Goal: Transaction & Acquisition: Obtain resource

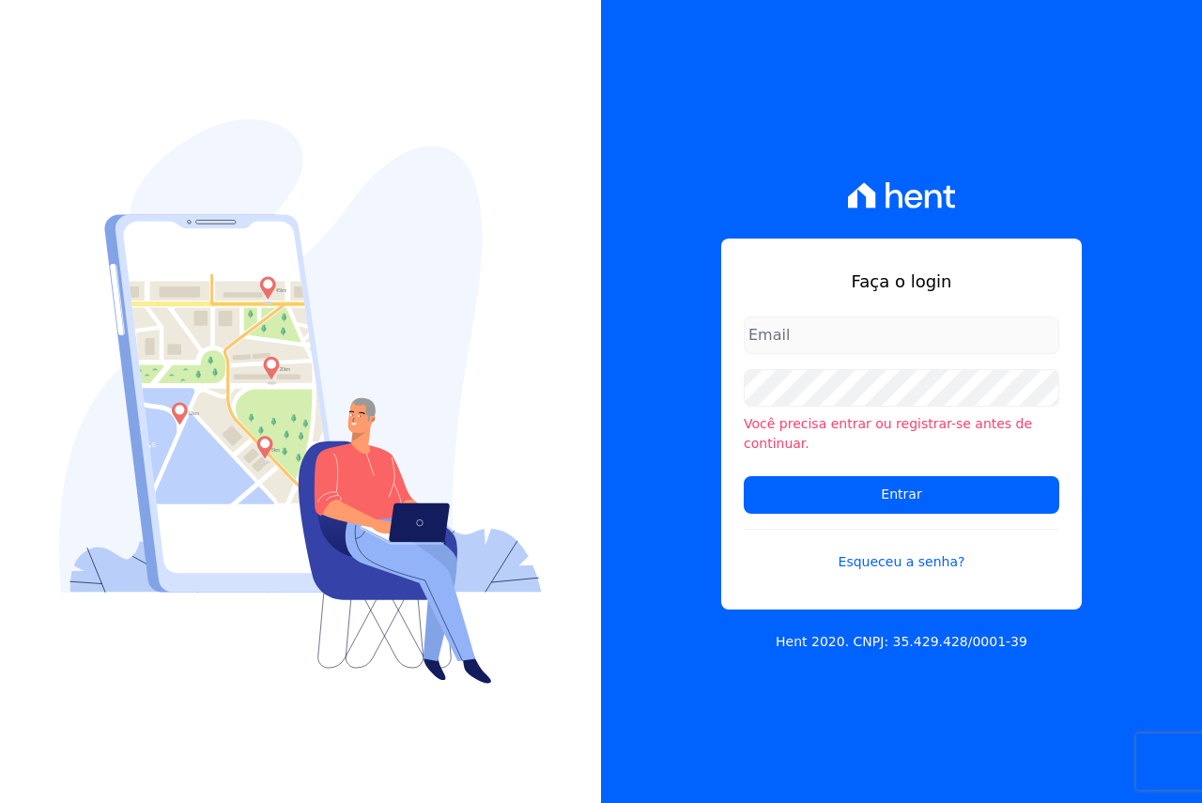
click at [836, 340] on input "email" at bounding box center [901, 335] width 315 height 38
type input "[EMAIL_ADDRESS][DOMAIN_NAME]"
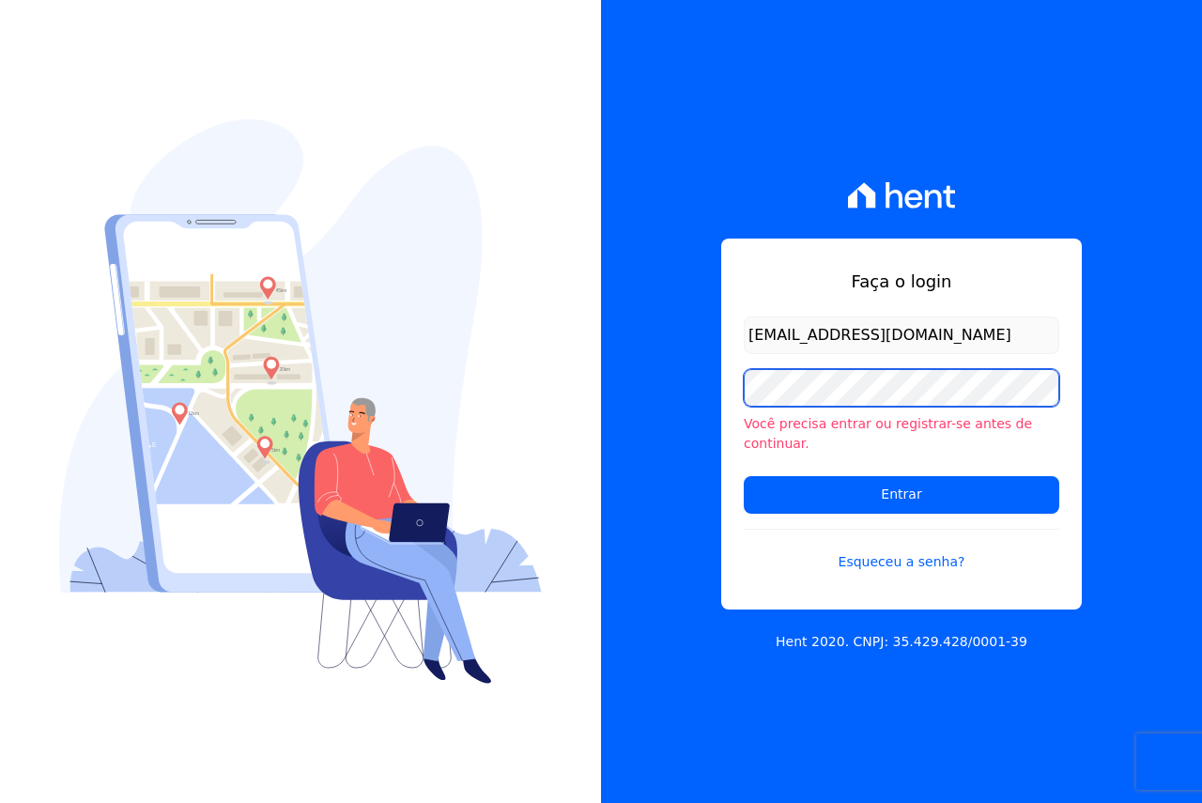
click at [744, 476] on input "Entrar" at bounding box center [901, 495] width 315 height 38
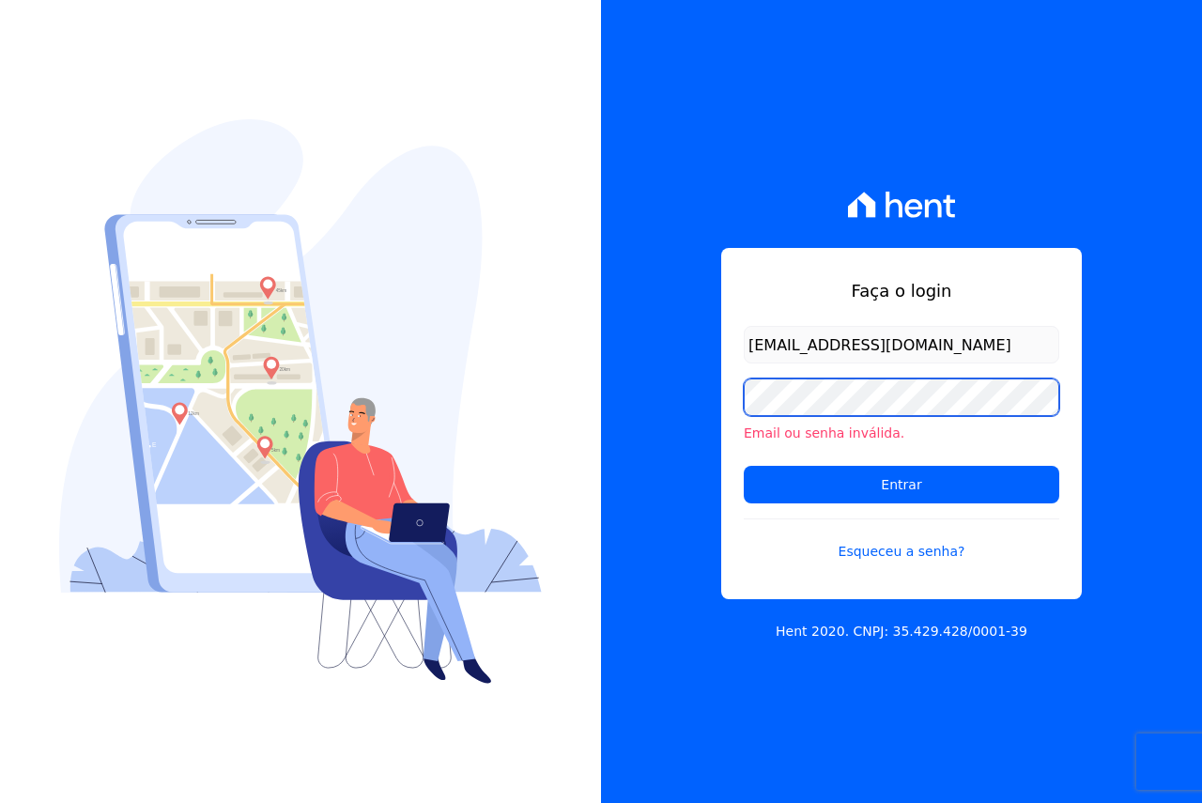
click at [744, 466] on input "Entrar" at bounding box center [901, 485] width 315 height 38
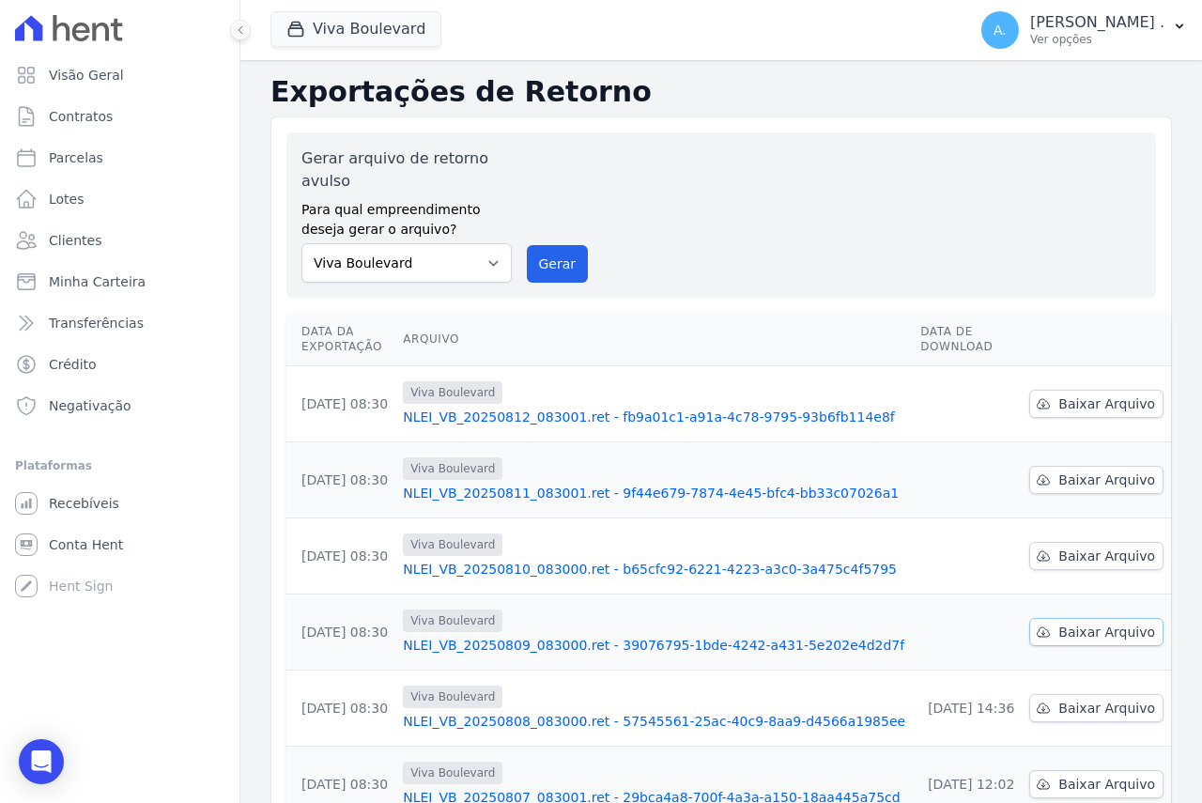
click at [1083, 633] on span "Baixar Arquivo" at bounding box center [1106, 631] width 97 height 19
click at [1035, 565] on link "Baixar Arquivo" at bounding box center [1096, 556] width 134 height 28
click at [1068, 476] on span "Baixar Arquivo" at bounding box center [1106, 479] width 97 height 19
click at [1060, 400] on span "Baixar Arquivo" at bounding box center [1106, 403] width 97 height 19
click at [88, 157] on span "Parcelas" at bounding box center [76, 157] width 54 height 19
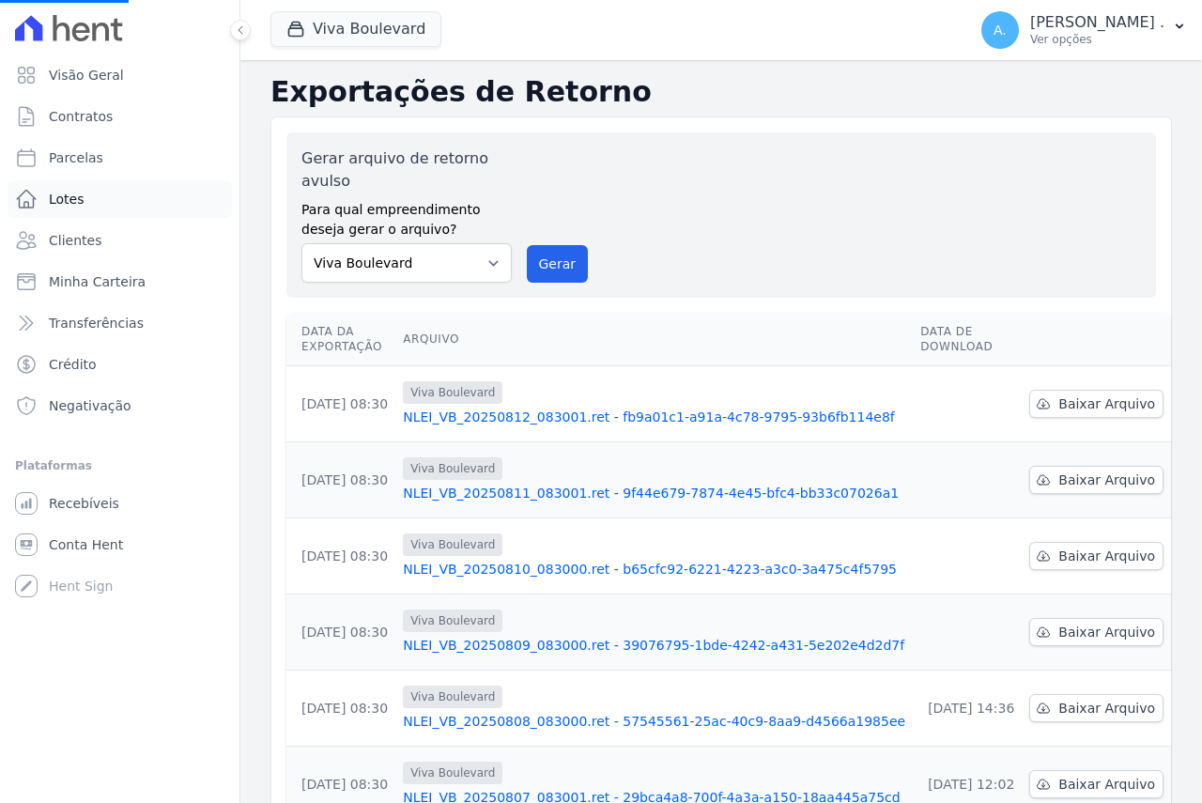
click at [57, 193] on span "Lotes" at bounding box center [67, 199] width 36 height 19
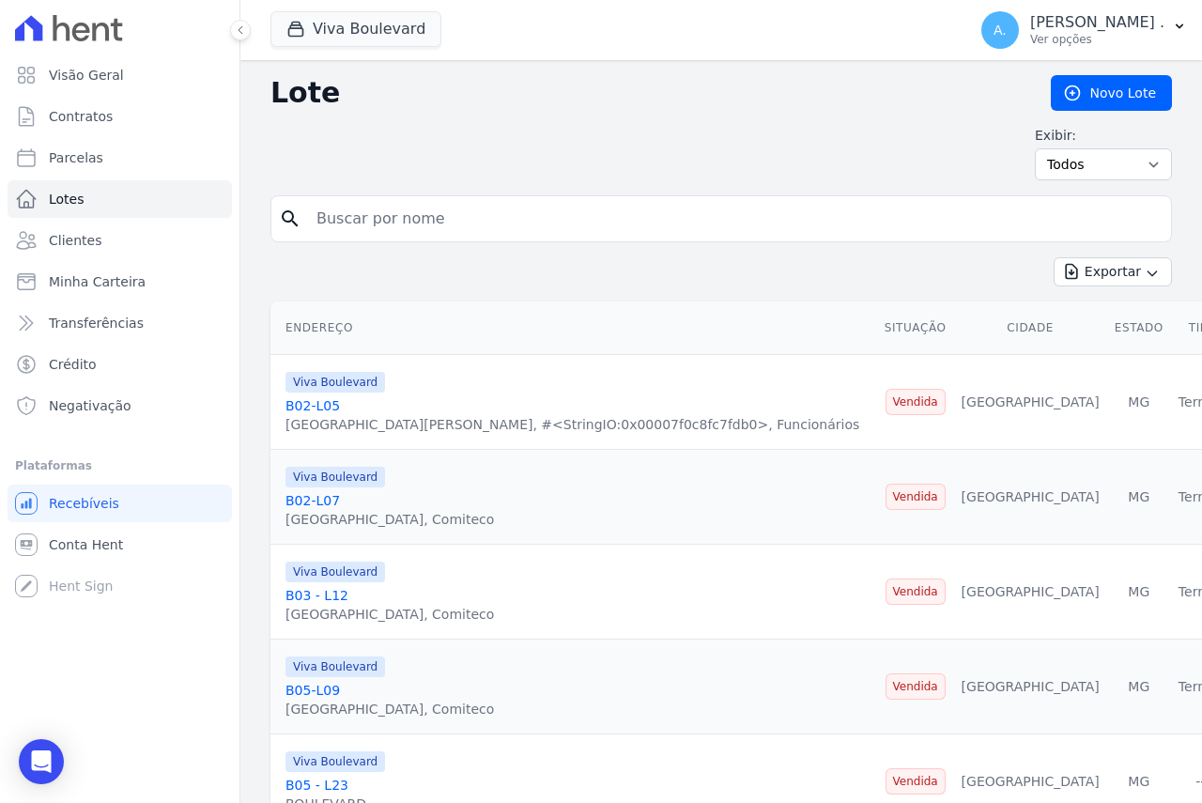
select select
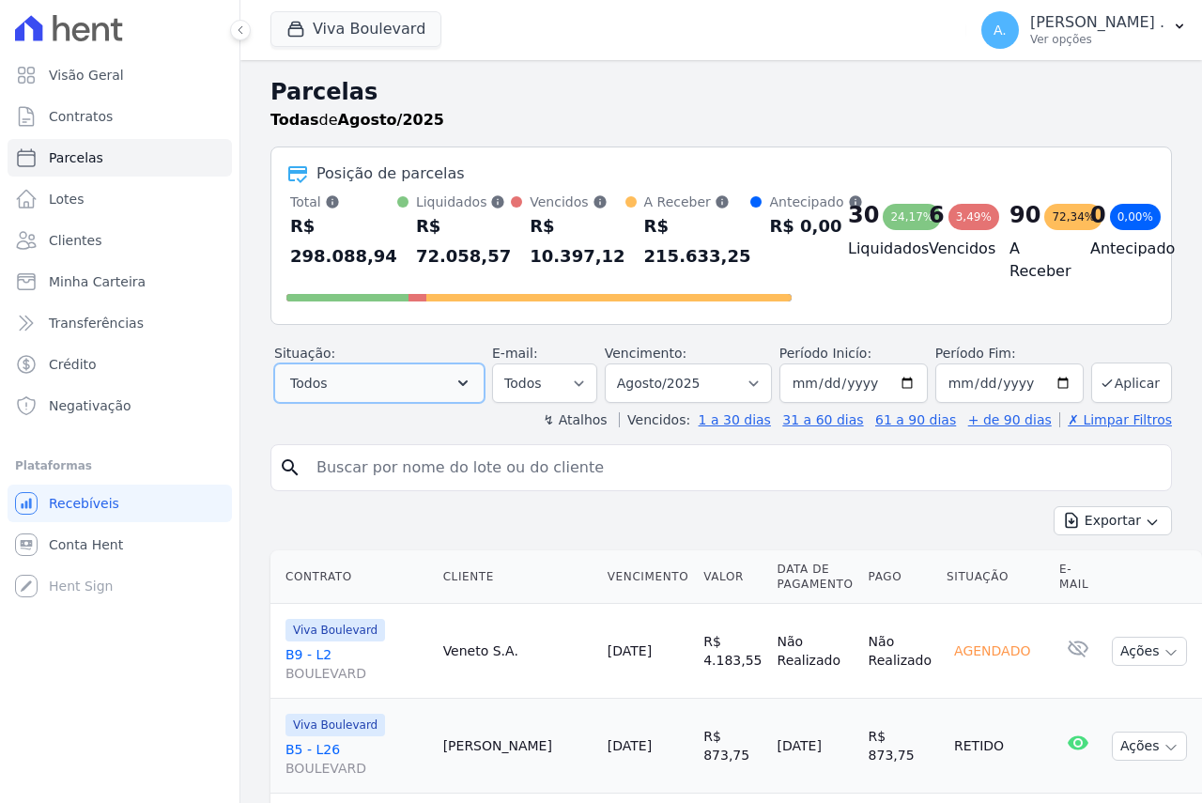
drag, startPoint x: 395, startPoint y: 402, endPoint x: 322, endPoint y: 384, distance: 75.4
click at [308, 382] on button "Todos" at bounding box center [379, 382] width 210 height 39
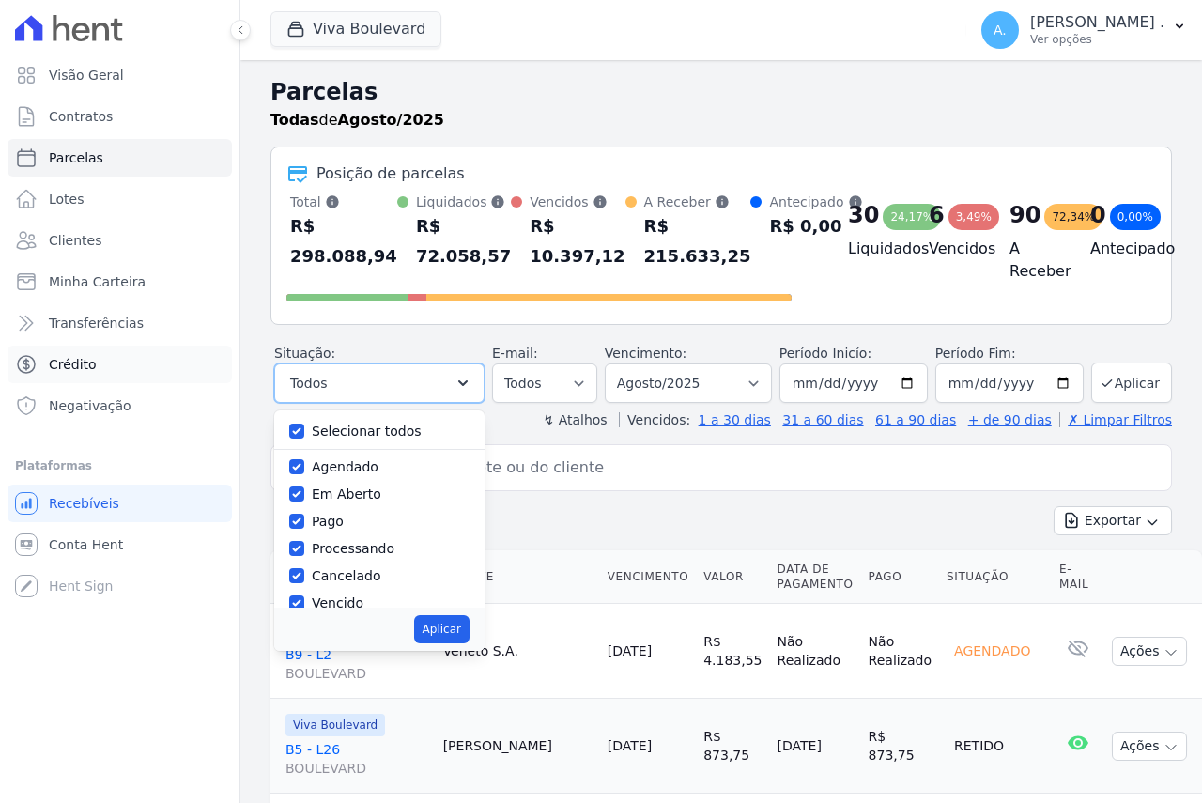
drag, startPoint x: 361, startPoint y: 383, endPoint x: 195, endPoint y: 362, distance: 167.4
click at [195, 362] on div "Visão Geral Contratos Parcelas Lotes Clientes Minha Carteira Transferências Cré…" at bounding box center [601, 401] width 1202 height 803
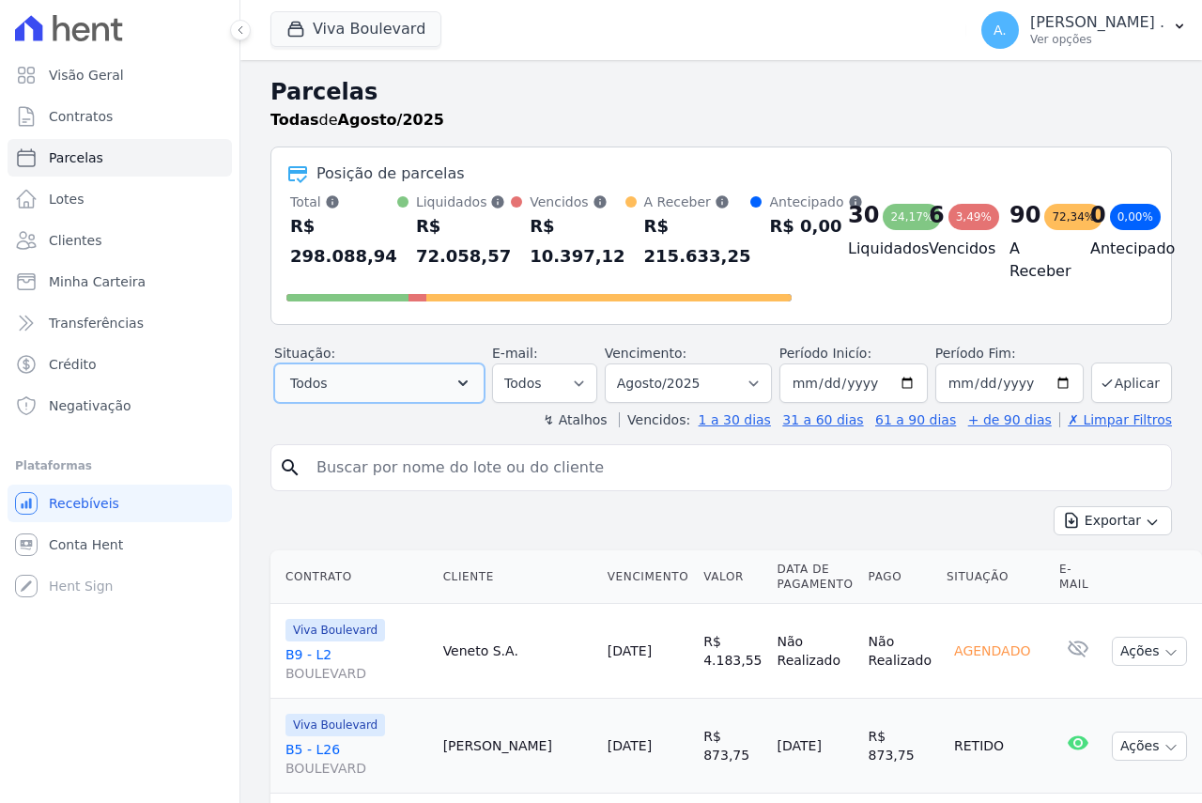
click at [378, 378] on button "Todos" at bounding box center [379, 382] width 210 height 39
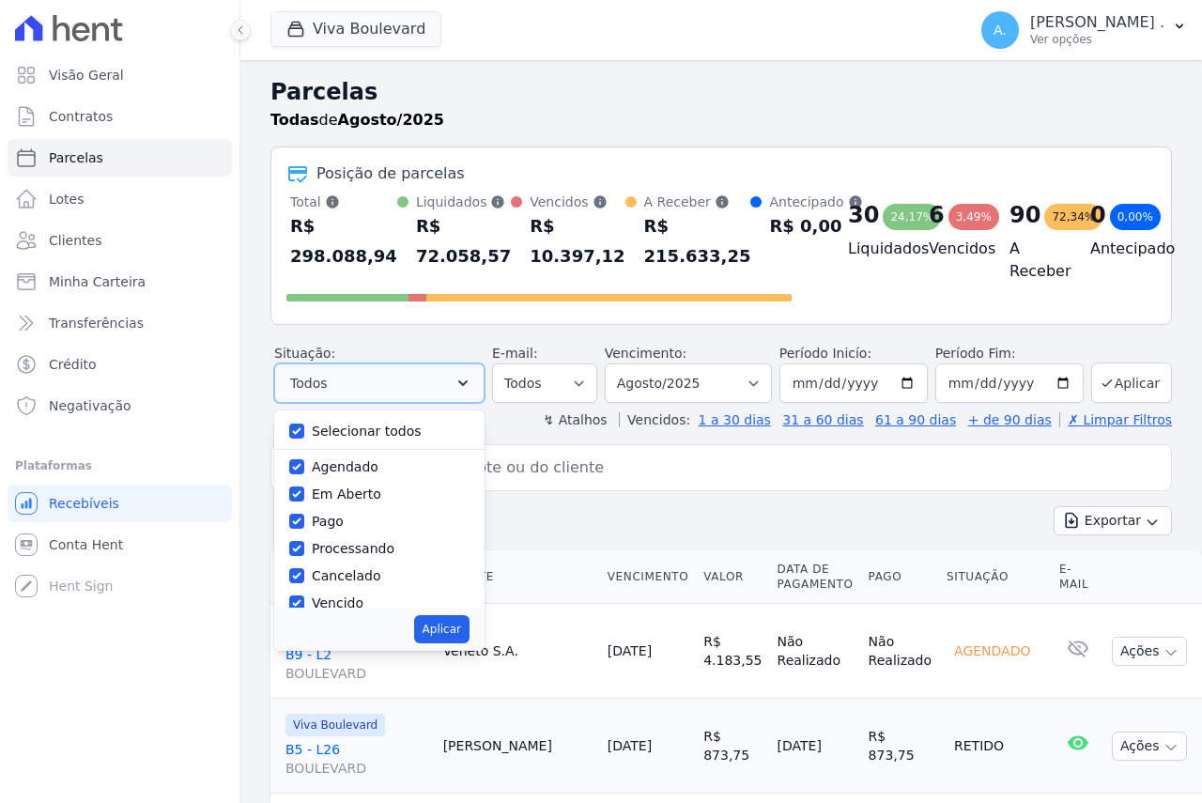
drag, startPoint x: 358, startPoint y: 381, endPoint x: 302, endPoint y: 381, distance: 55.4
click at [302, 381] on button "Todos" at bounding box center [379, 382] width 210 height 39
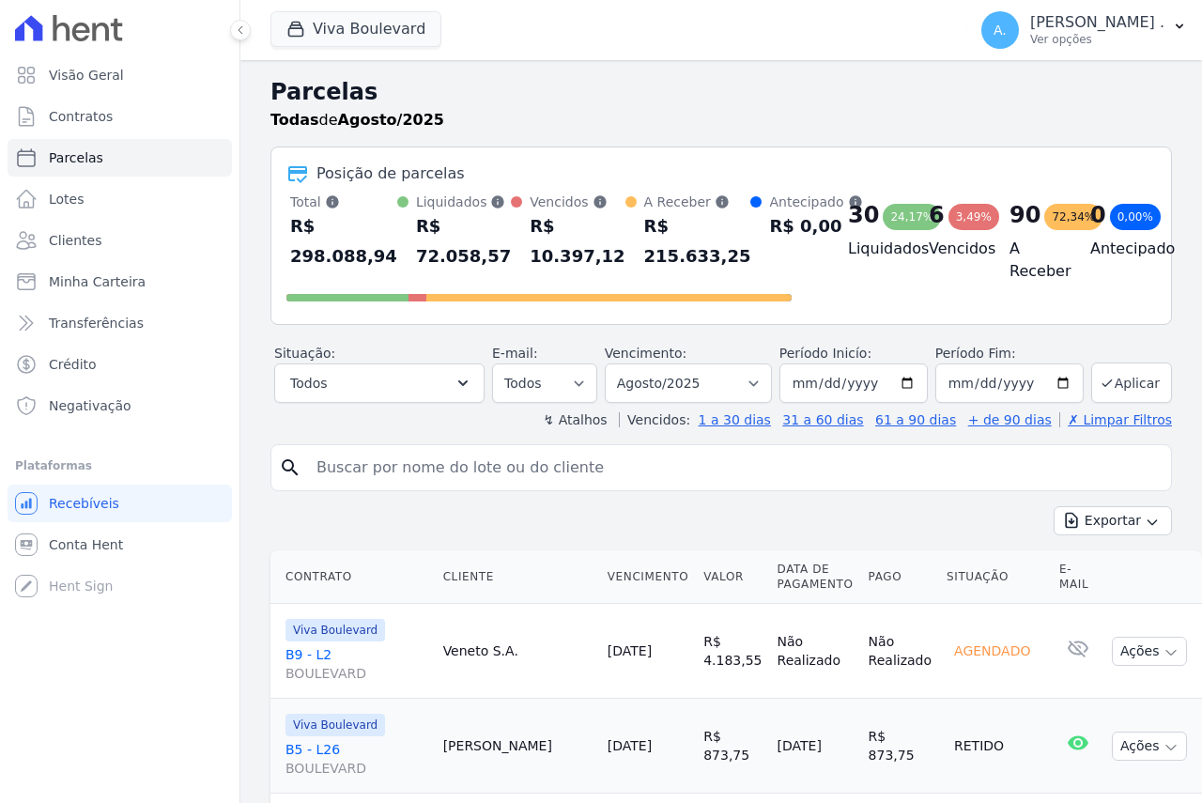
click at [560, 483] on input "search" at bounding box center [734, 468] width 858 height 38
type input "honorica"
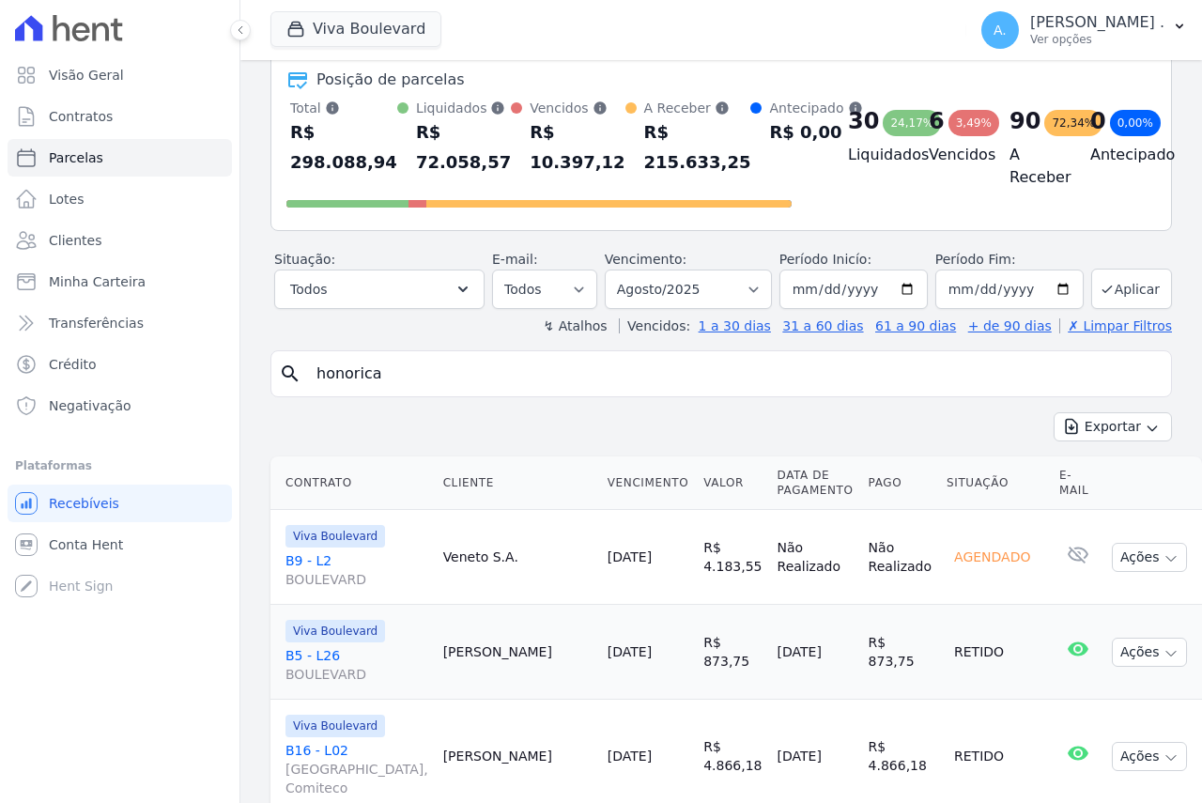
scroll to position [188, 0]
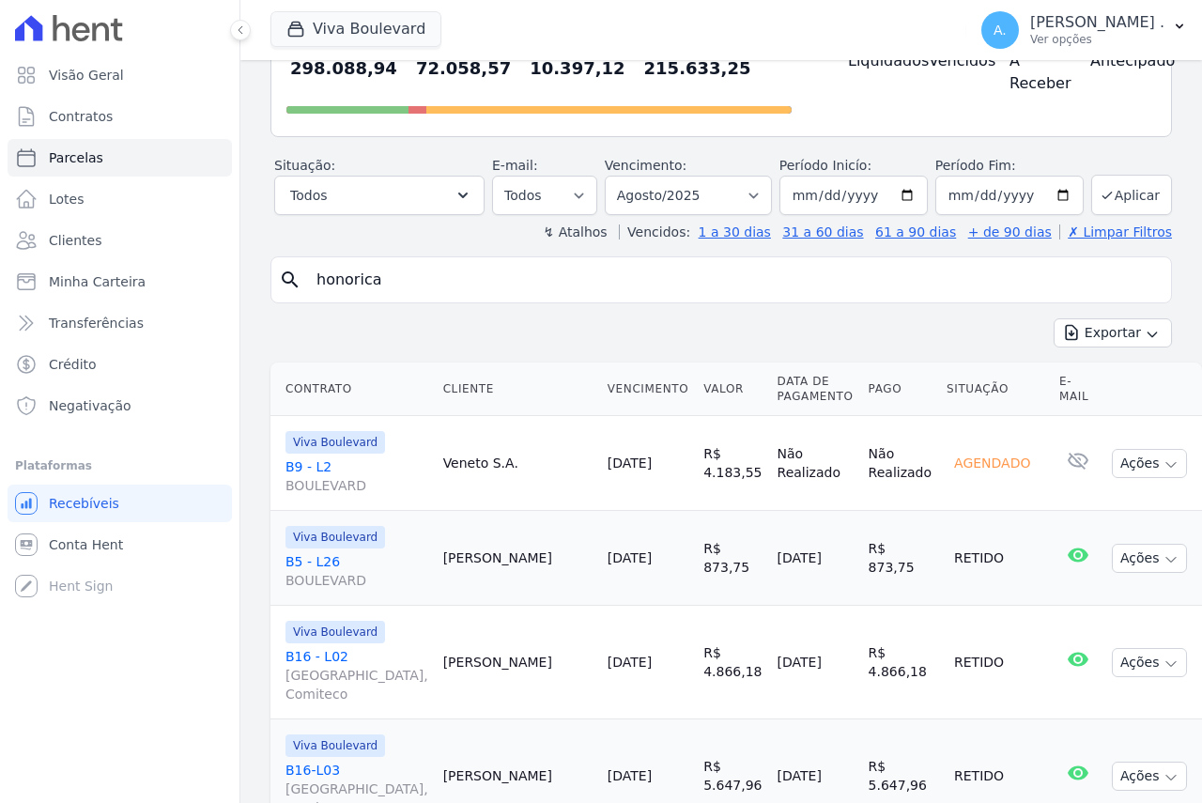
select select
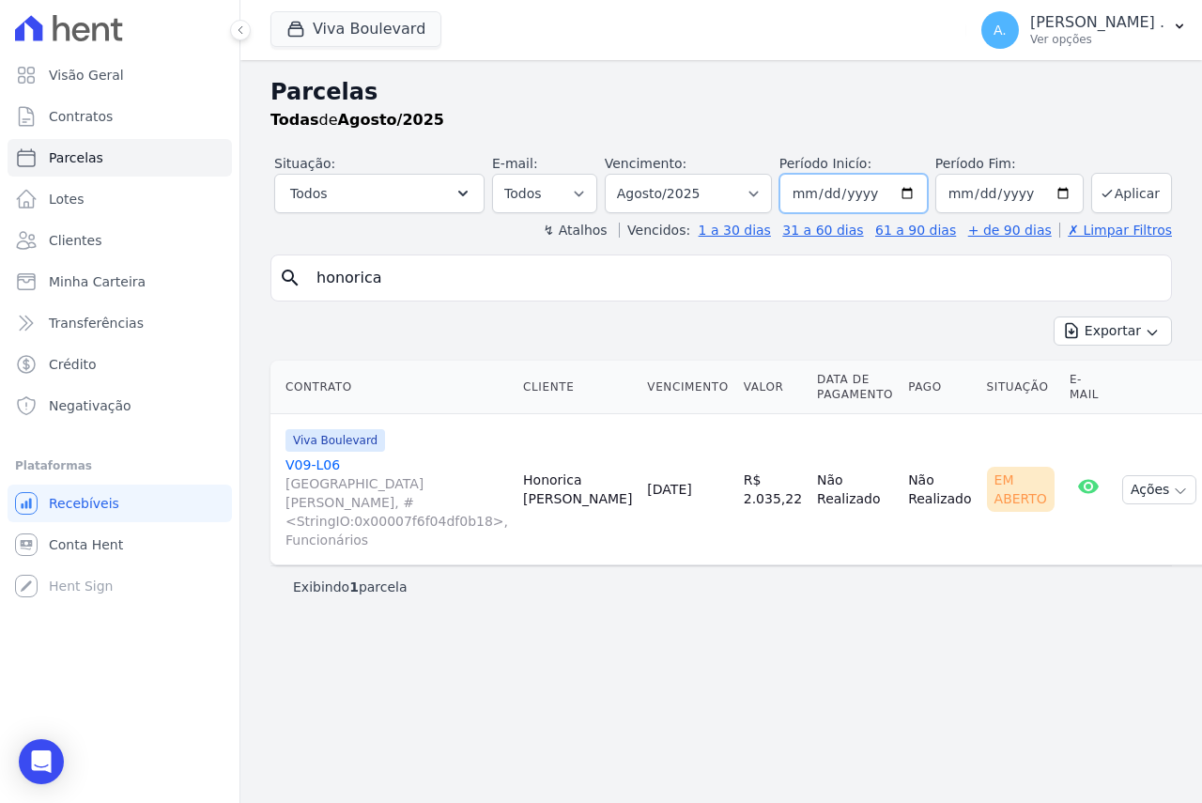
click at [920, 187] on input "2025-08-01" at bounding box center [853, 193] width 148 height 39
type input "2025-04-01"
click at [1057, 189] on input "2025-08-31" at bounding box center [1009, 193] width 148 height 39
click at [1067, 193] on input "2025-08-31" at bounding box center [1009, 193] width 148 height 39
type input "2025-04-30"
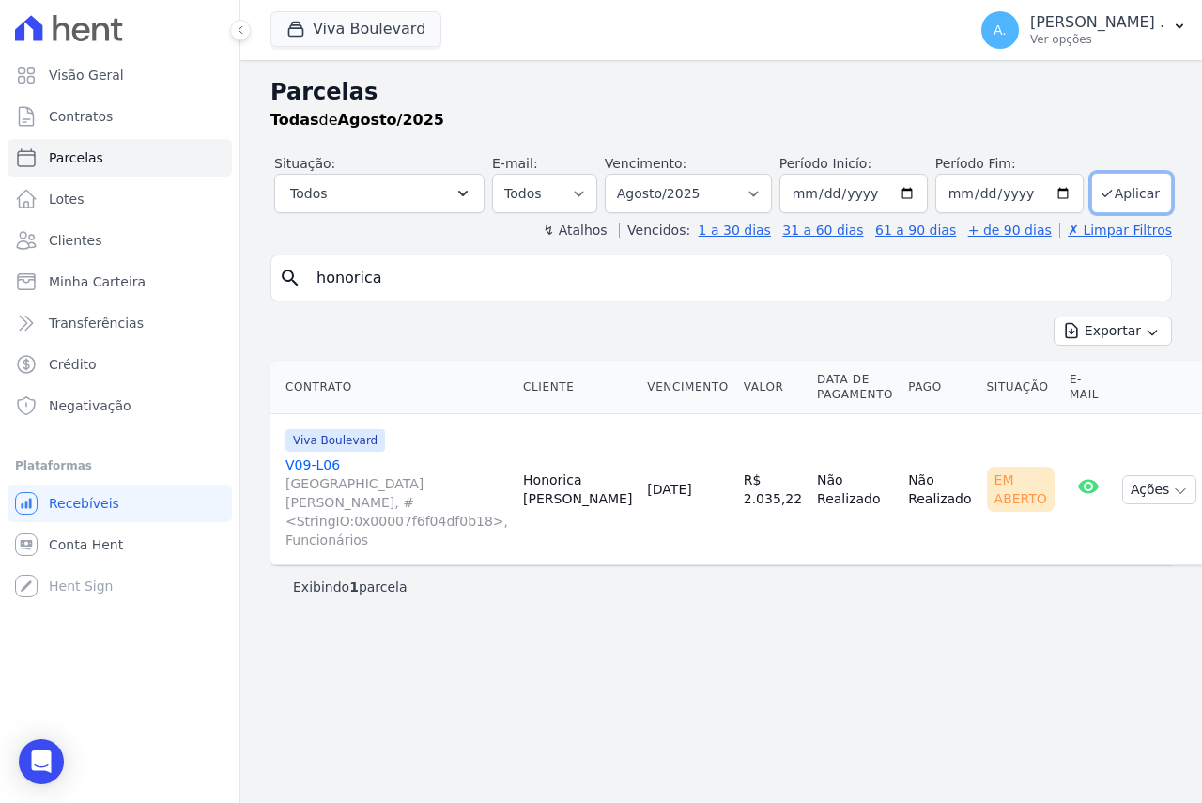
click at [1127, 198] on button "Aplicar" at bounding box center [1131, 193] width 81 height 40
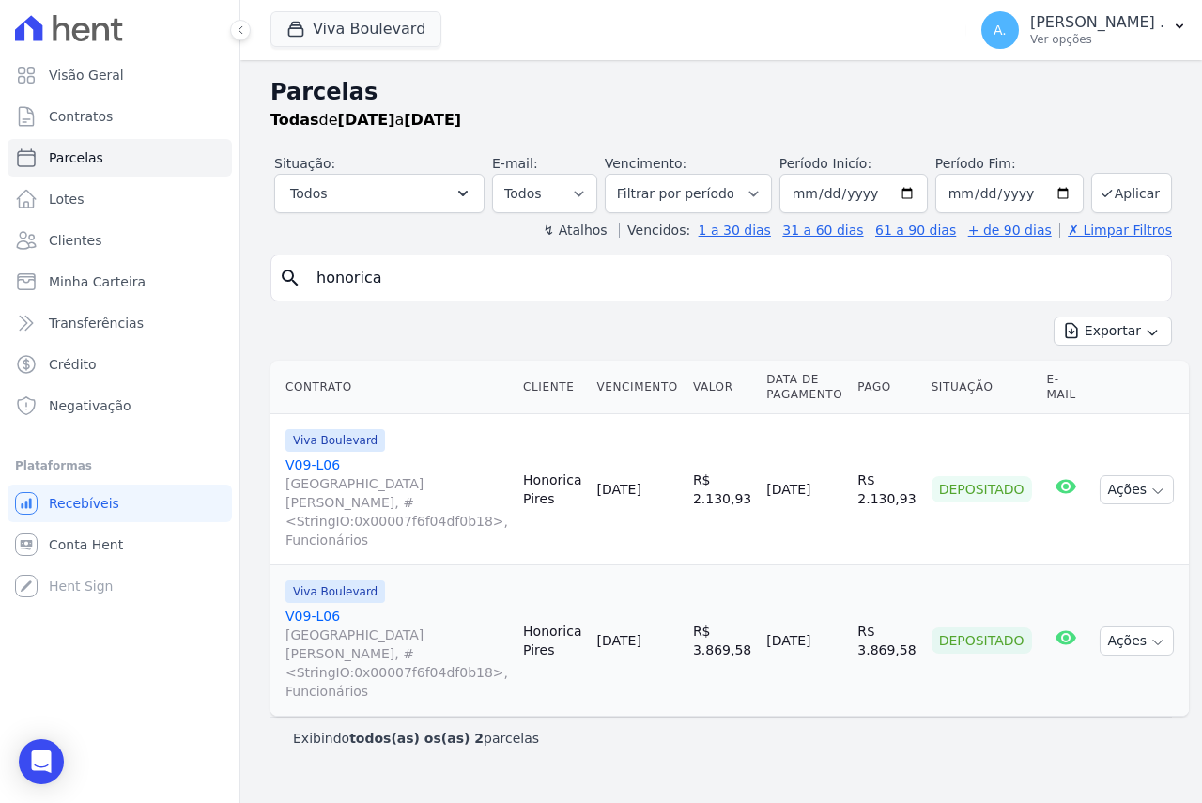
select select
click at [1112, 478] on button "Ações" at bounding box center [1136, 489] width 75 height 29
click at [924, 512] on td "Depositado" at bounding box center [981, 489] width 115 height 151
click at [304, 461] on link "V09-L06 [GEOGRAPHIC_DATA][PERSON_NAME], #<StringIO:0x00007f6f04df0b18>, Funcion…" at bounding box center [396, 502] width 222 height 94
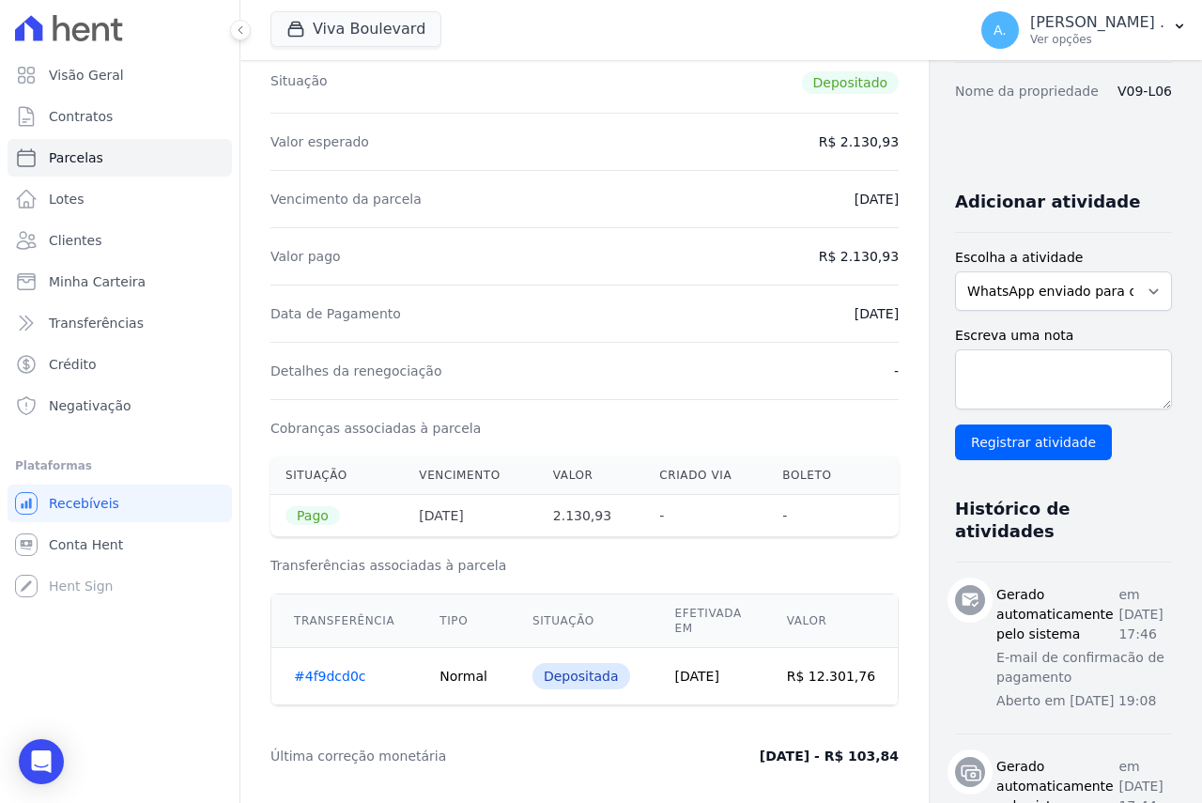
scroll to position [376, 0]
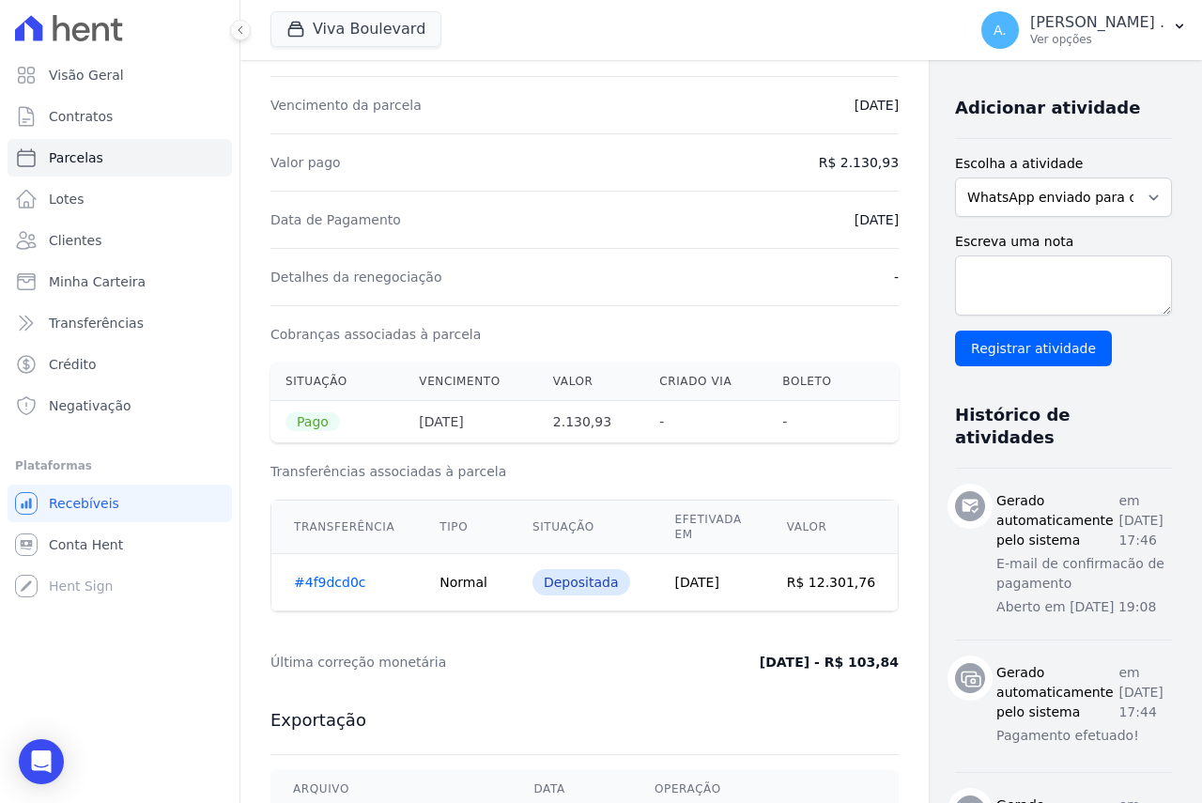
click at [330, 585] on link "#4f9dcd0c" at bounding box center [330, 582] width 72 height 15
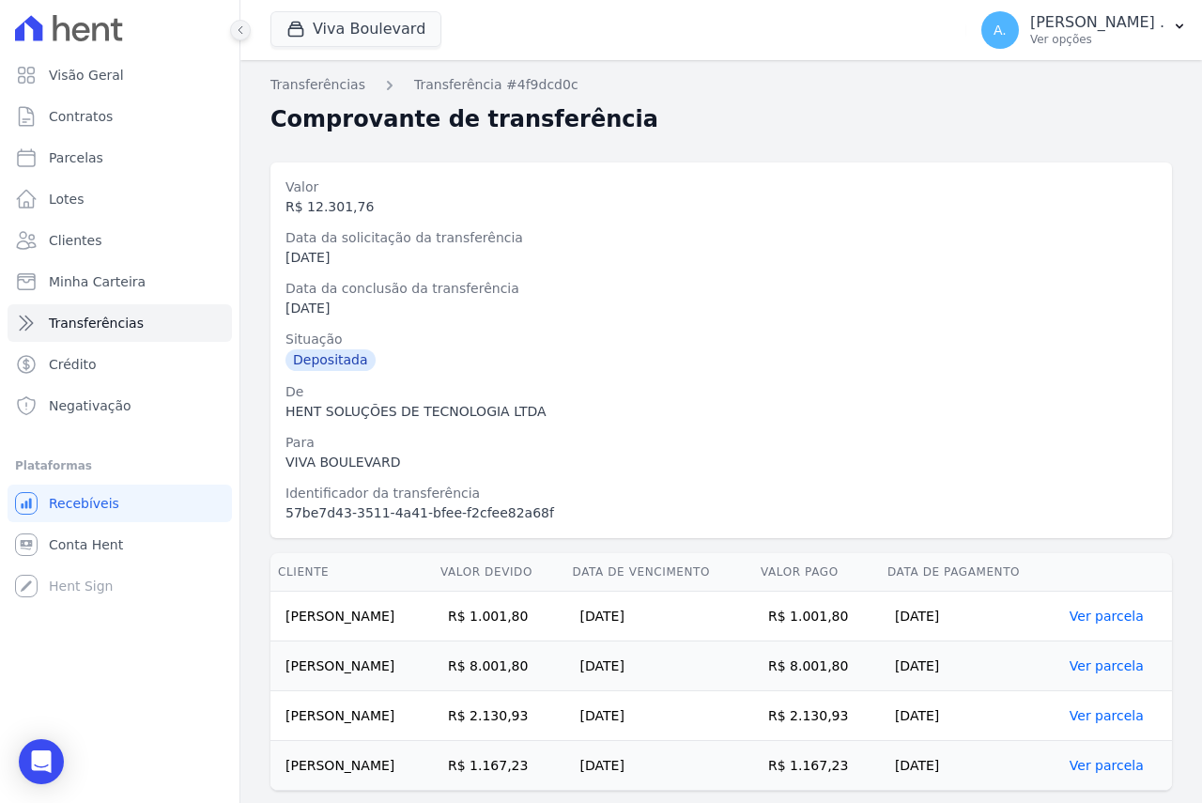
click at [240, 28] on icon at bounding box center [240, 30] width 4 height 8
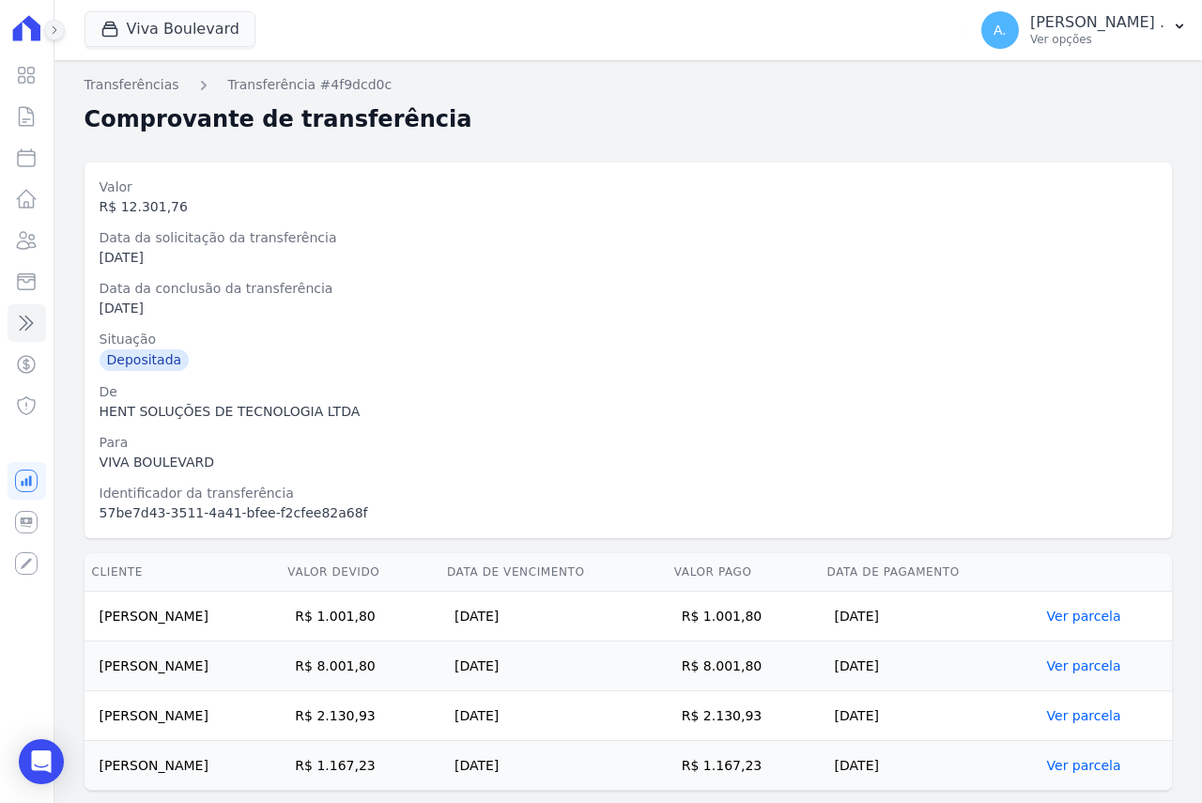
click at [57, 27] on icon at bounding box center [54, 29] width 11 height 11
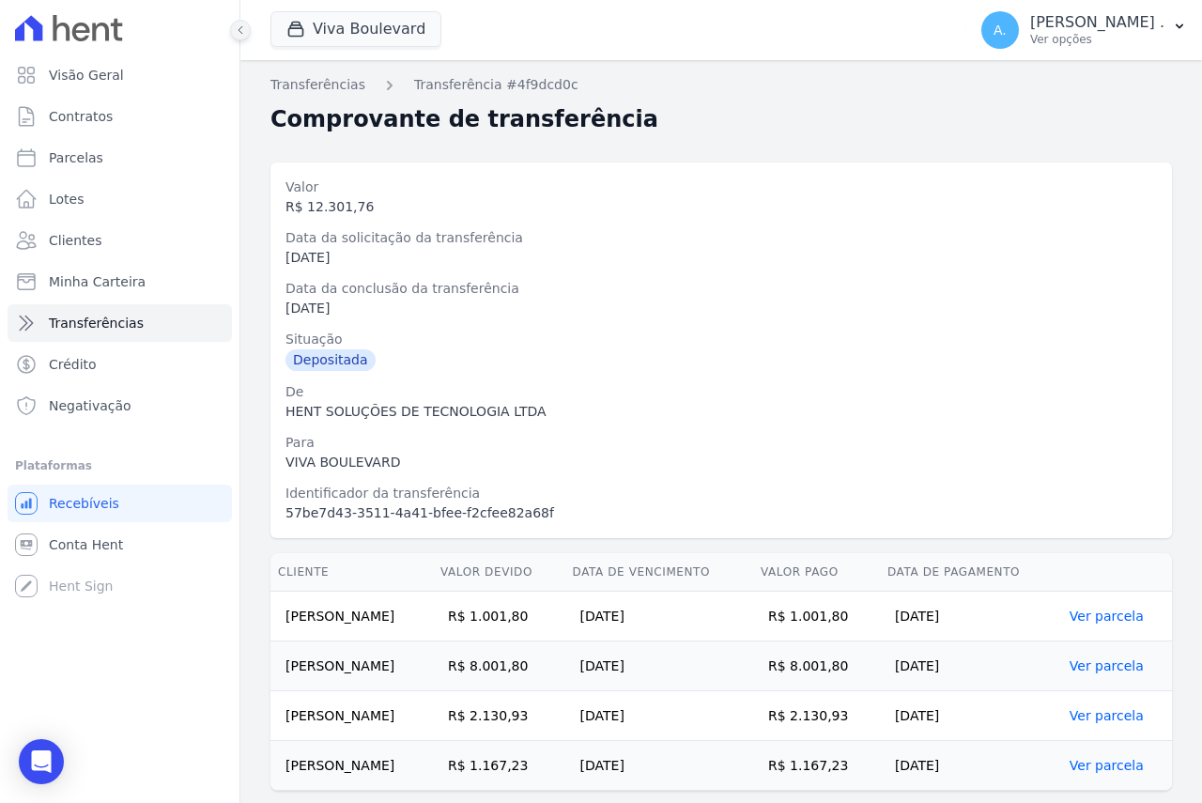
click at [247, 32] on button at bounding box center [240, 30] width 21 height 21
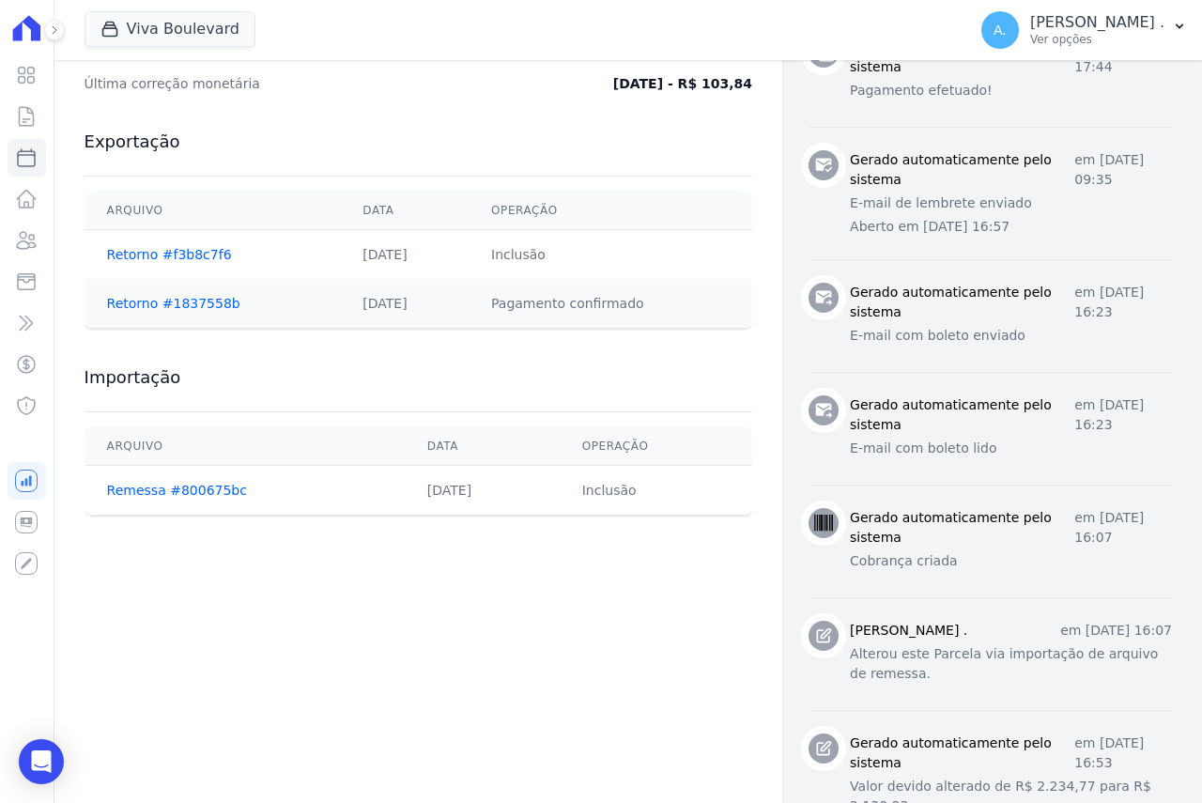
scroll to position [1033, 0]
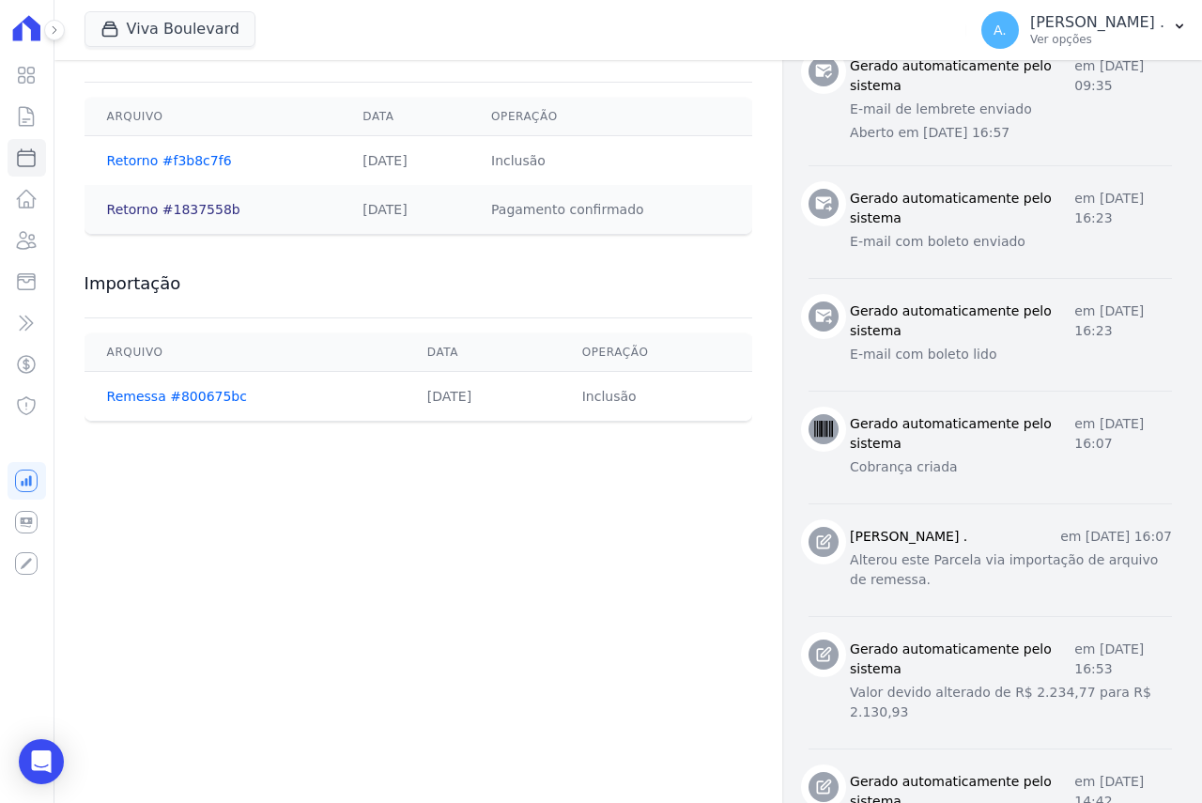
click at [174, 209] on link "Retorno #1837558b" at bounding box center [173, 209] width 133 height 15
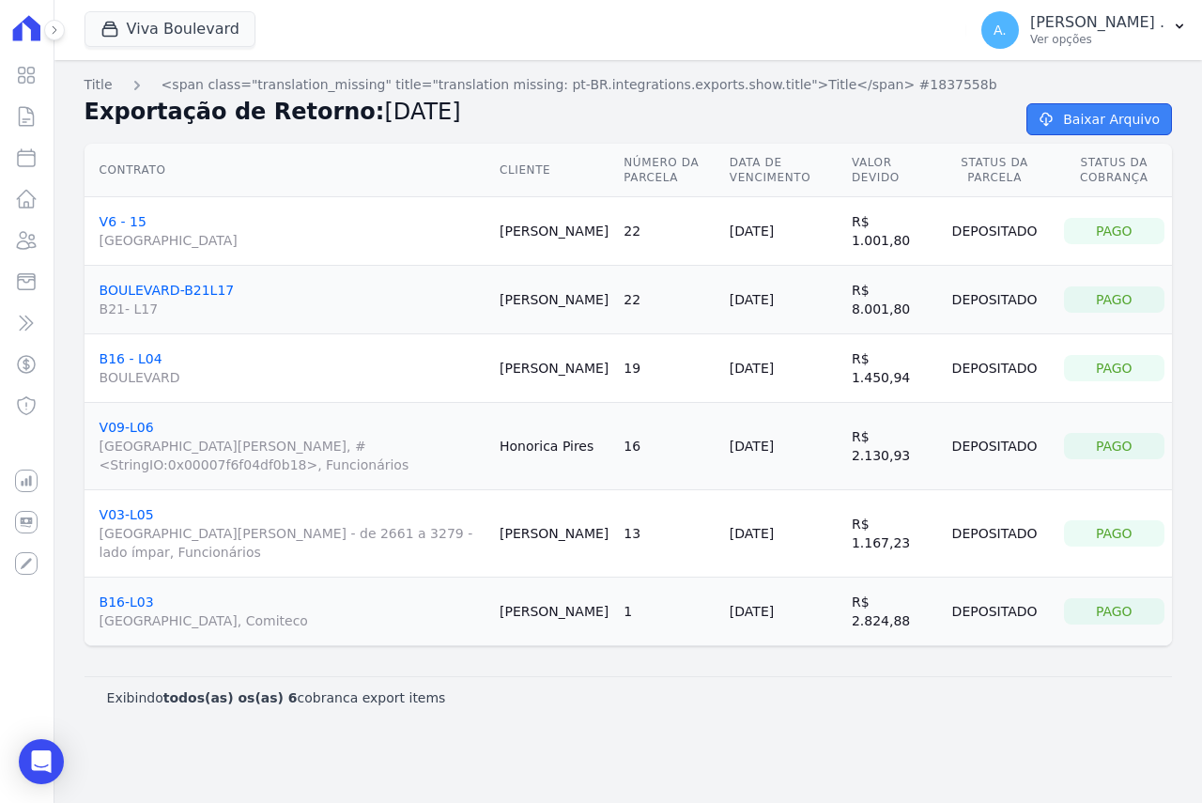
click at [1100, 132] on link "Baixar Arquivo" at bounding box center [1099, 119] width 146 height 32
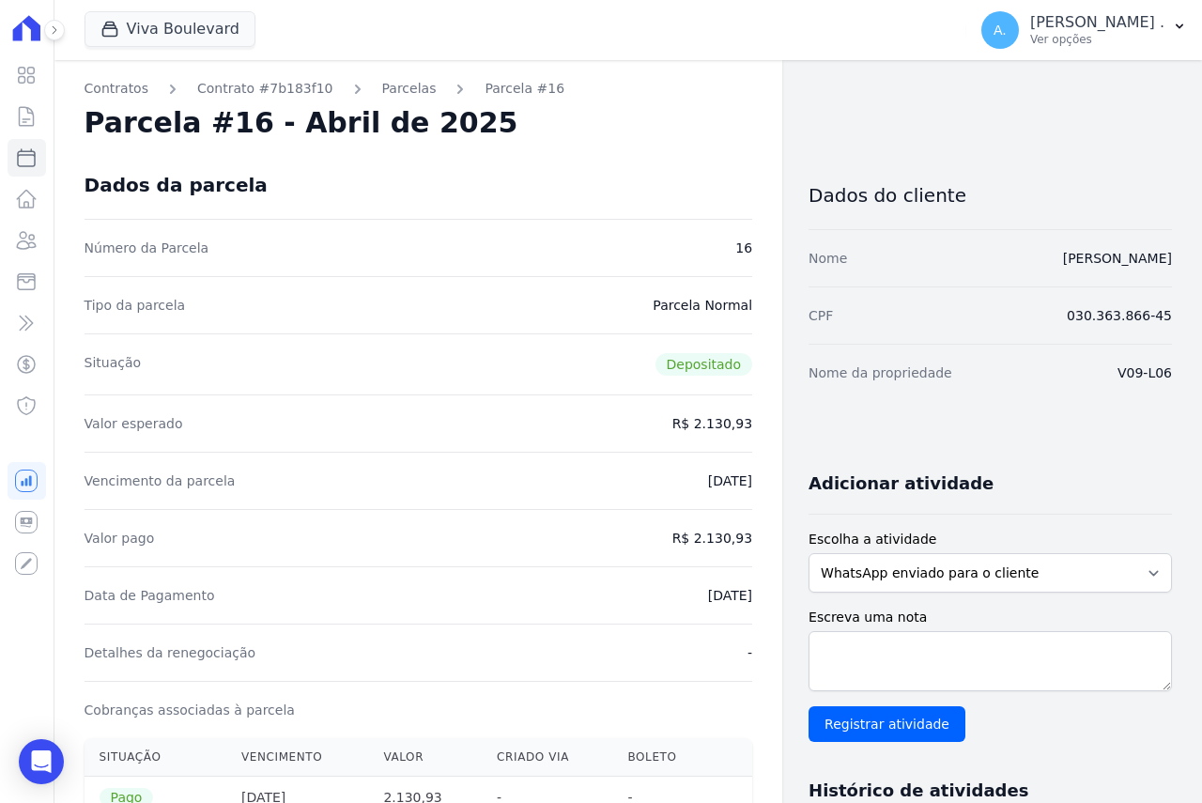
select select
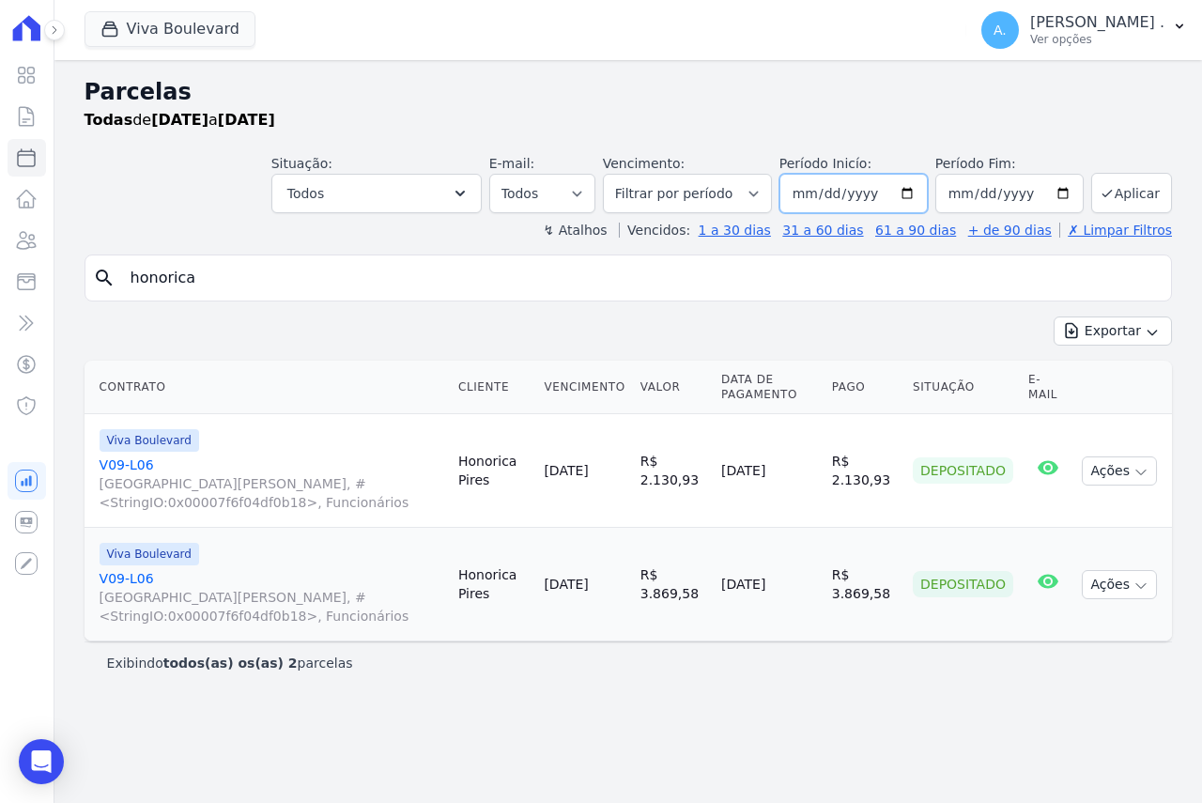
click at [912, 198] on input "[DATE]" at bounding box center [853, 193] width 148 height 39
click at [921, 194] on input "[DATE]" at bounding box center [853, 193] width 148 height 39
click at [918, 194] on input "2025-06-01" at bounding box center [853, 193] width 148 height 39
type input "2025-07-01"
click at [1068, 195] on input "2025-04-30" at bounding box center [1009, 193] width 148 height 39
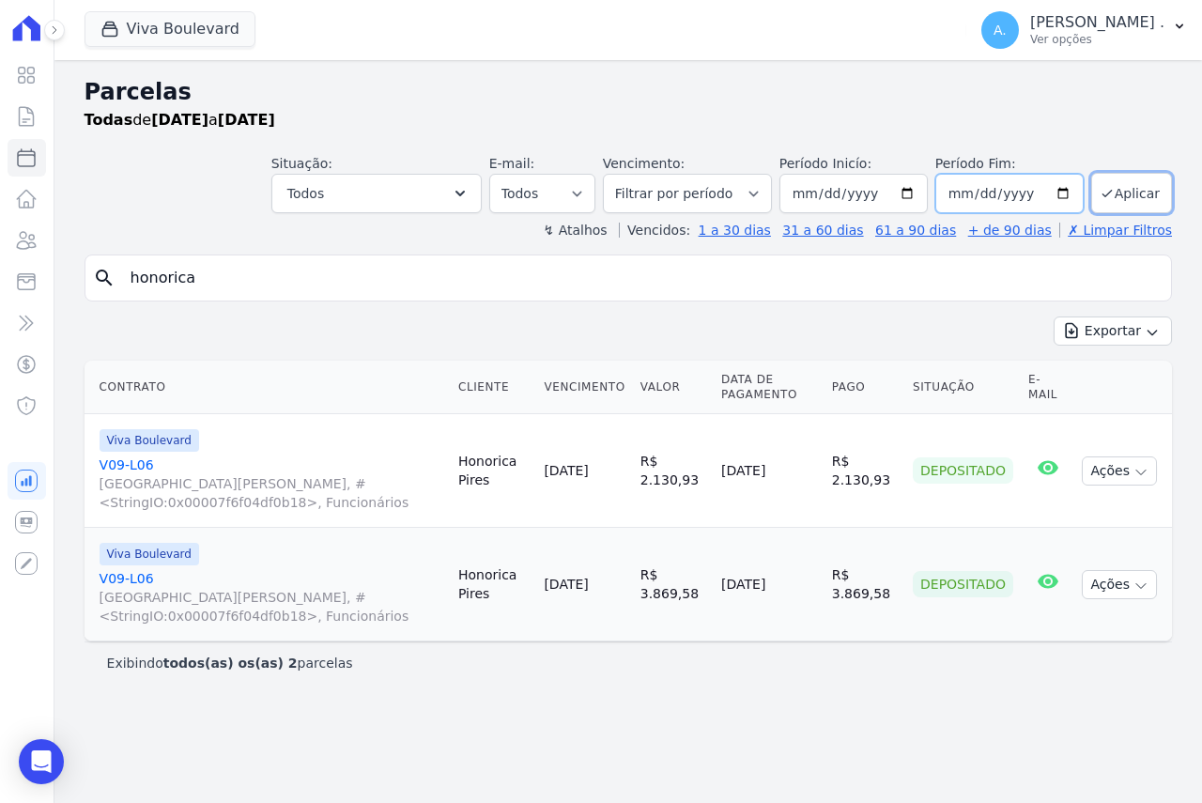
type input "2025-07-30"
click at [1129, 182] on button "Aplicar" at bounding box center [1131, 193] width 81 height 40
select select
click at [129, 464] on link "V09-L06 [GEOGRAPHIC_DATA][PERSON_NAME], #<StringIO:0x00007f6f04df0b18>, Funcion…" at bounding box center [272, 483] width 344 height 56
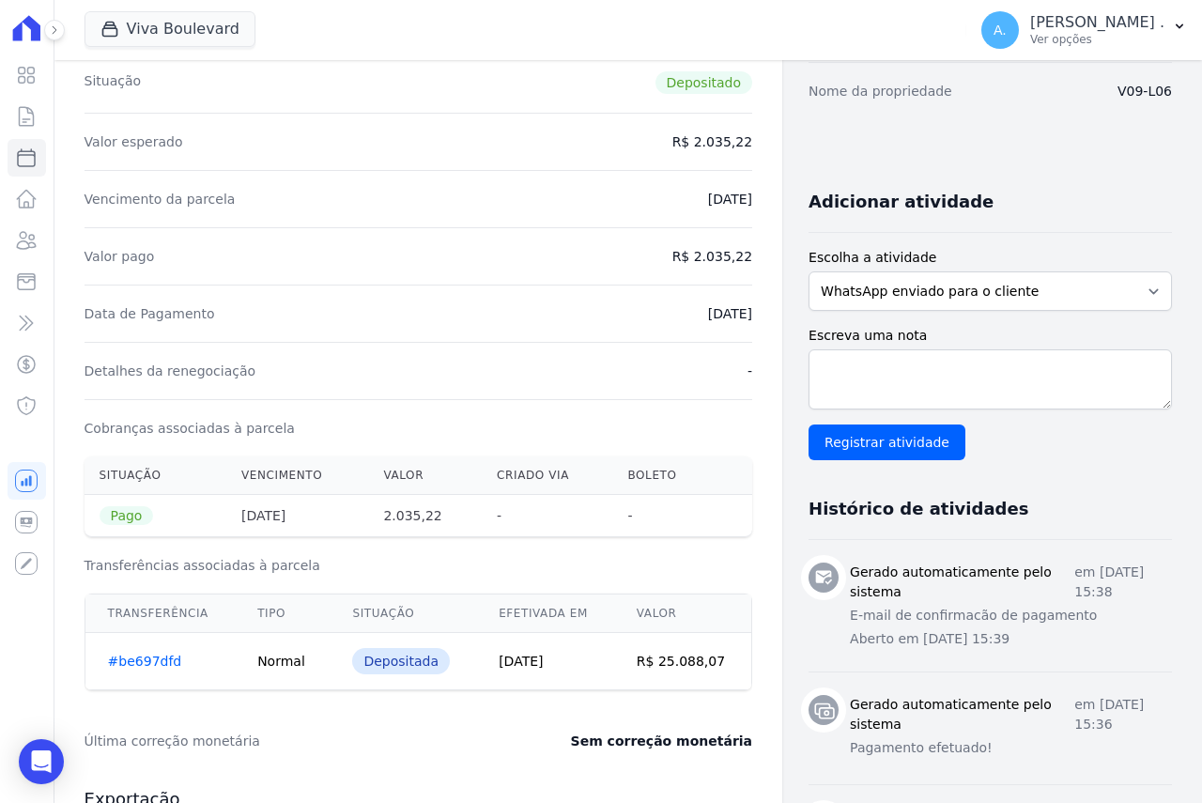
scroll to position [376, 0]
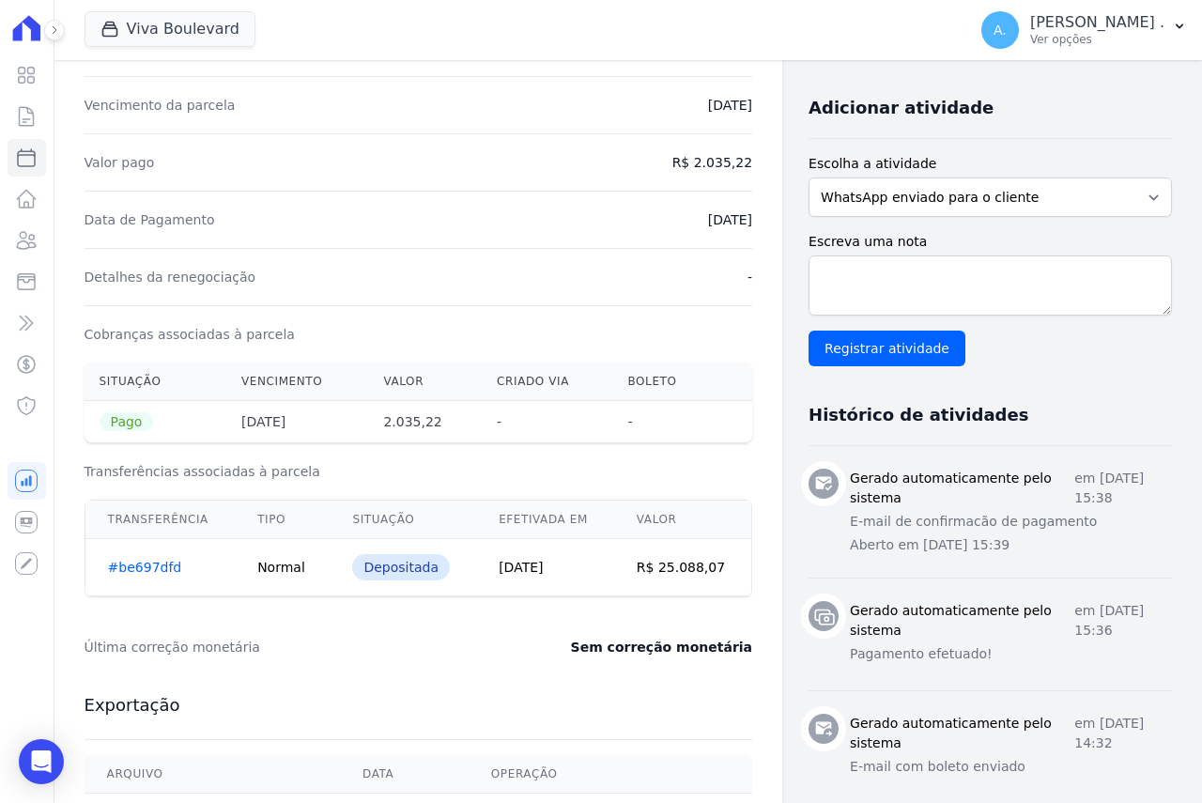
select select
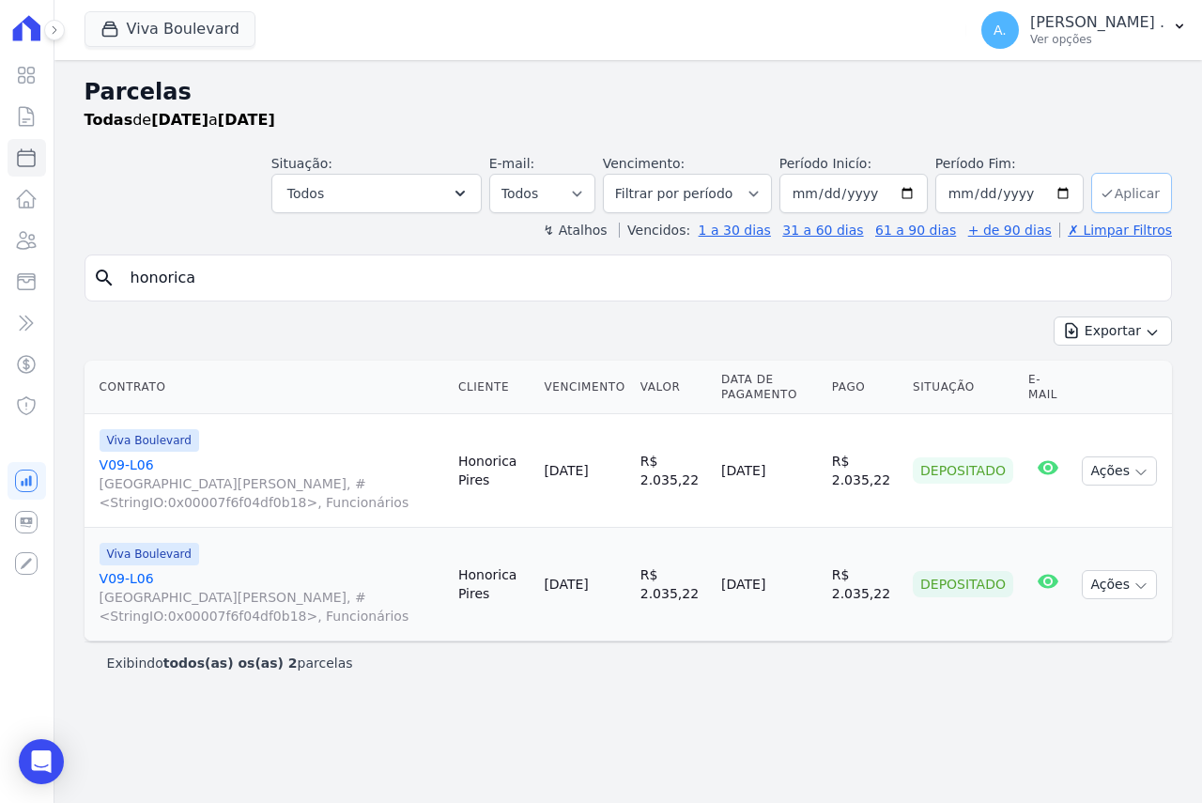
click at [1144, 189] on button "Aplicar" at bounding box center [1131, 193] width 81 height 40
select select
click at [134, 466] on link "V09-L06 [GEOGRAPHIC_DATA][PERSON_NAME], #<StringIO:0x00007f6f04df0b18>, Funcion…" at bounding box center [272, 483] width 344 height 56
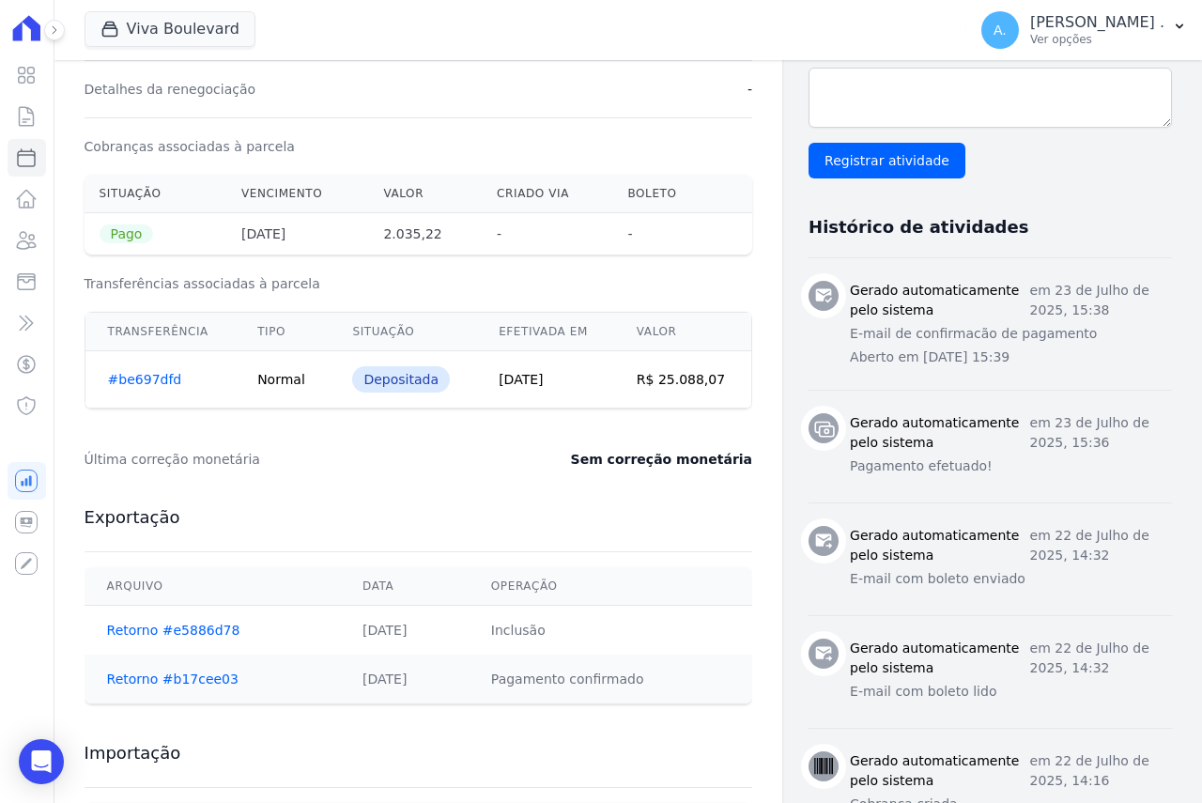
scroll to position [657, 0]
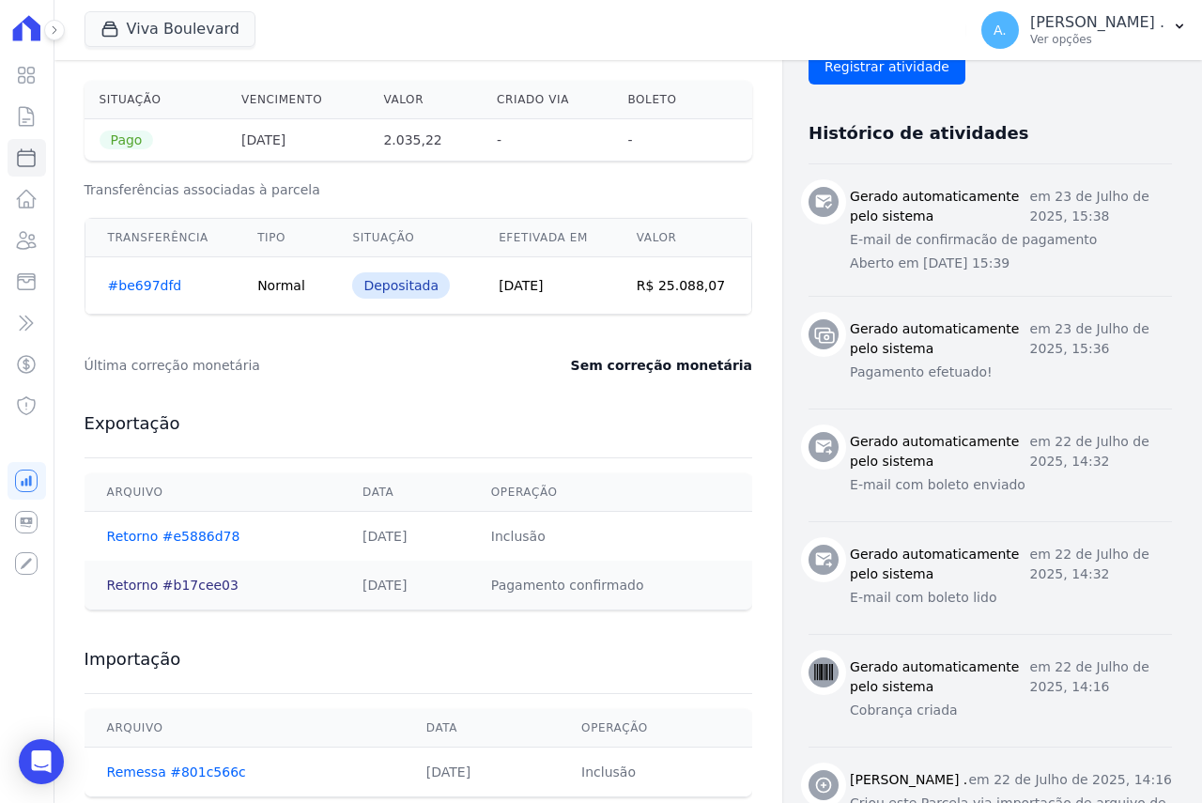
click at [164, 584] on link "Retorno #b17cee03" at bounding box center [172, 584] width 131 height 15
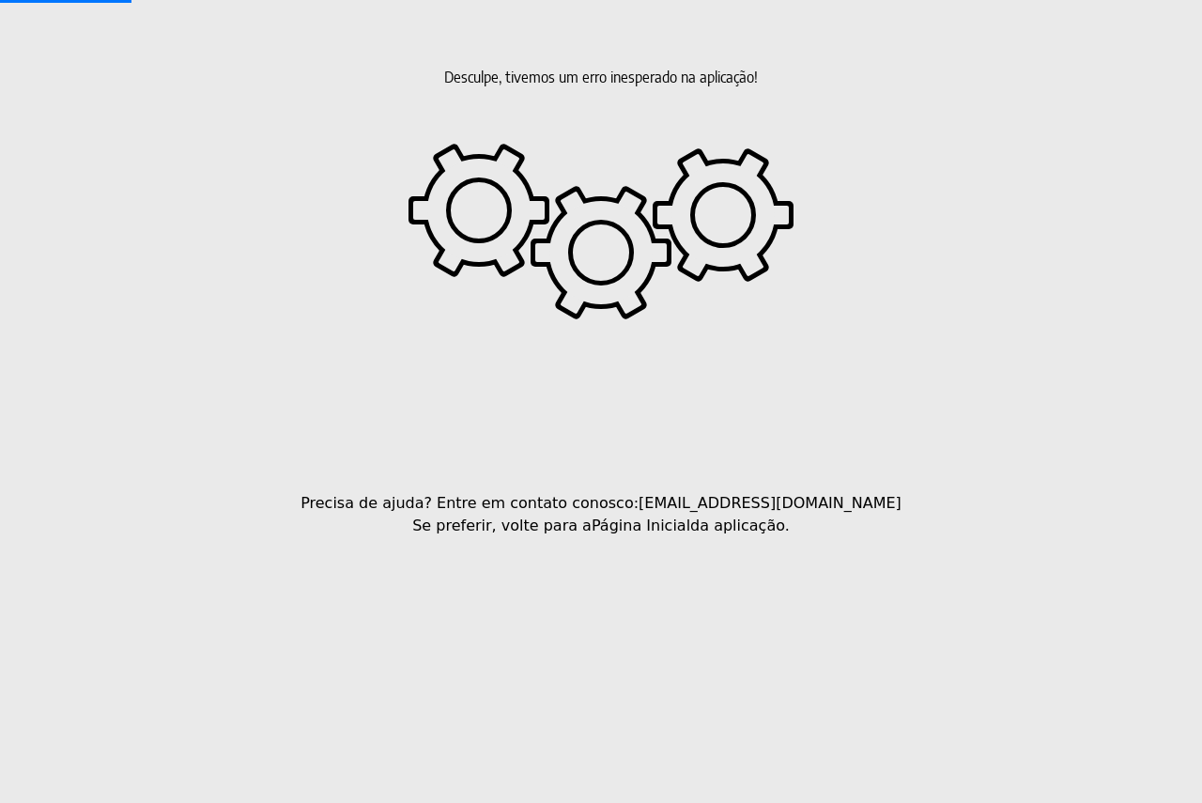
select select
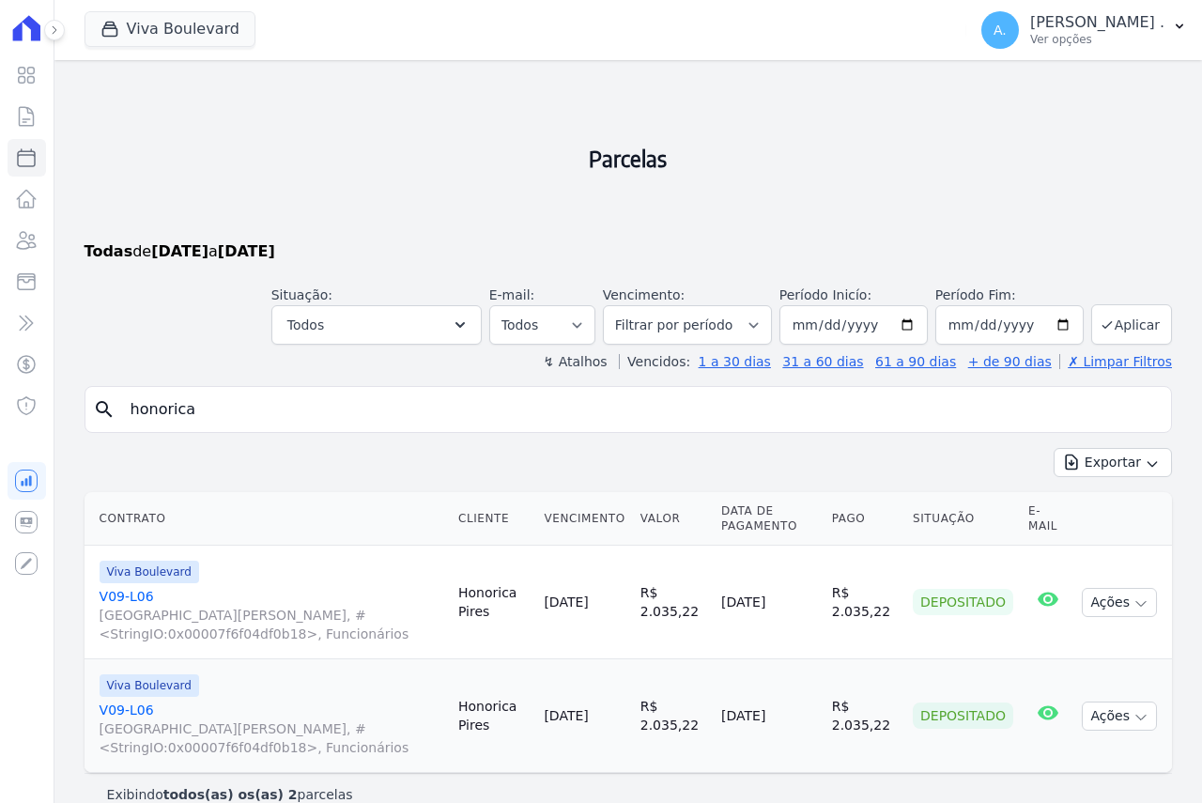
select select
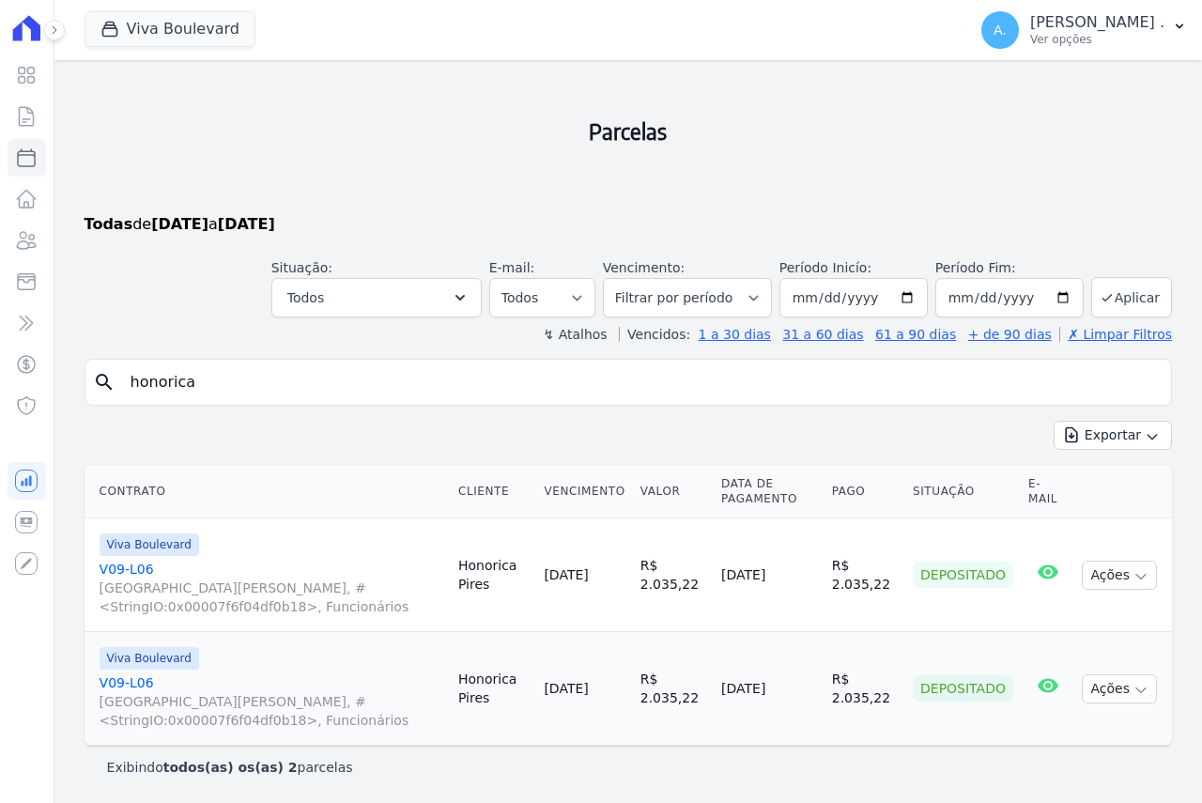
click at [135, 680] on link "V09-L06 Avenida Afonso Pena, #<StringIO:0x00007f6f04df0b18>, Funcionários" at bounding box center [272, 701] width 344 height 56
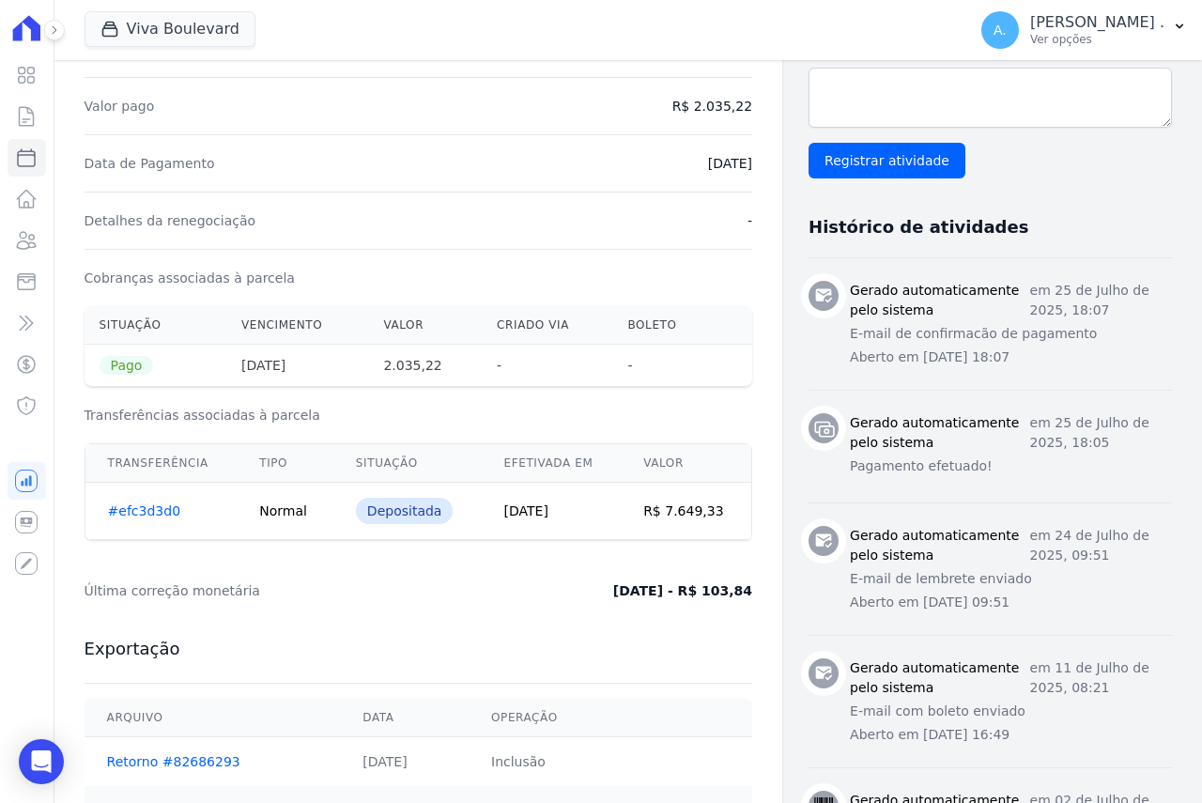
scroll to position [657, 0]
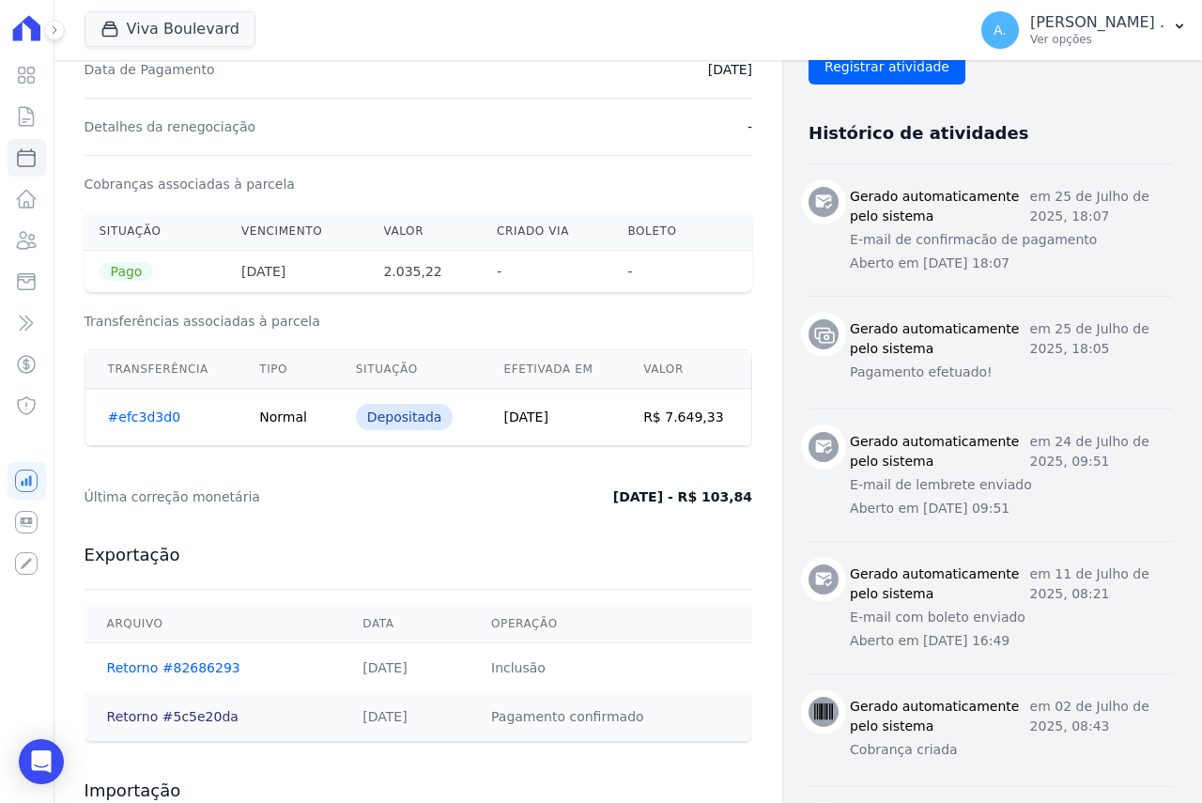
click at [182, 716] on link "Retorno #5c5e20da" at bounding box center [172, 716] width 131 height 15
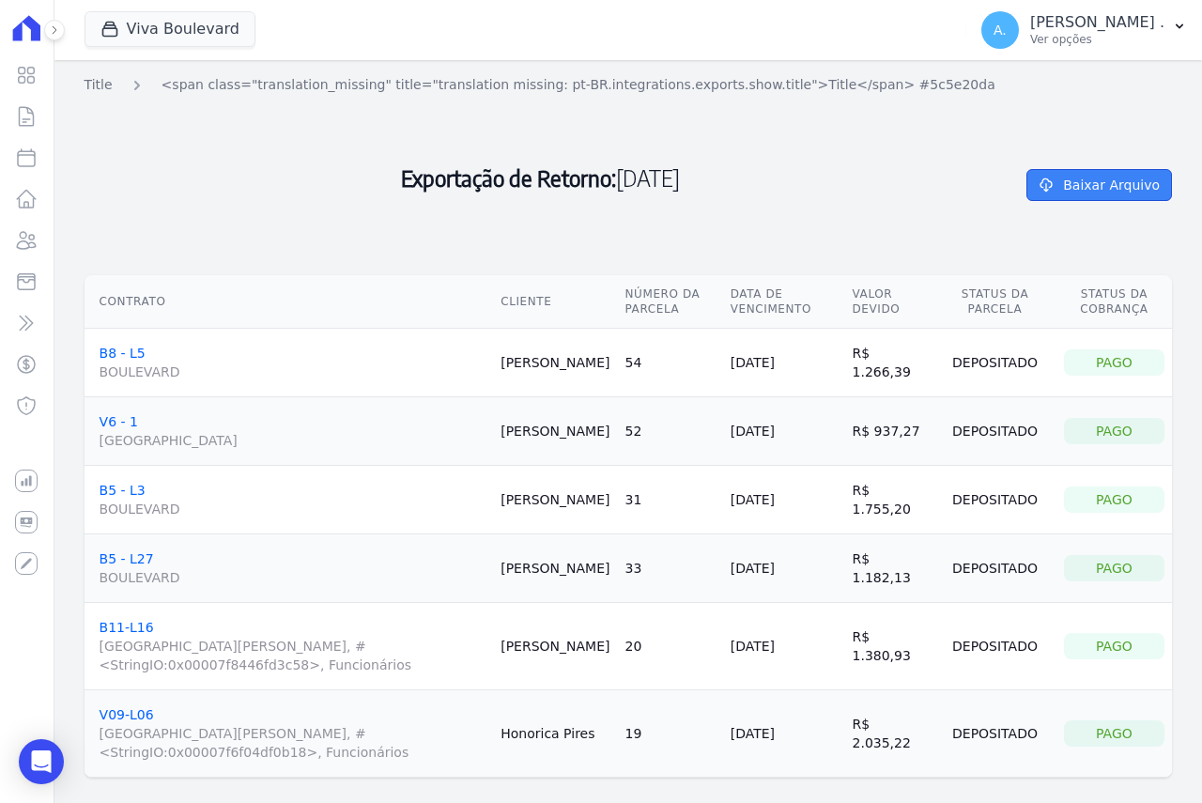
click at [1066, 188] on link "Baixar Arquivo" at bounding box center [1099, 185] width 146 height 32
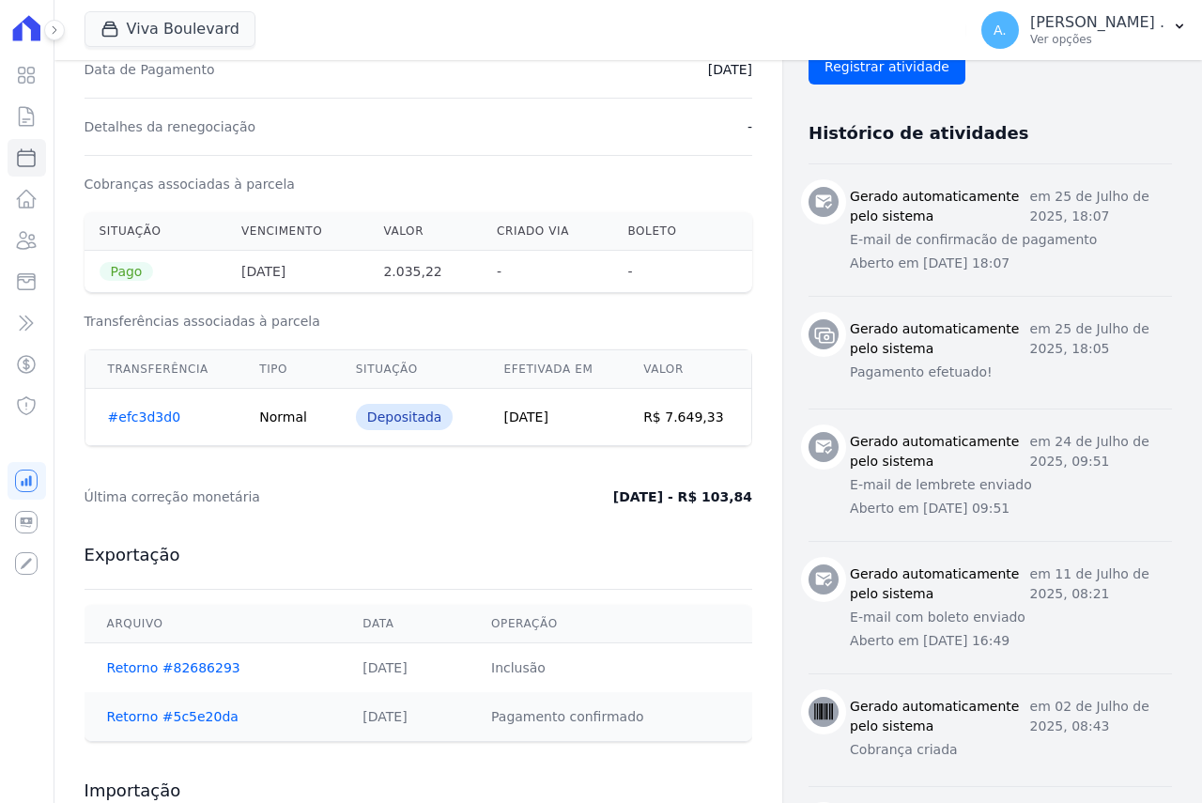
scroll to position [845, 0]
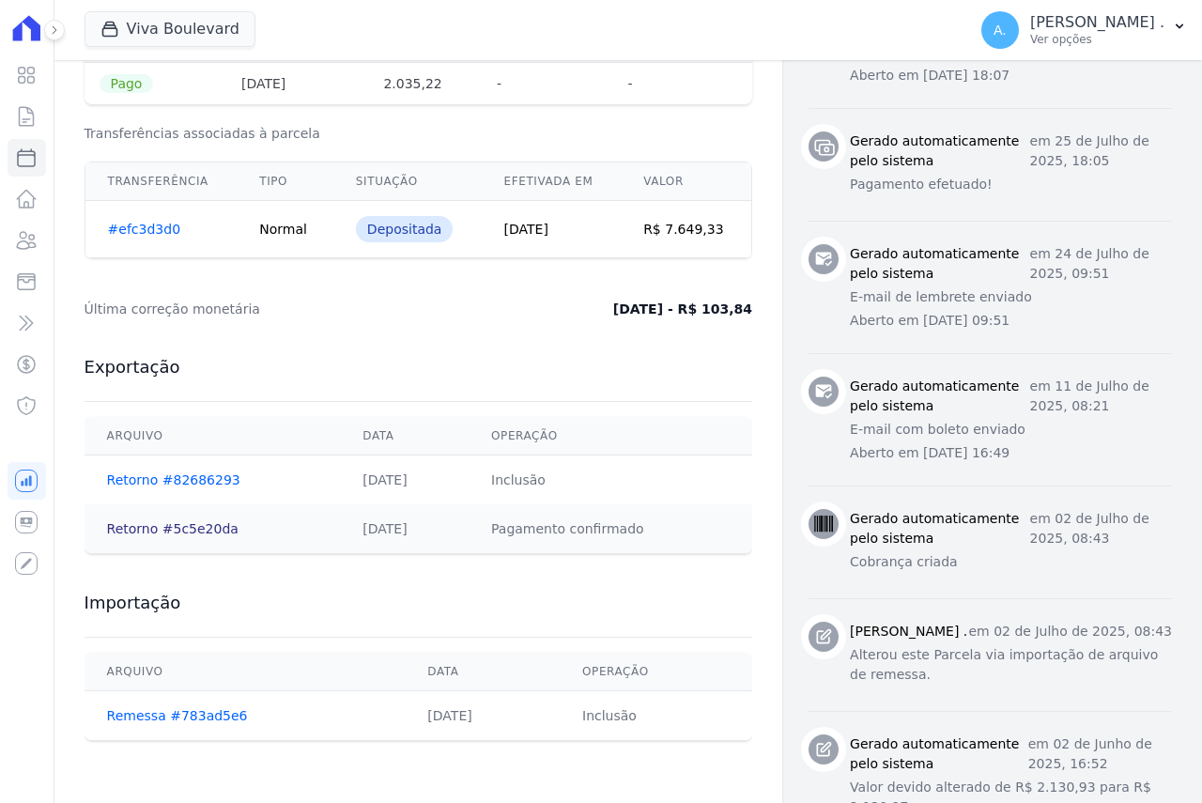
click at [137, 528] on link "Retorno #5c5e20da" at bounding box center [172, 528] width 131 height 15
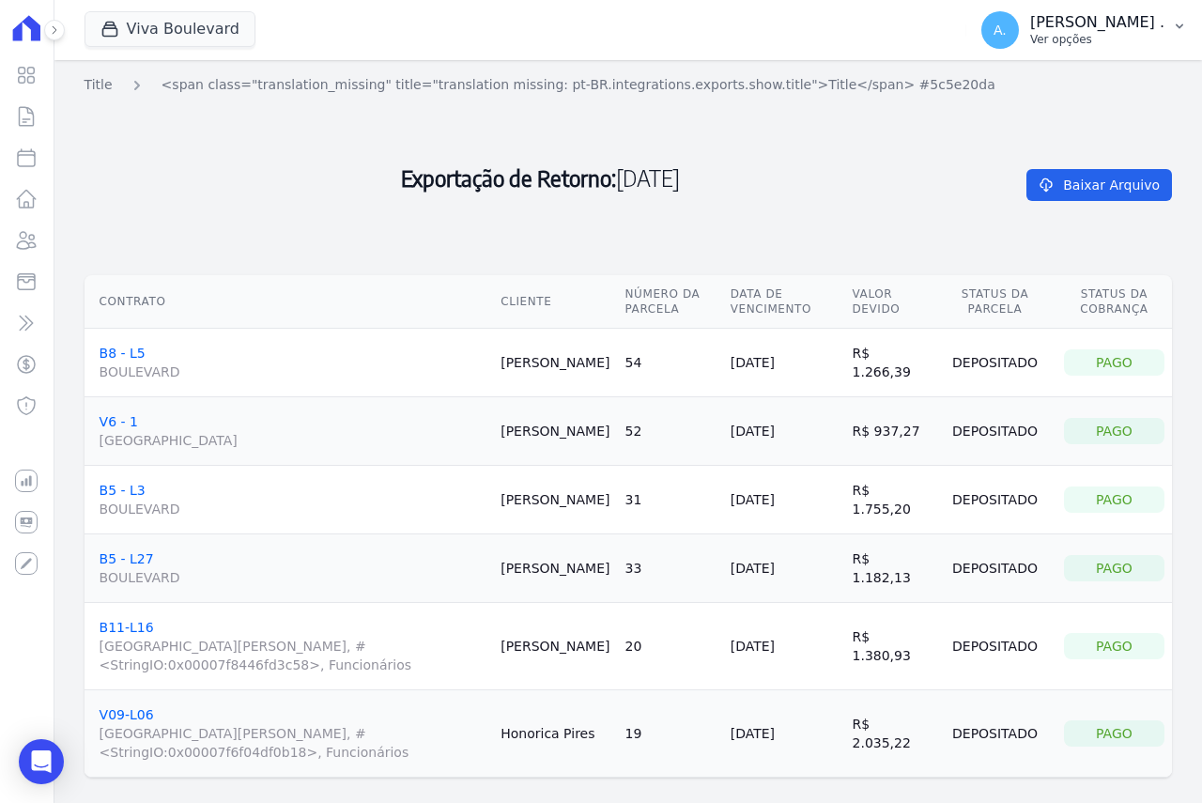
click at [1144, 27] on p "[PERSON_NAME] ." at bounding box center [1097, 22] width 134 height 19
click at [1127, 39] on p "Ver opções" at bounding box center [1097, 39] width 134 height 15
click at [1104, 24] on p "[PERSON_NAME] ." at bounding box center [1097, 22] width 134 height 19
click at [1135, 19] on p "[PERSON_NAME] ." at bounding box center [1097, 22] width 134 height 19
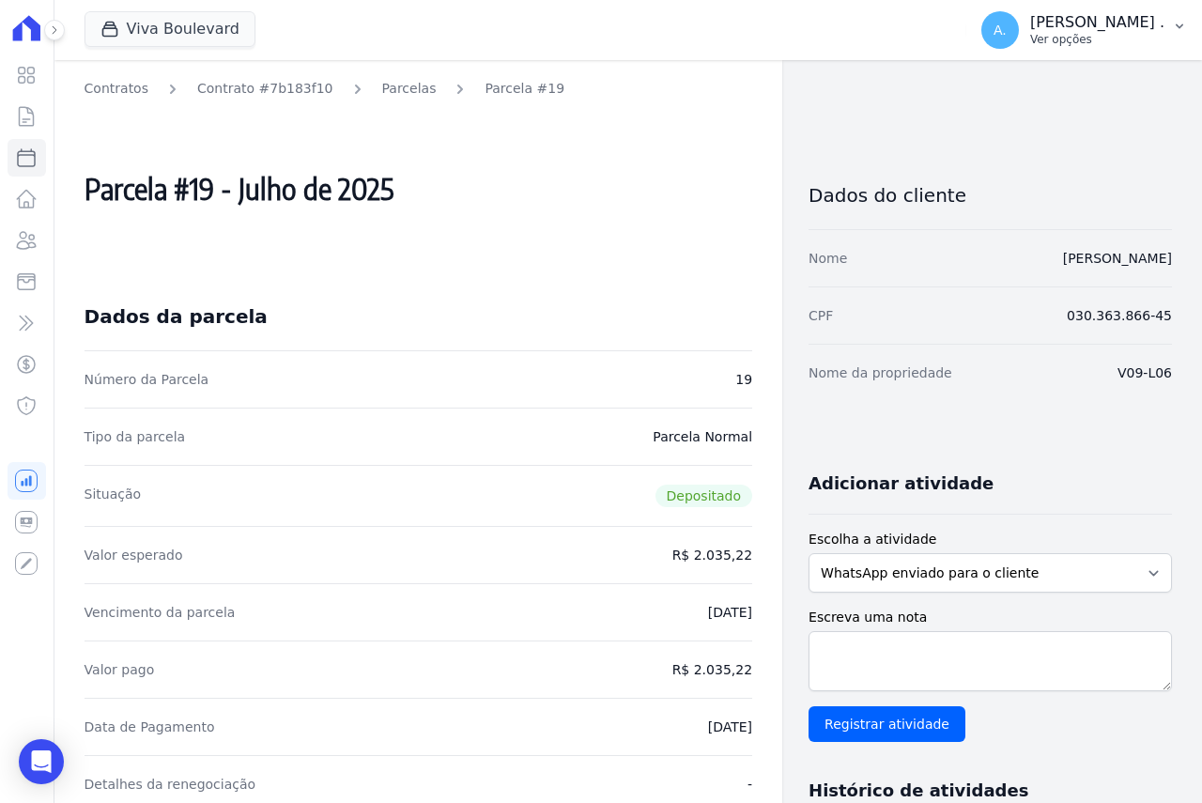
click at [1123, 40] on p "Ver opções" at bounding box center [1097, 39] width 134 height 15
click at [1119, 38] on p "Ver opções" at bounding box center [1097, 39] width 134 height 15
click at [26, 29] on icon at bounding box center [27, 28] width 38 height 26
click at [58, 35] on icon at bounding box center [54, 29] width 11 height 11
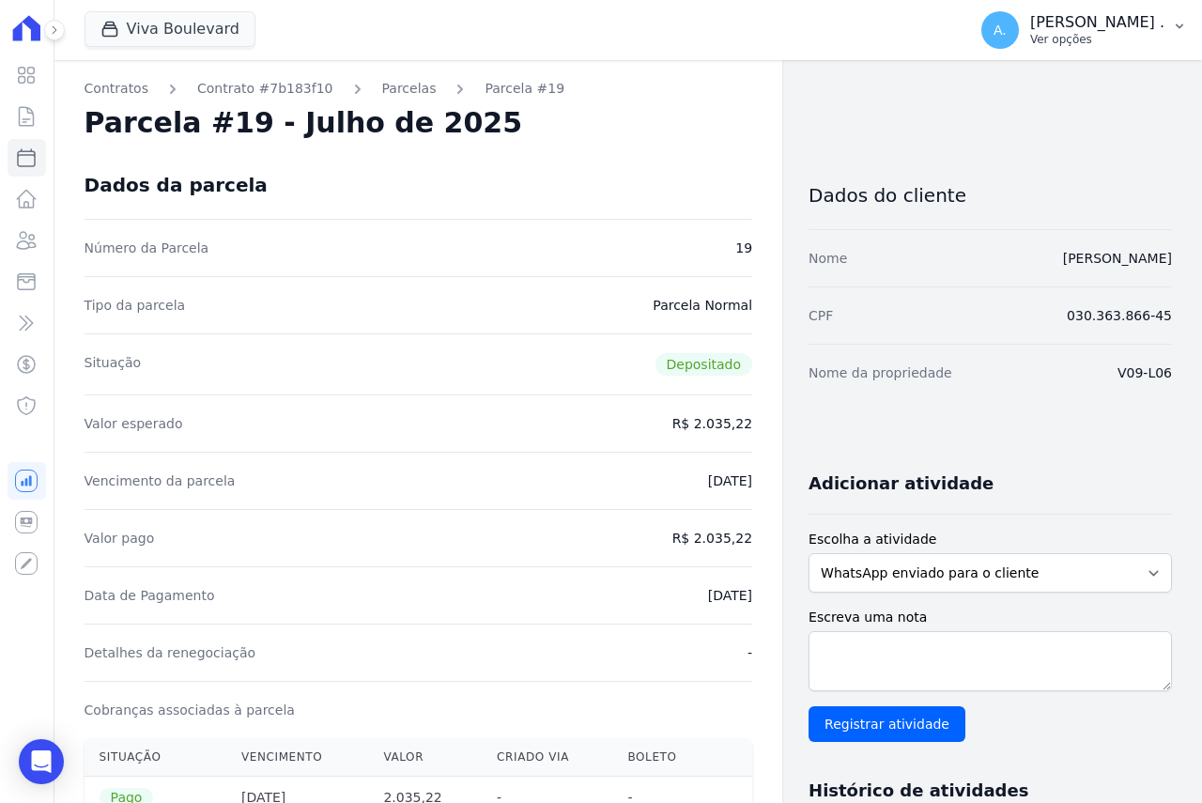
click at [1019, 38] on span "A." at bounding box center [1000, 30] width 38 height 38
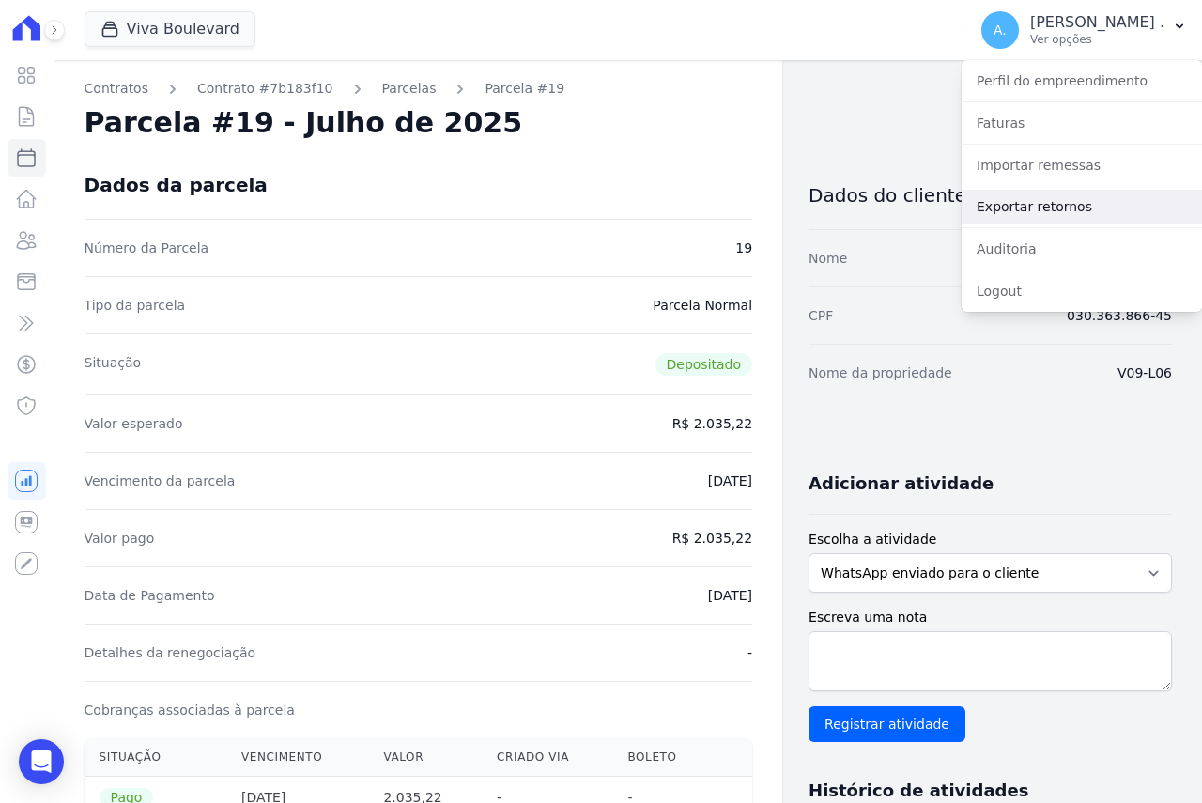
click at [1064, 202] on link "Exportar retornos" at bounding box center [1081, 207] width 240 height 34
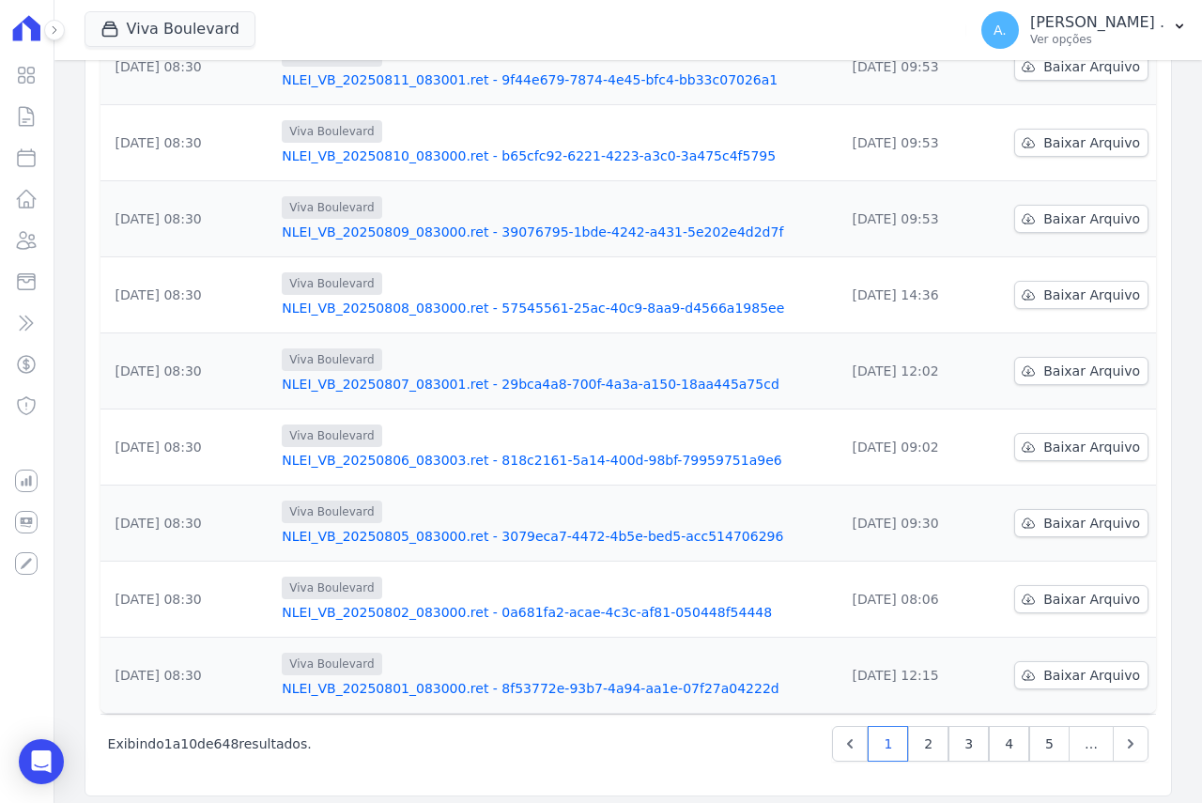
scroll to position [384, 0]
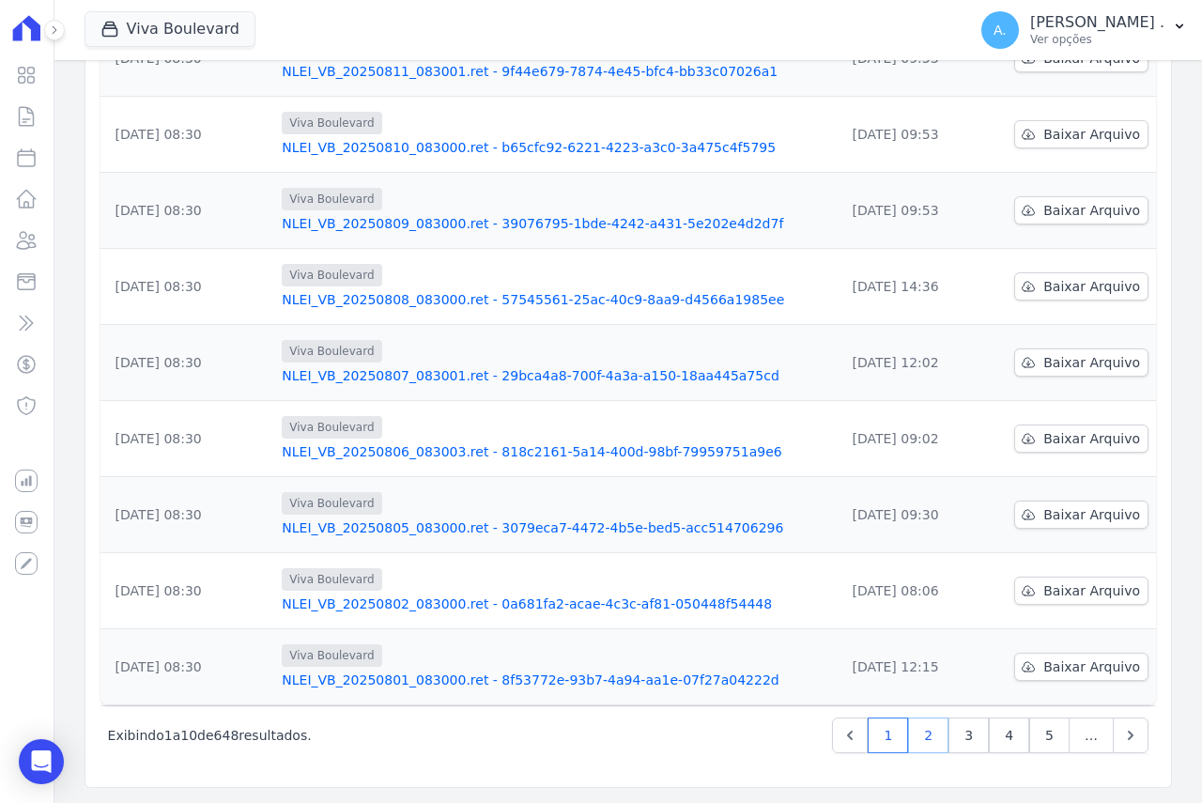
click at [912, 739] on link "2" at bounding box center [928, 735] width 40 height 36
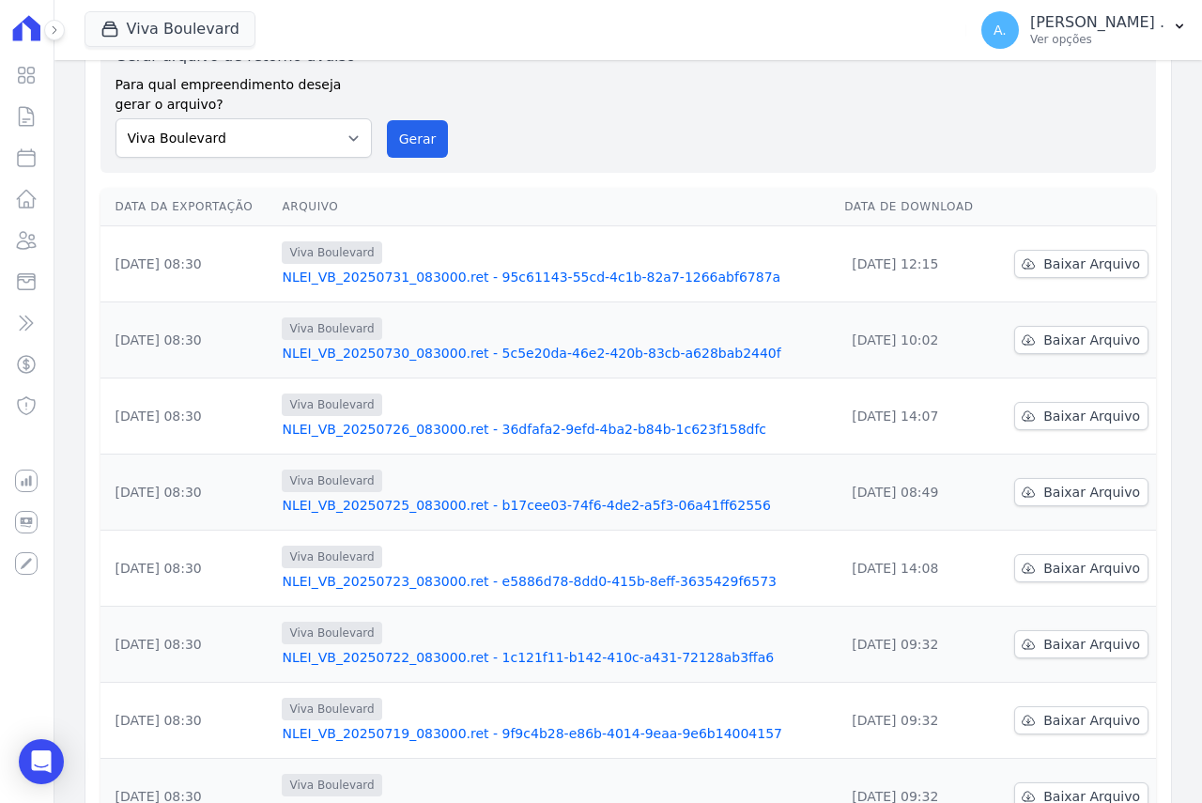
scroll to position [8, 0]
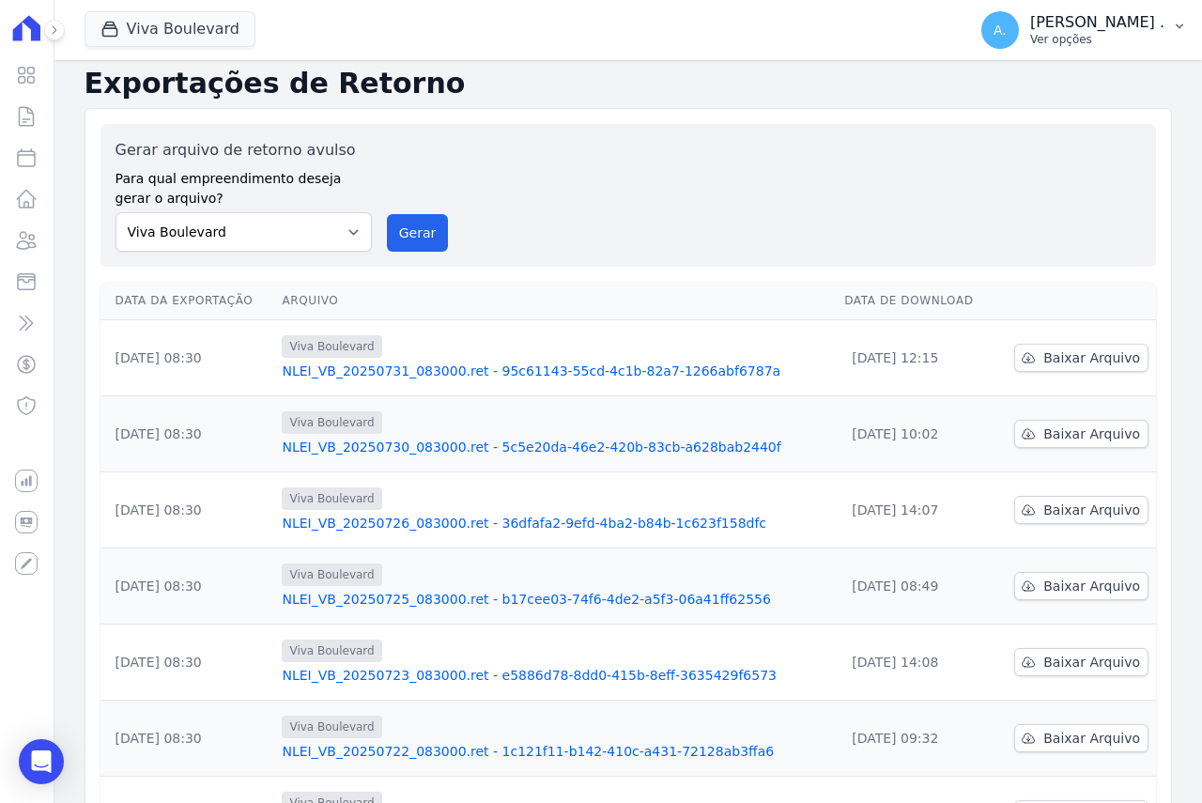
click at [1142, 41] on p "Ver opções" at bounding box center [1097, 39] width 134 height 15
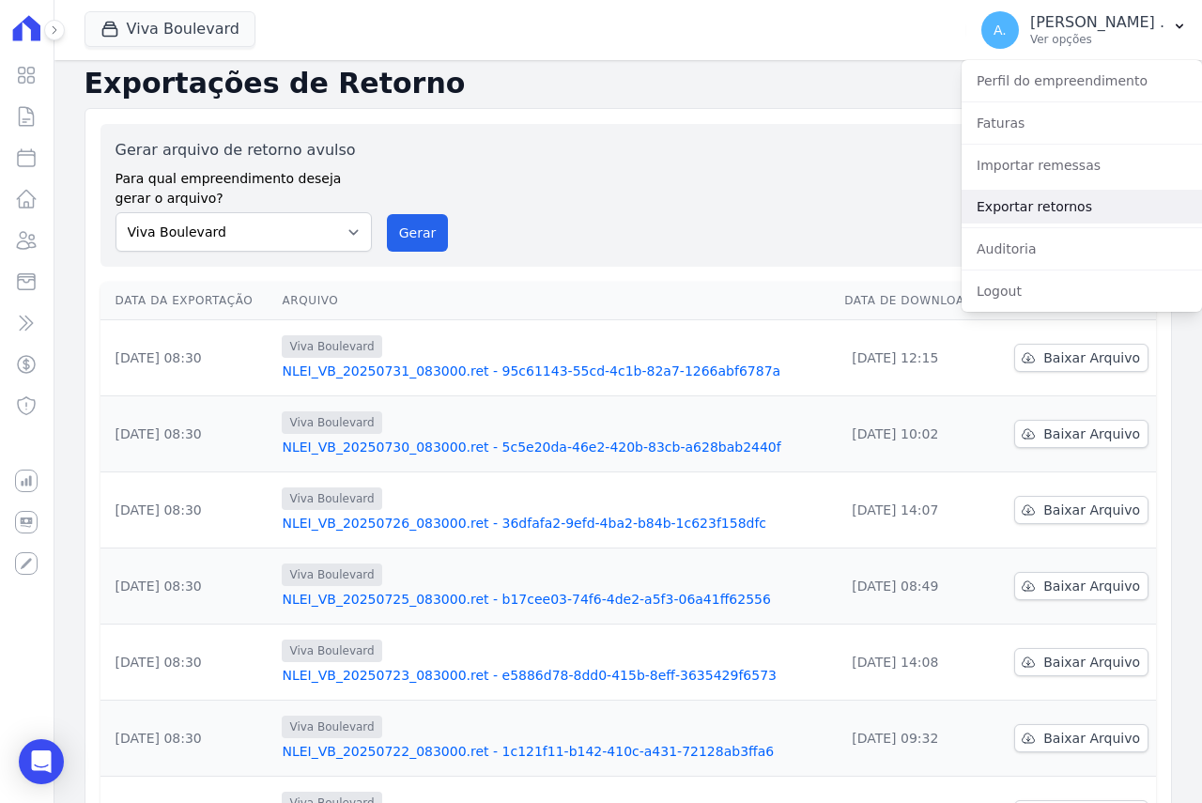
click at [1028, 207] on link "Exportar retornos" at bounding box center [1081, 207] width 240 height 34
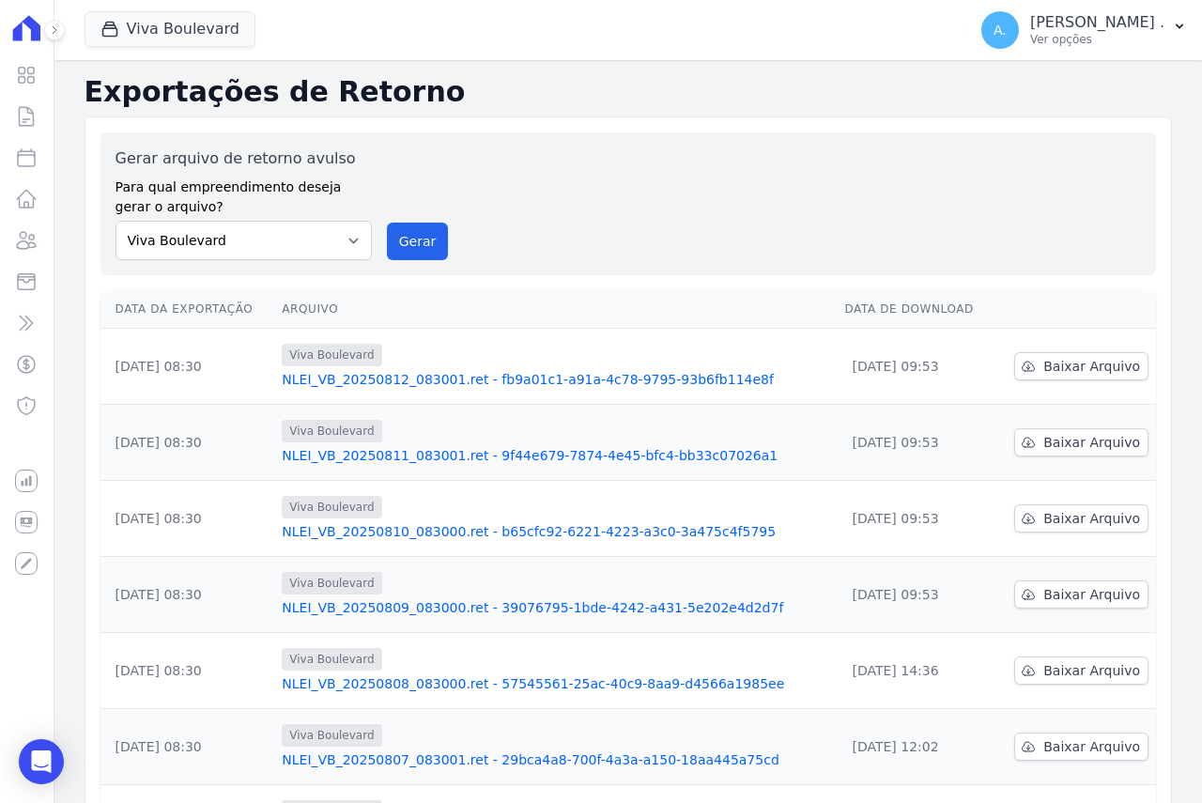
scroll to position [94, 0]
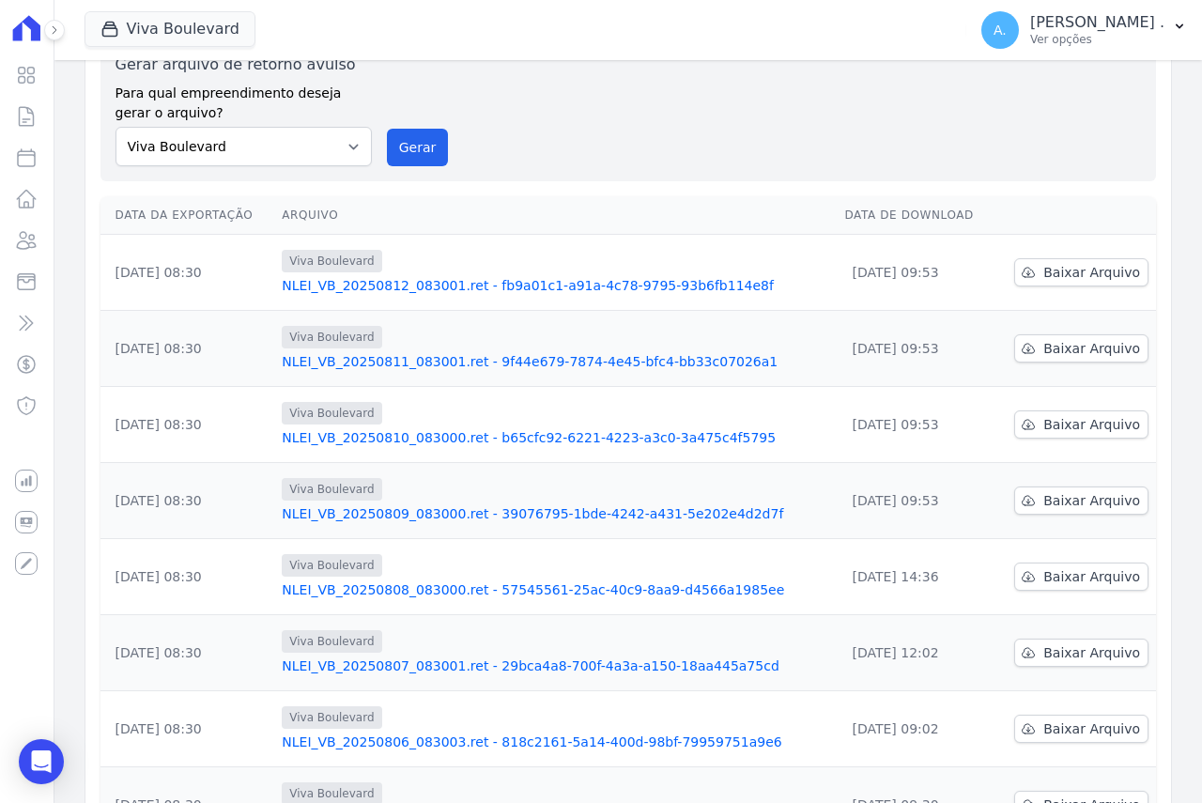
click at [560, 107] on div "Gerar arquivo de retorno avulso Para qual empreendimento deseja gerar o arquivo…" at bounding box center [627, 110] width 1025 height 113
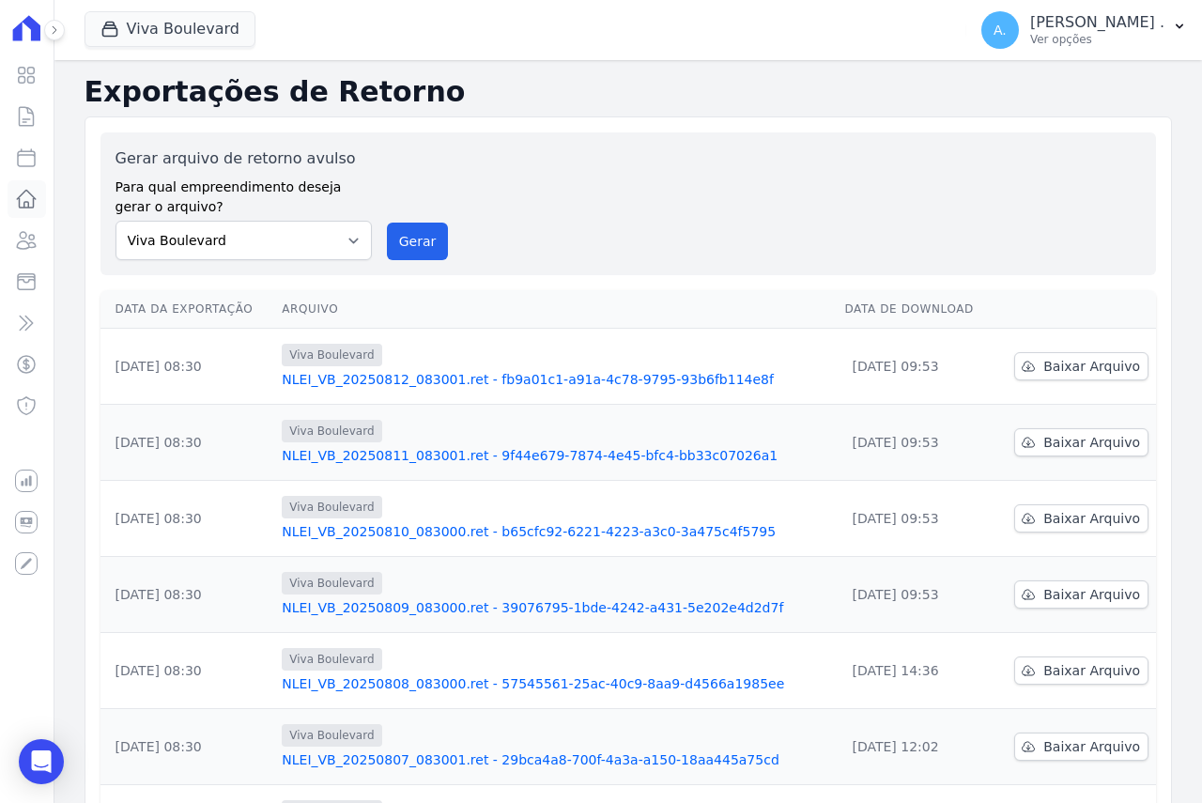
click at [22, 212] on link "Lotes" at bounding box center [27, 199] width 38 height 38
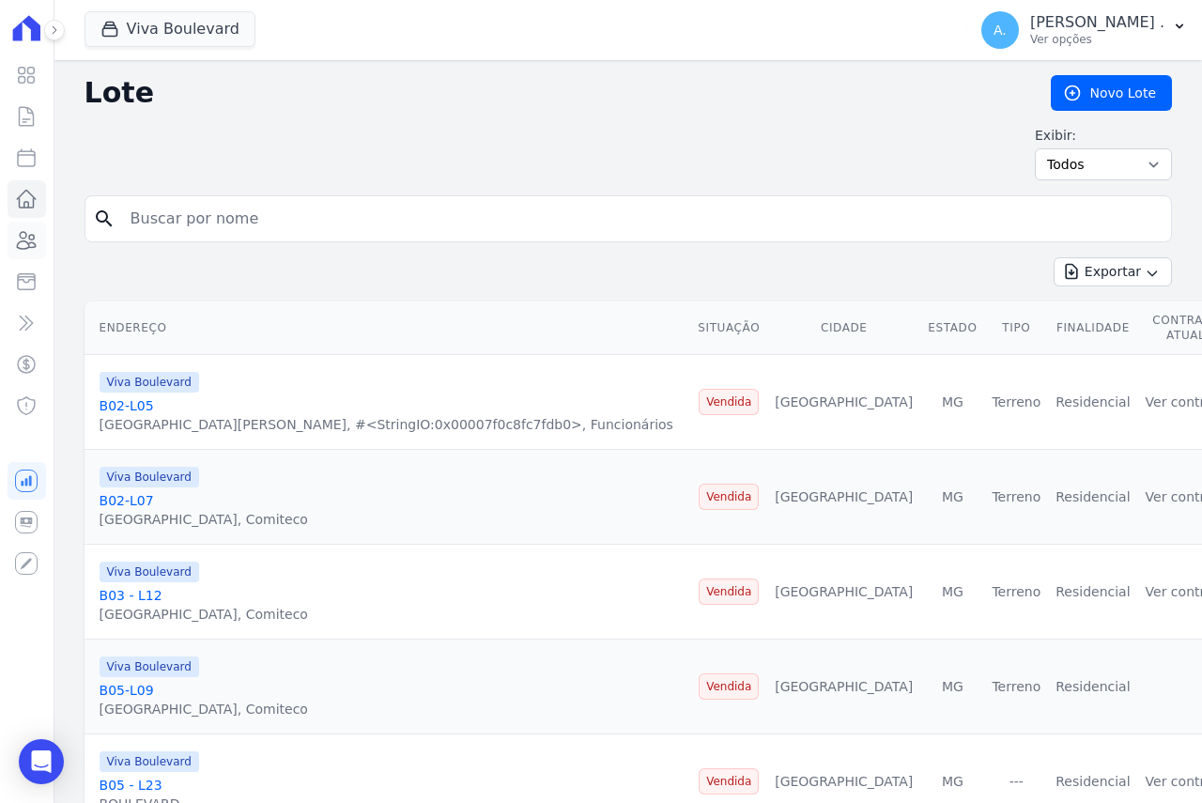
click at [22, 238] on icon at bounding box center [27, 240] width 19 height 17
click at [49, 26] on icon at bounding box center [54, 29] width 11 height 11
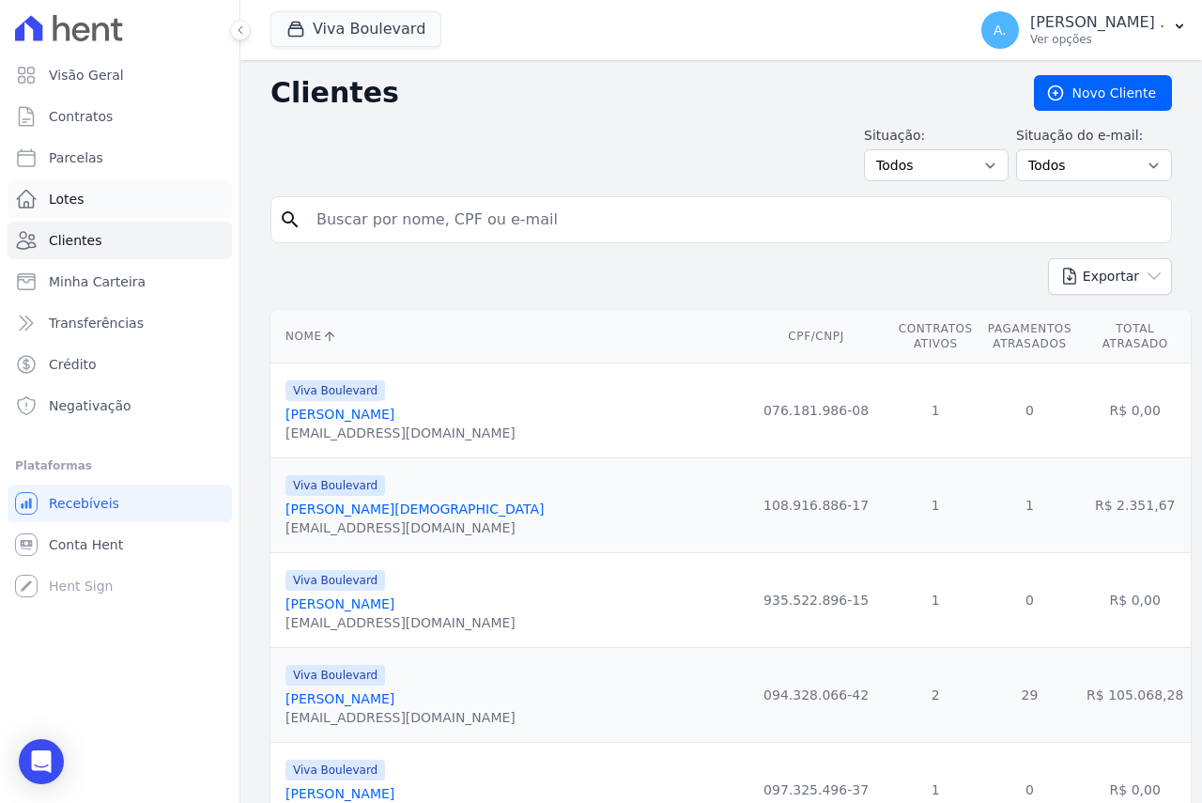
click at [65, 196] on span "Lotes" at bounding box center [67, 199] width 36 height 19
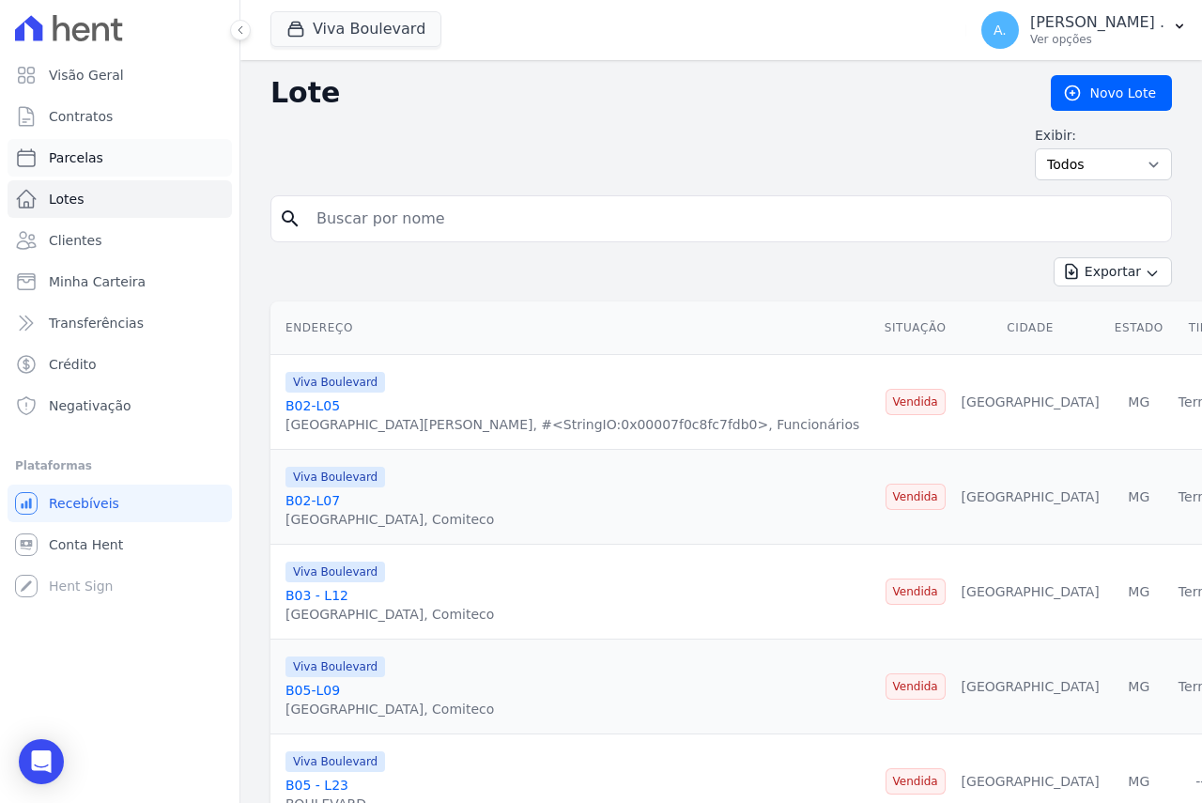
click at [115, 163] on link "Parcelas" at bounding box center [120, 158] width 224 height 38
select select
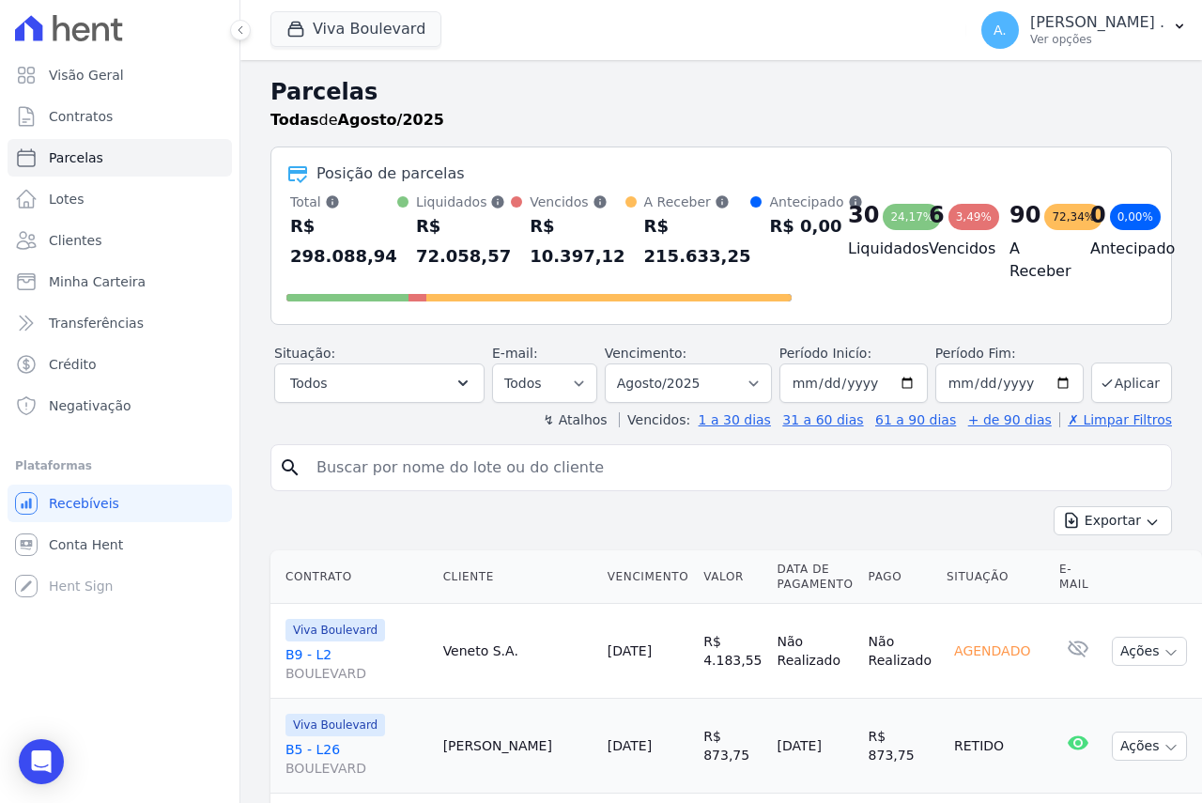
click at [360, 469] on input "search" at bounding box center [734, 468] width 858 height 38
type input "honorica"
select select
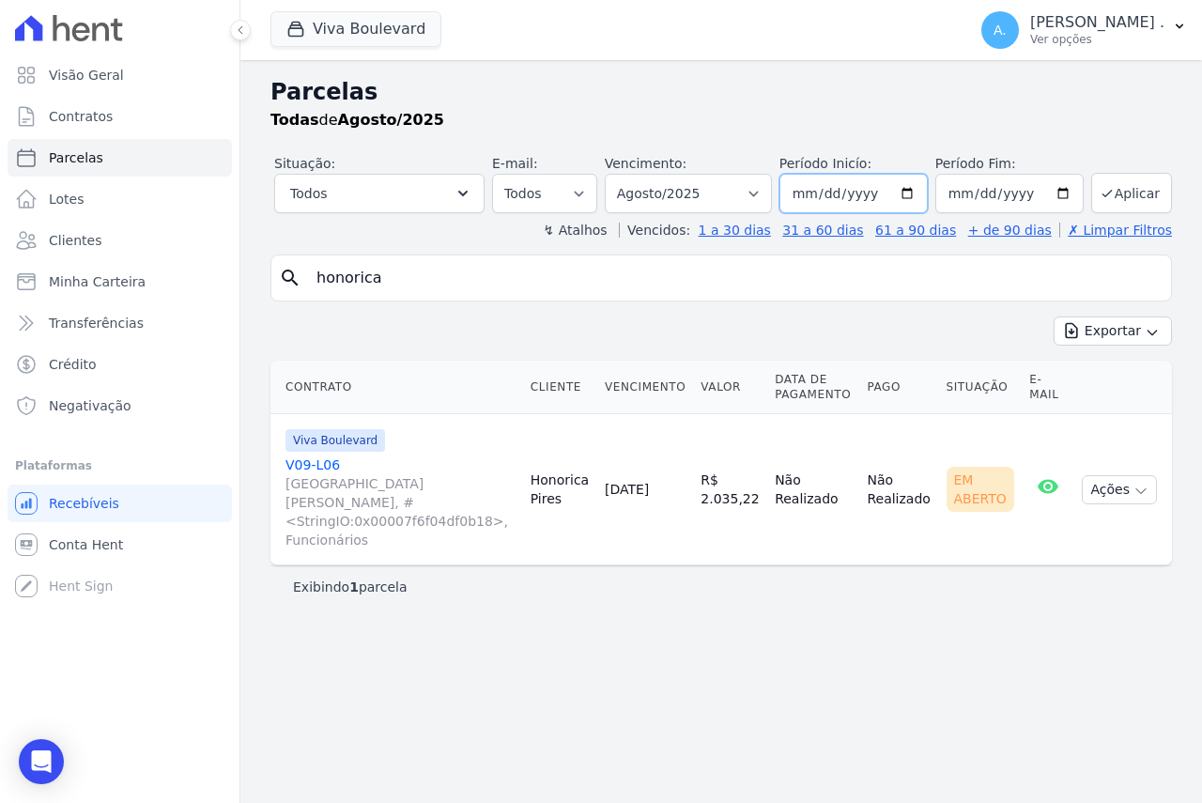
click at [922, 197] on input "2025-08-01" at bounding box center [853, 193] width 148 height 39
type input "[DATE]"
click at [1066, 192] on input "2025-08-31" at bounding box center [1009, 193] width 148 height 39
type input "2025-04-30"
click at [1121, 194] on button "Aplicar" at bounding box center [1131, 193] width 81 height 40
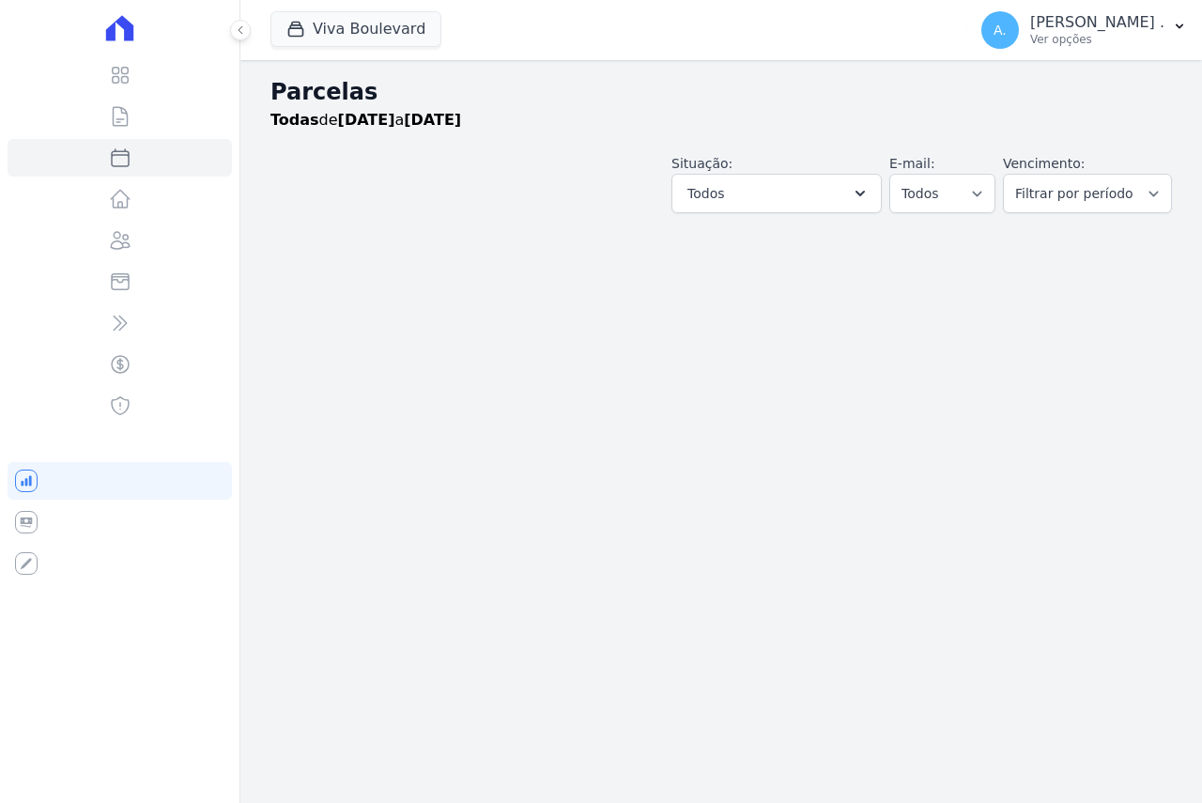
select select
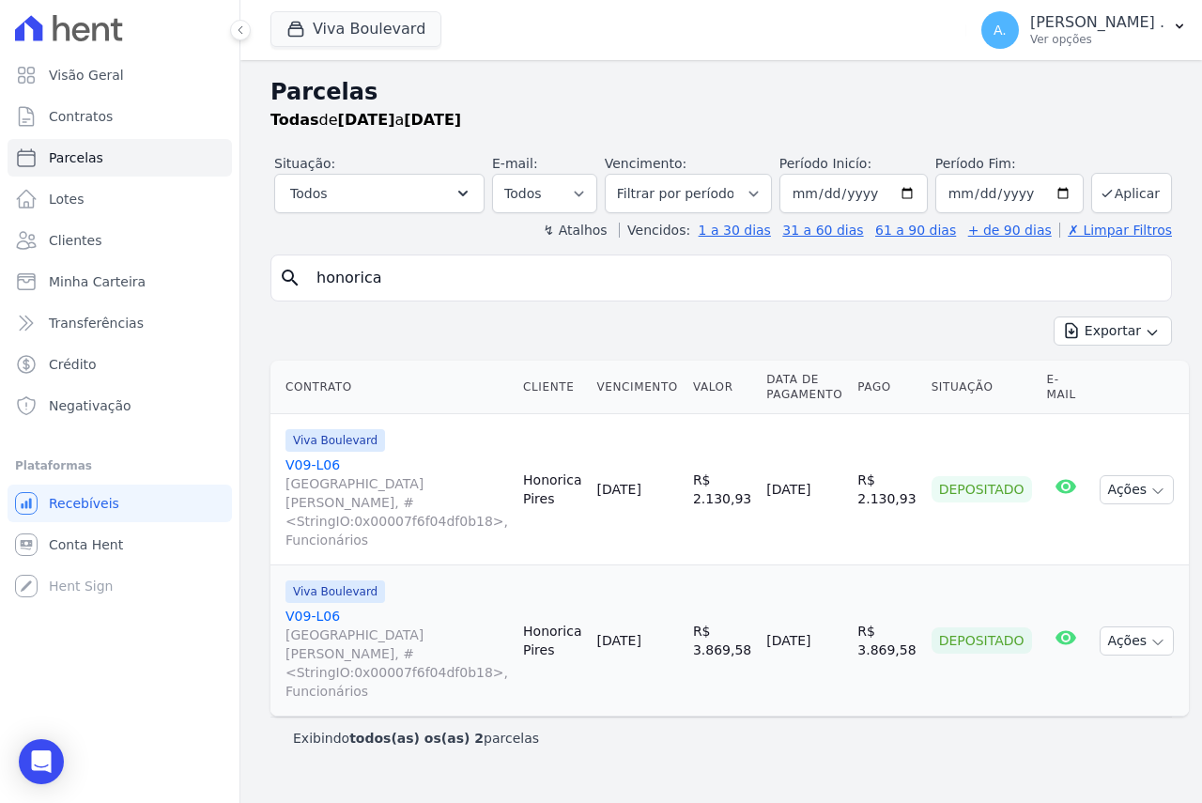
click at [321, 468] on link "V09-L06 [GEOGRAPHIC_DATA][PERSON_NAME], #<StringIO:0x00007f6f04df0b18>, Funcion…" at bounding box center [396, 502] width 222 height 94
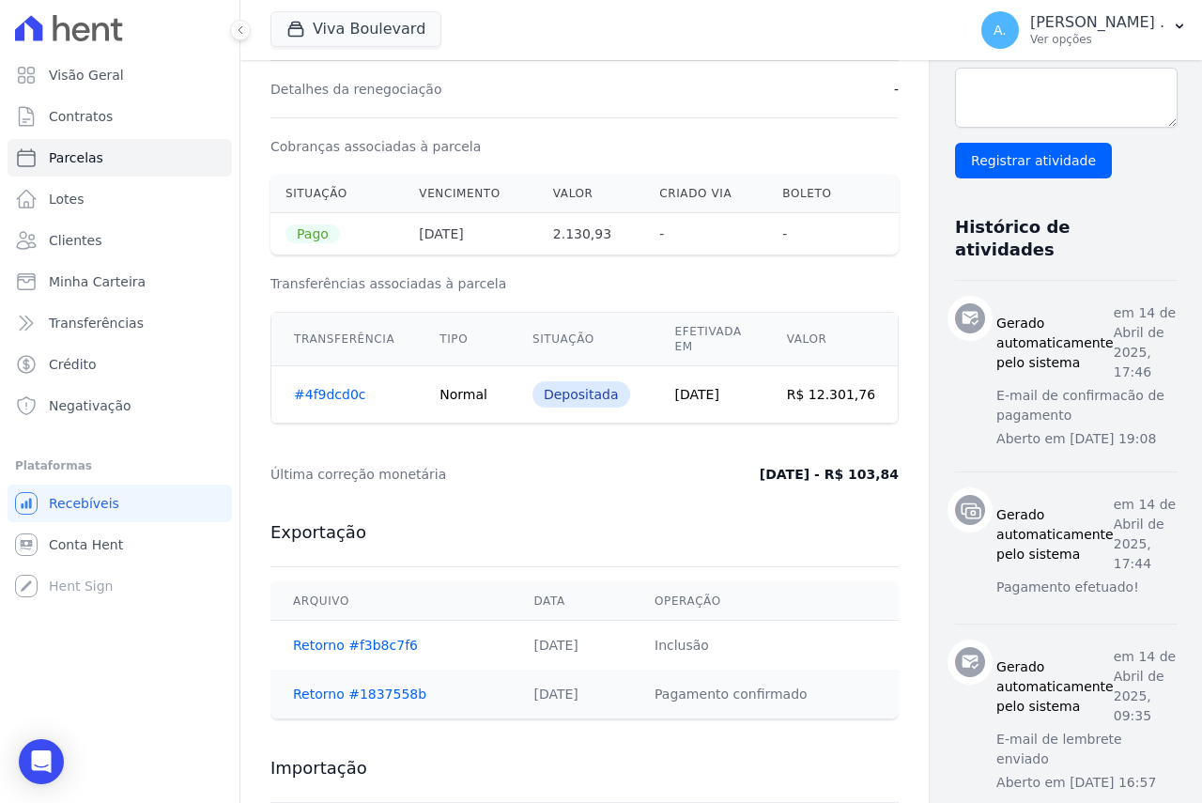
scroll to position [751, 0]
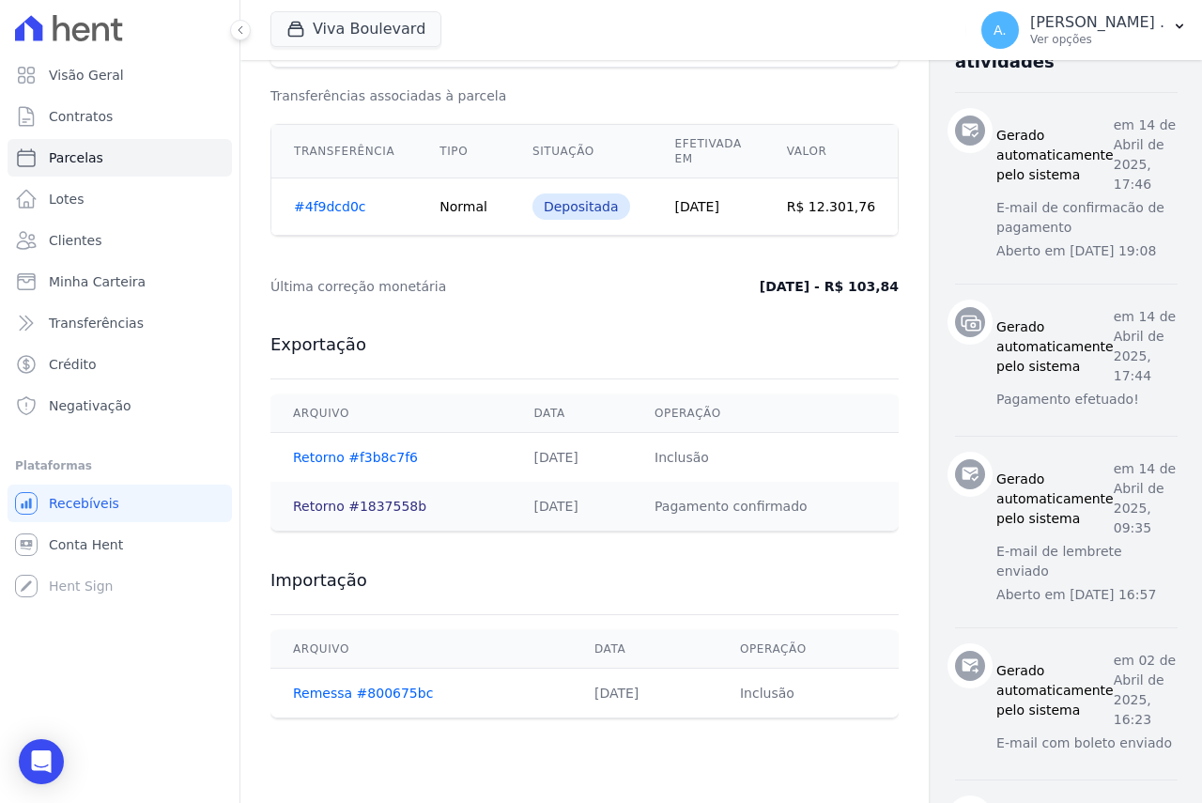
click at [339, 501] on link "Retorno #1837558b" at bounding box center [359, 505] width 133 height 15
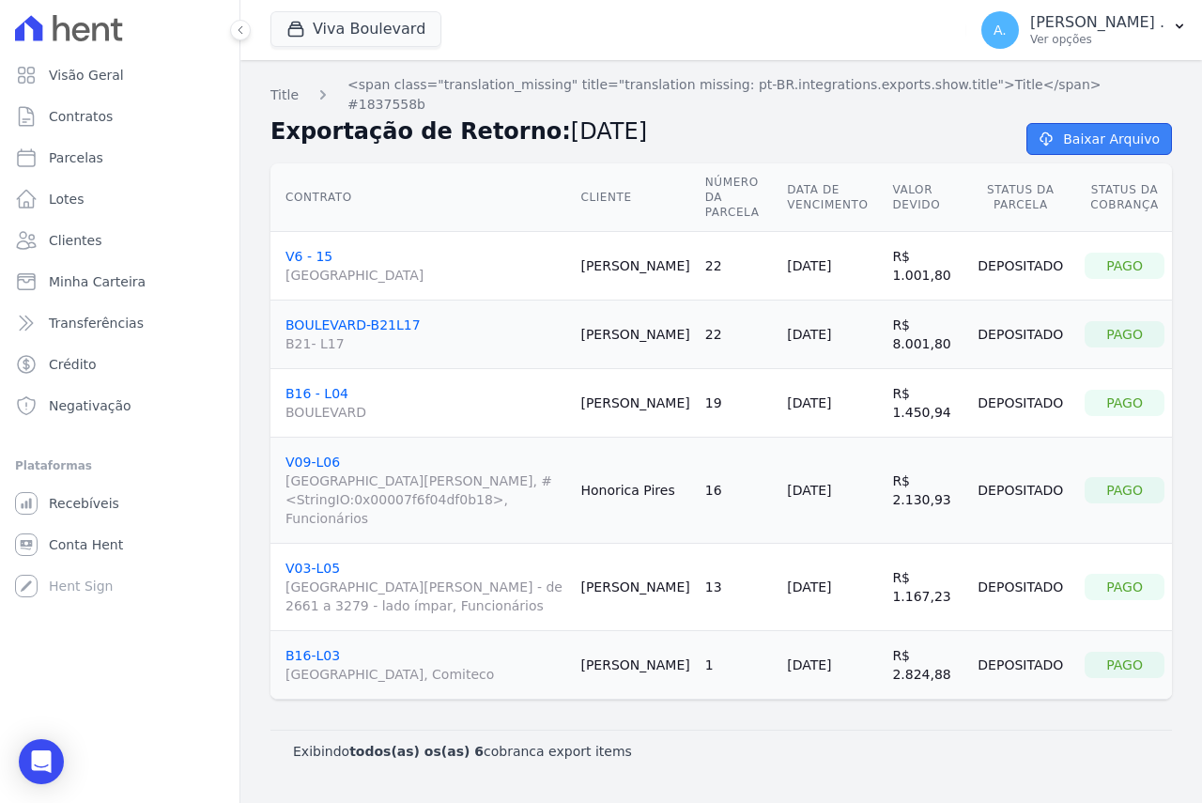
click at [1113, 123] on link "Baixar Arquivo" at bounding box center [1099, 139] width 146 height 32
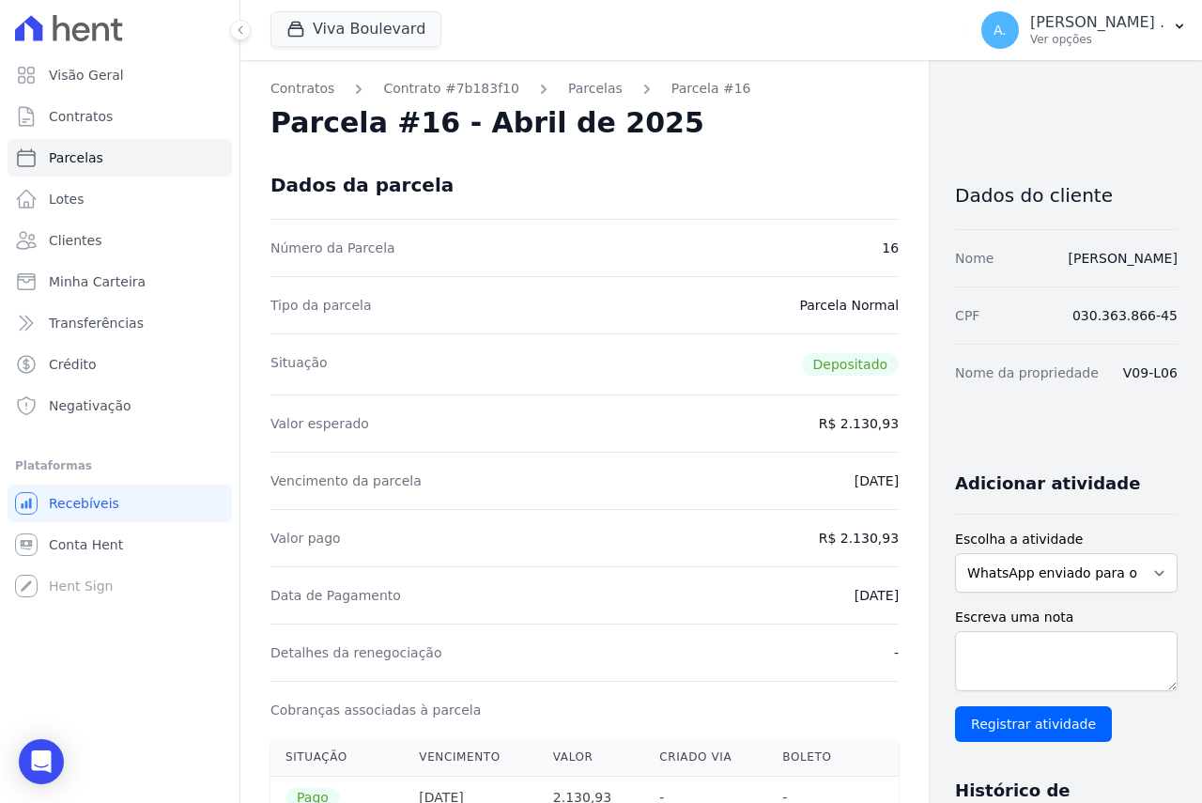
select select
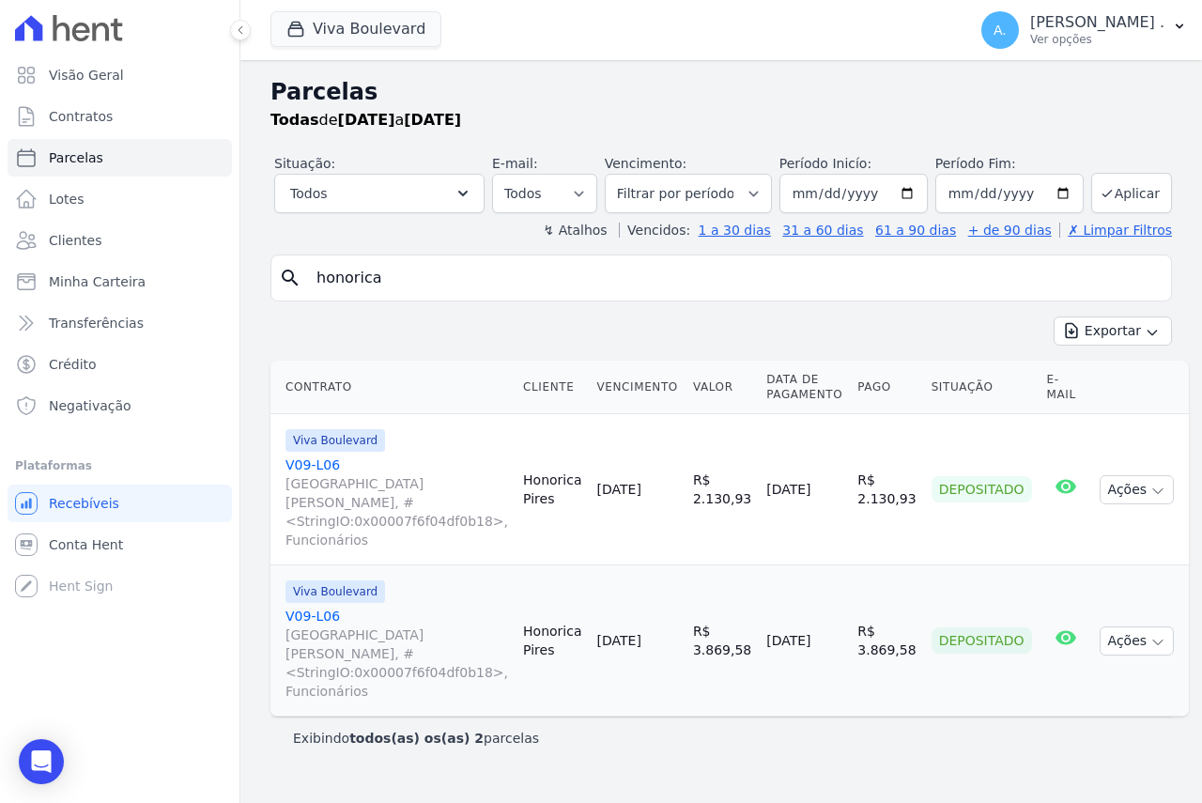
click at [311, 606] on link "V09-L06 Avenida Afonso Pena, #<StringIO:0x00007f6f04df0b18>, Funcionários" at bounding box center [396, 653] width 222 height 94
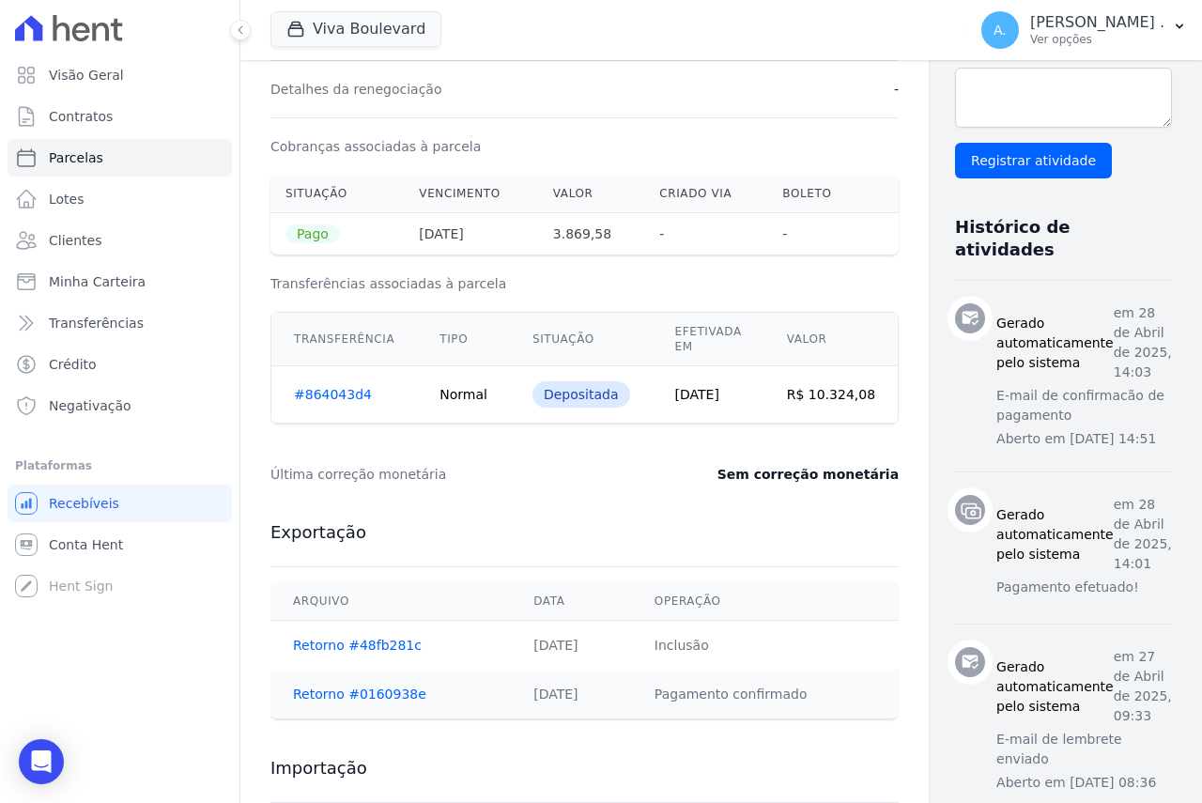
scroll to position [921, 0]
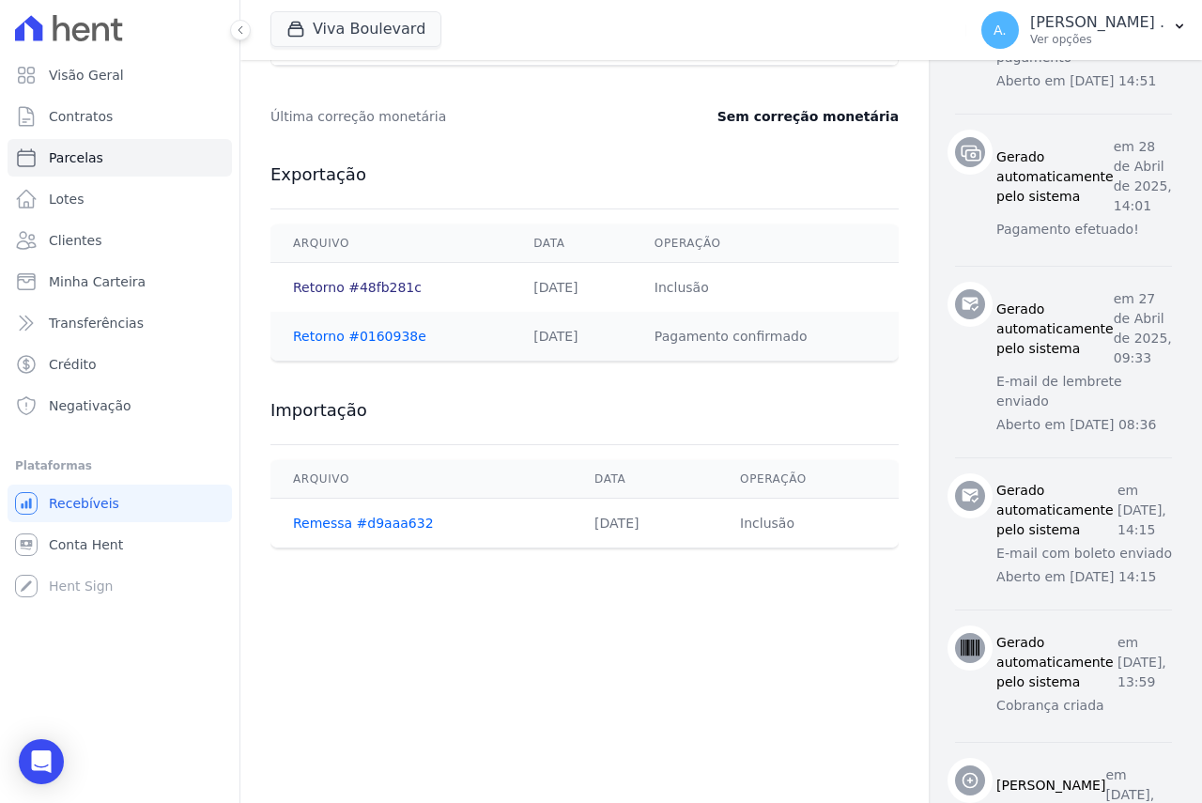
click at [337, 286] on link "Retorno #48fb281c" at bounding box center [357, 287] width 129 height 15
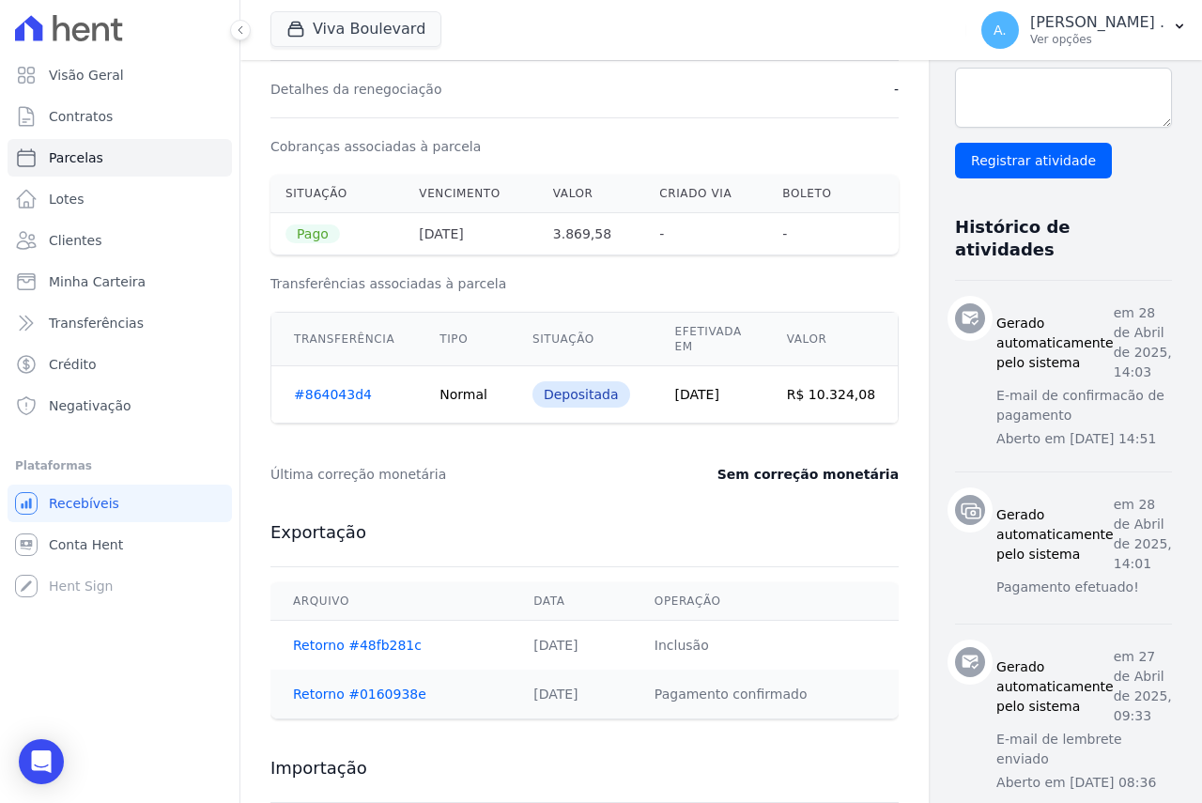
scroll to position [751, 0]
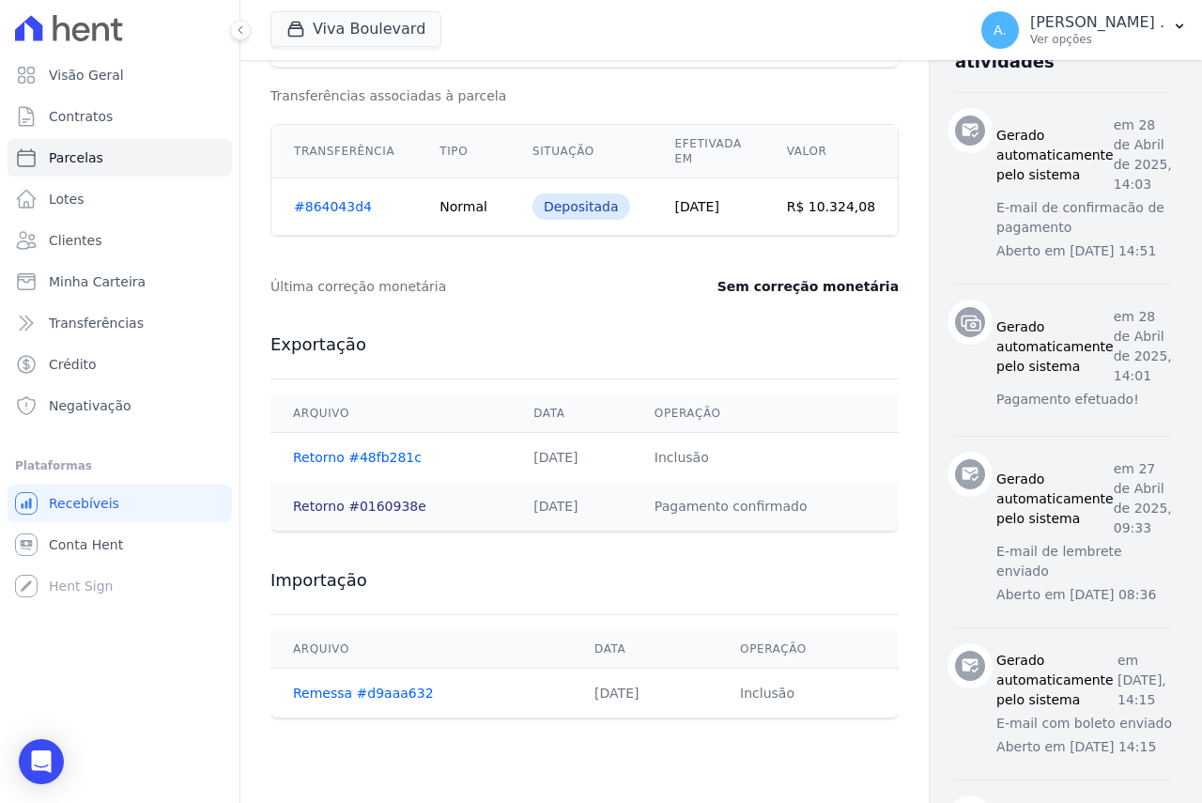
click at [366, 507] on link "Retorno #0160938e" at bounding box center [359, 505] width 133 height 15
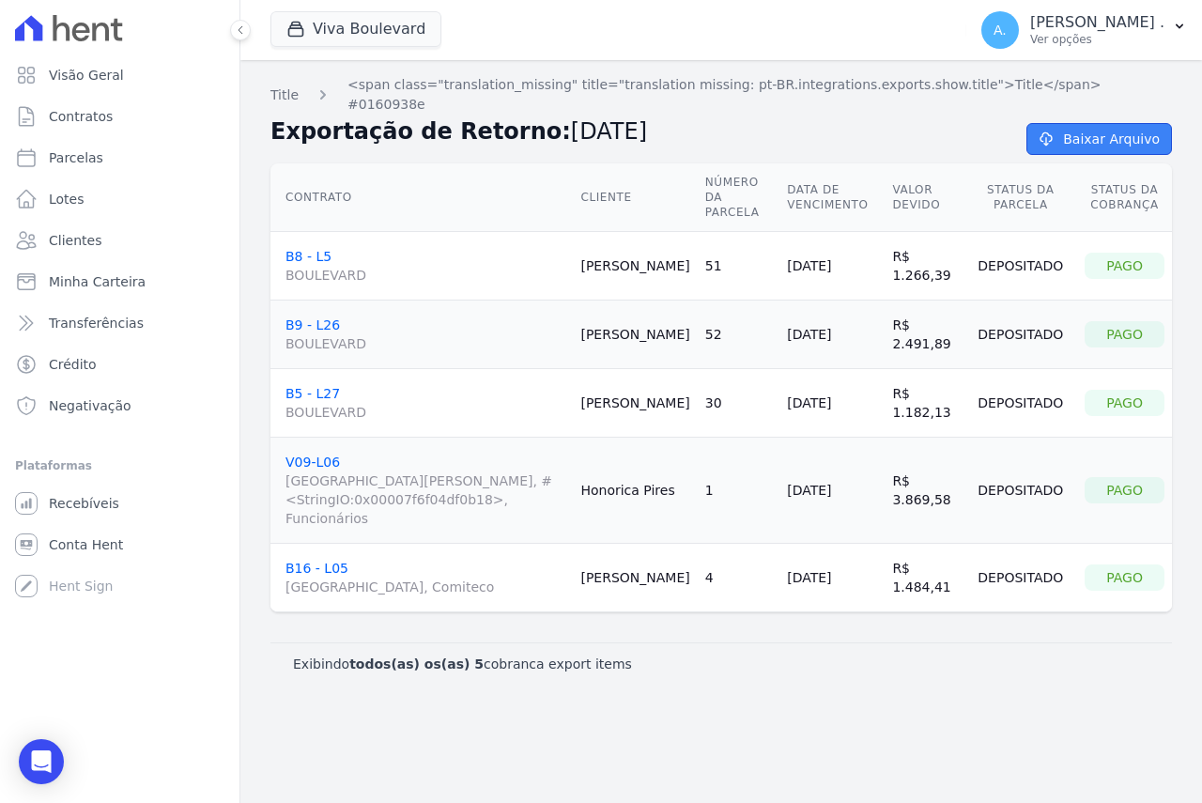
click at [1085, 130] on link "Baixar Arquivo" at bounding box center [1099, 139] width 146 height 32
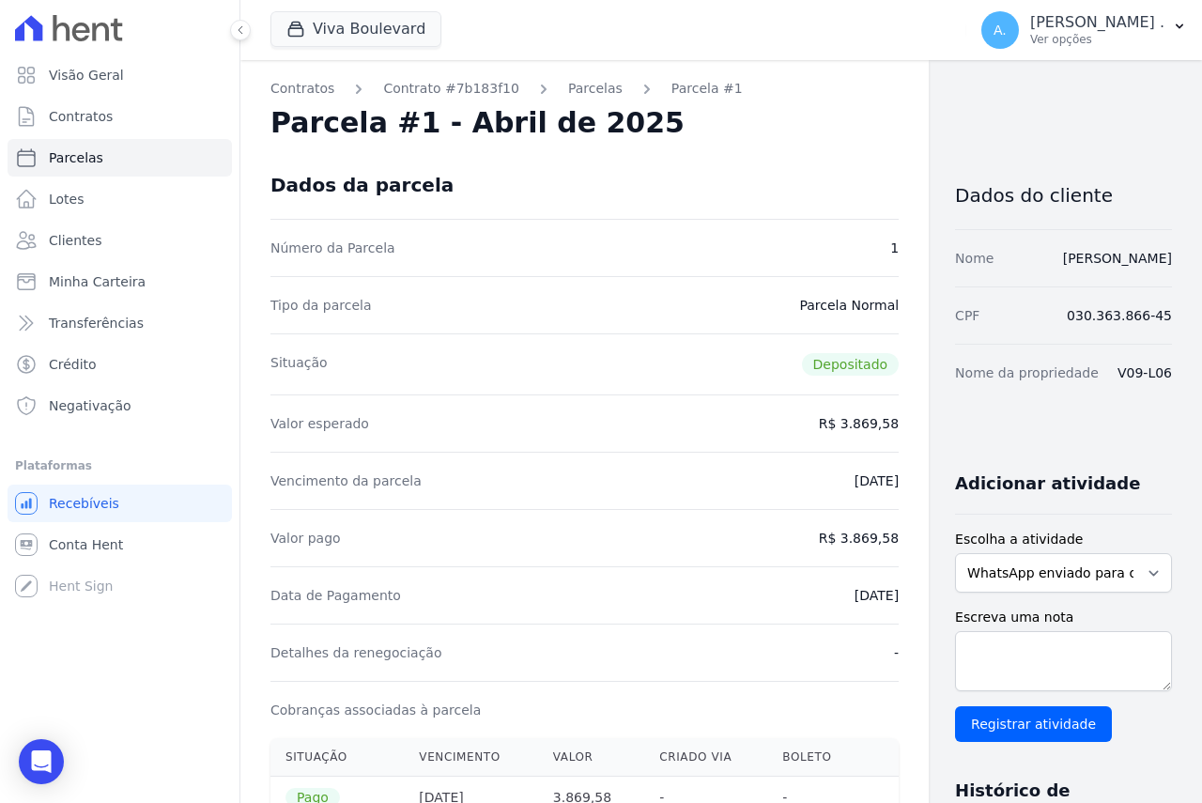
select select
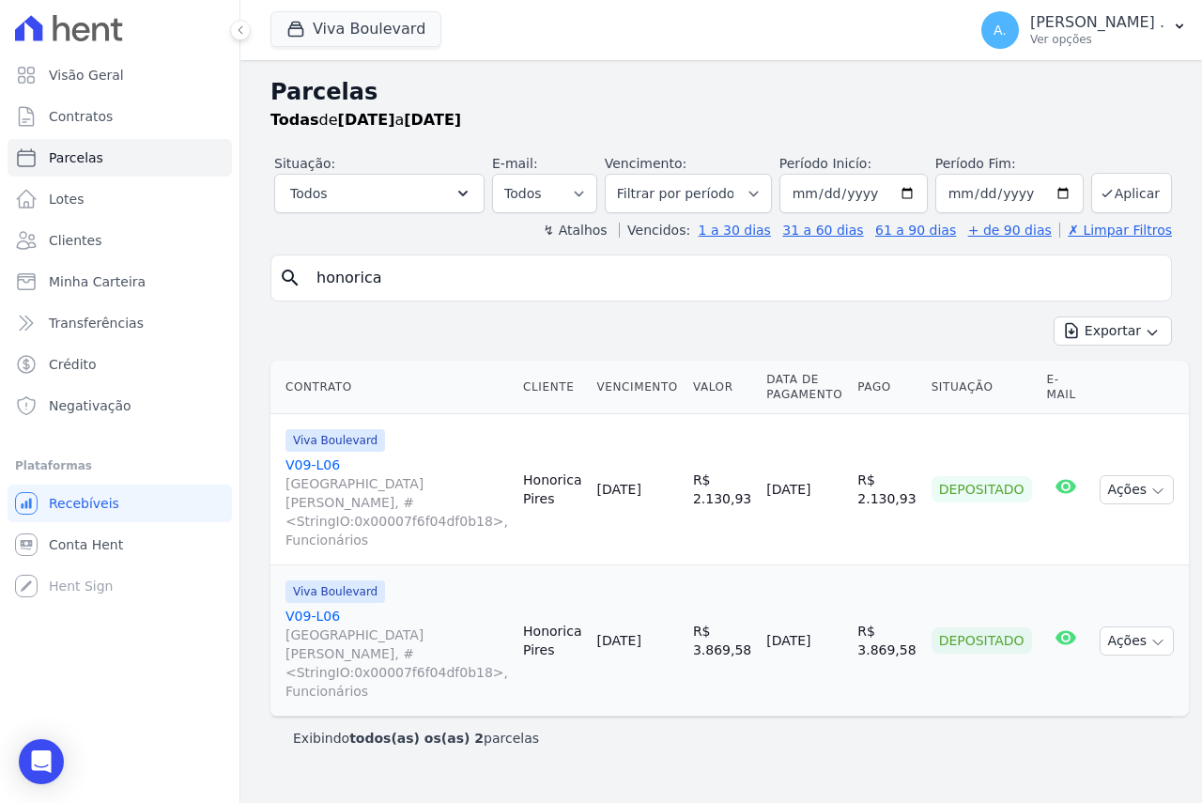
drag, startPoint x: 853, startPoint y: 491, endPoint x: 905, endPoint y: 491, distance: 51.6
click at [905, 491] on td "R$ 2.130,93" at bounding box center [886, 489] width 73 height 151
drag, startPoint x: 852, startPoint y: 623, endPoint x: 911, endPoint y: 620, distance: 58.3
click at [911, 620] on td "R$ 3.869,58" at bounding box center [886, 640] width 73 height 151
drag, startPoint x: 691, startPoint y: 487, endPoint x: 746, endPoint y: 489, distance: 55.4
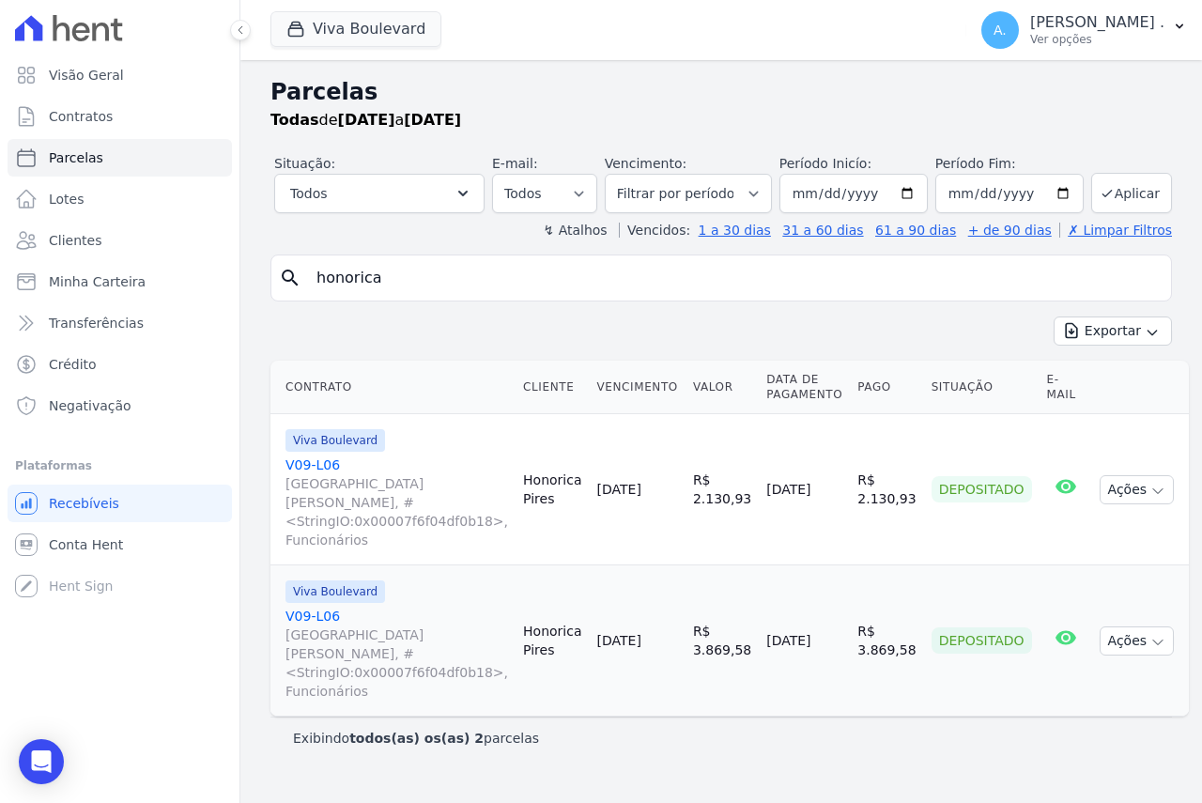
click at [746, 489] on td "R$ 2.130,93" at bounding box center [721, 489] width 73 height 151
click at [1112, 486] on button "Ações" at bounding box center [1136, 489] width 75 height 29
click at [1060, 194] on input "[DATE]" at bounding box center [1009, 193] width 148 height 39
click at [1065, 193] on input "[DATE]" at bounding box center [1009, 193] width 148 height 39
type input "2025-08-30"
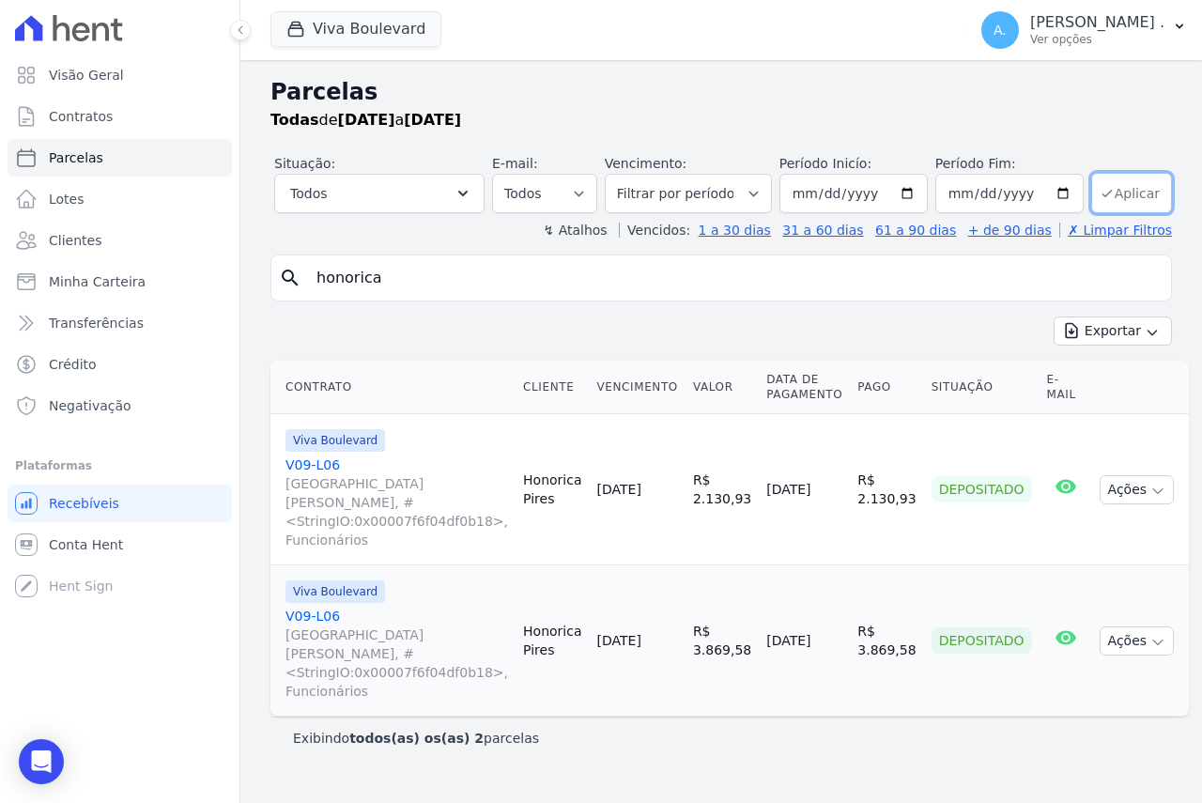
click at [1127, 192] on button "Aplicar" at bounding box center [1131, 193] width 81 height 40
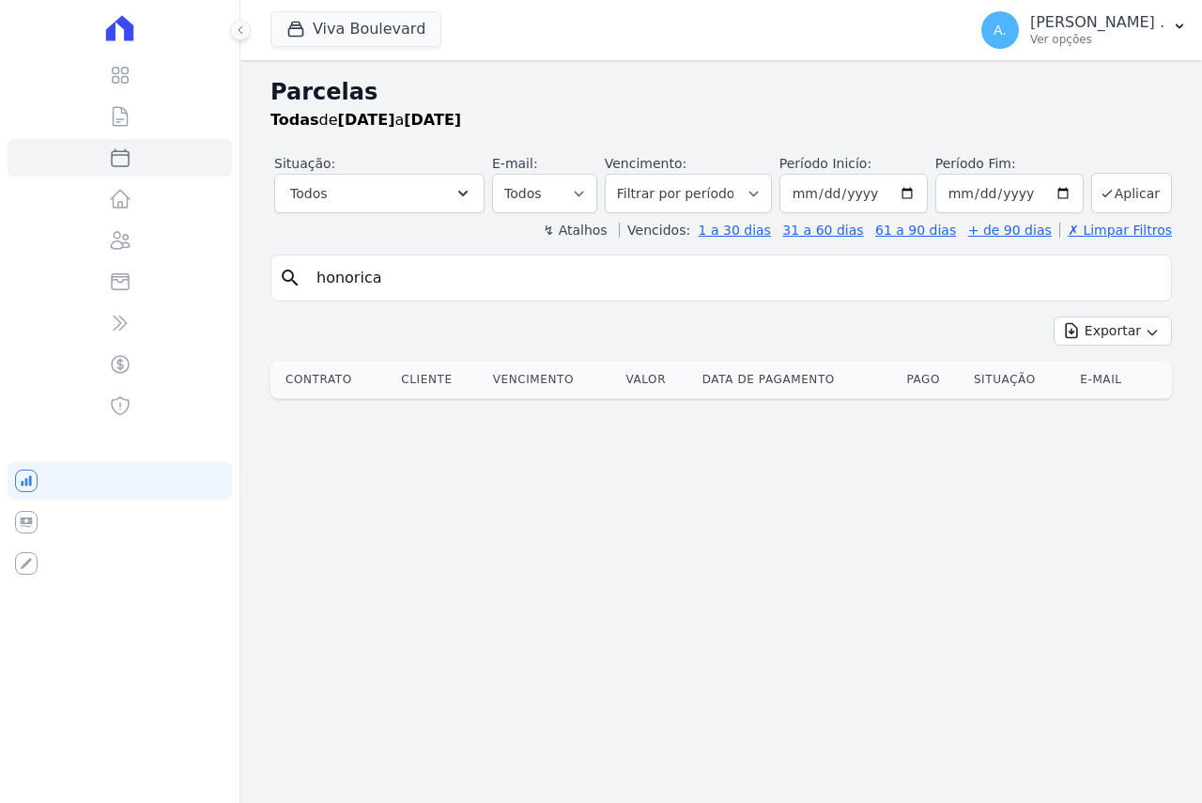
select select
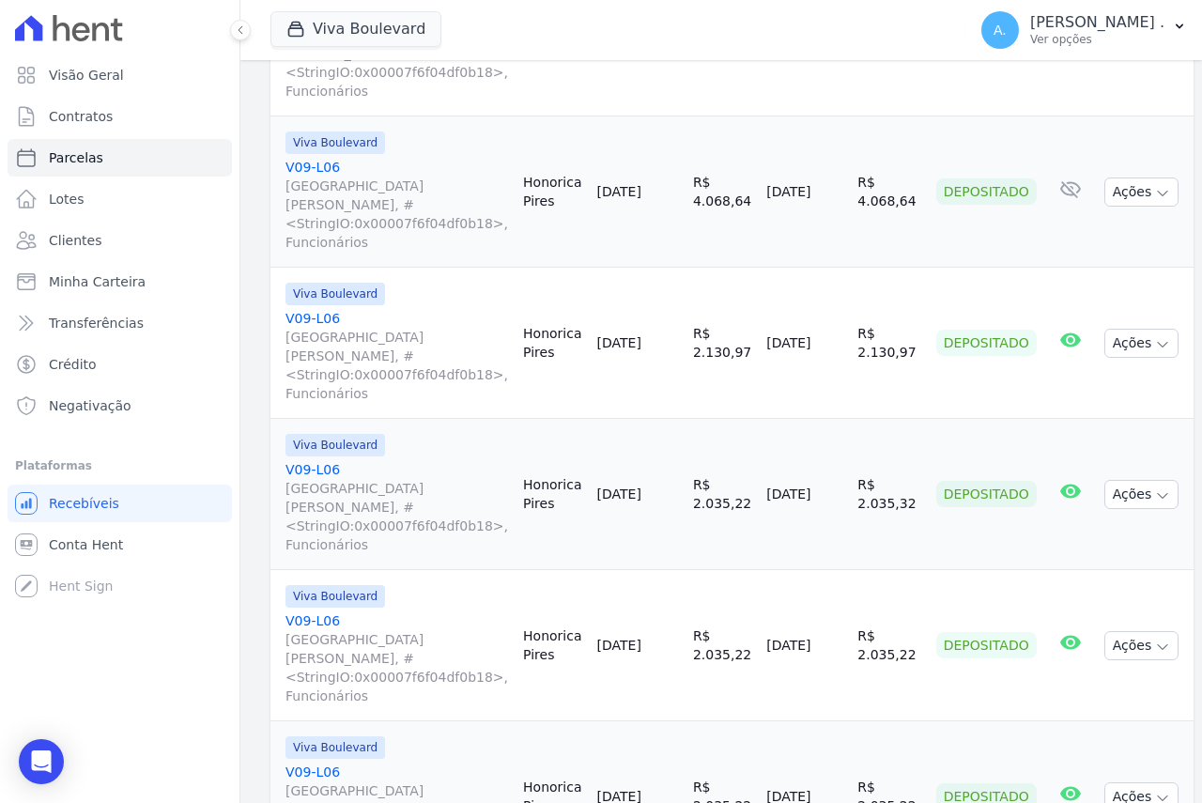
scroll to position [860, 0]
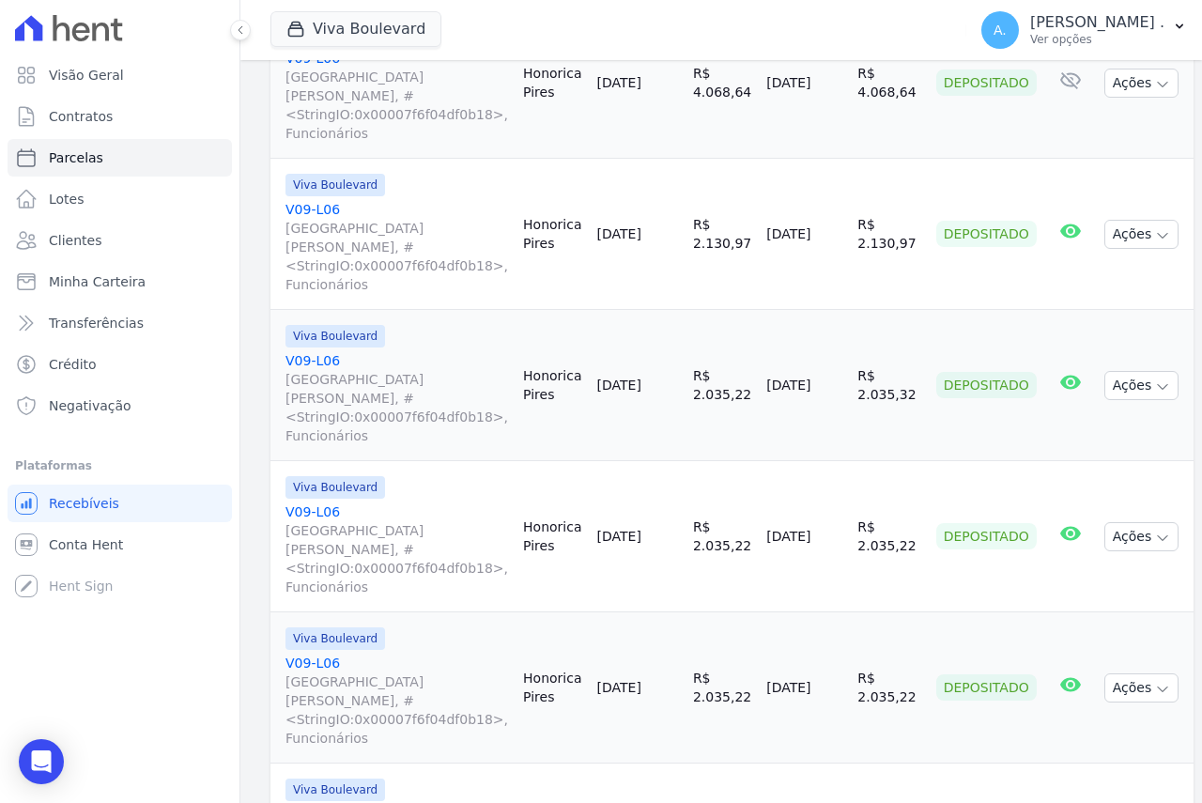
click at [322, 502] on link "V09-L06 [GEOGRAPHIC_DATA][PERSON_NAME], #<StringIO:0x00007f6f04df0b18>, Funcion…" at bounding box center [396, 549] width 222 height 94
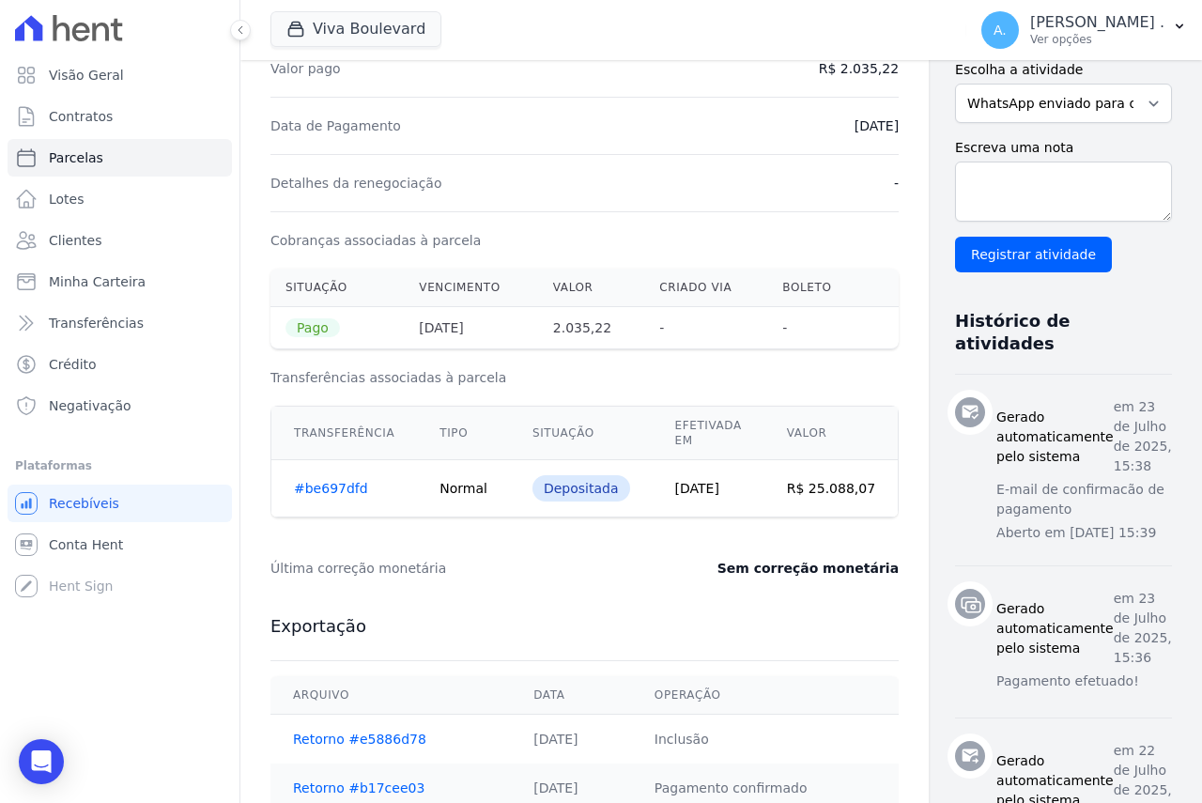
scroll to position [751, 0]
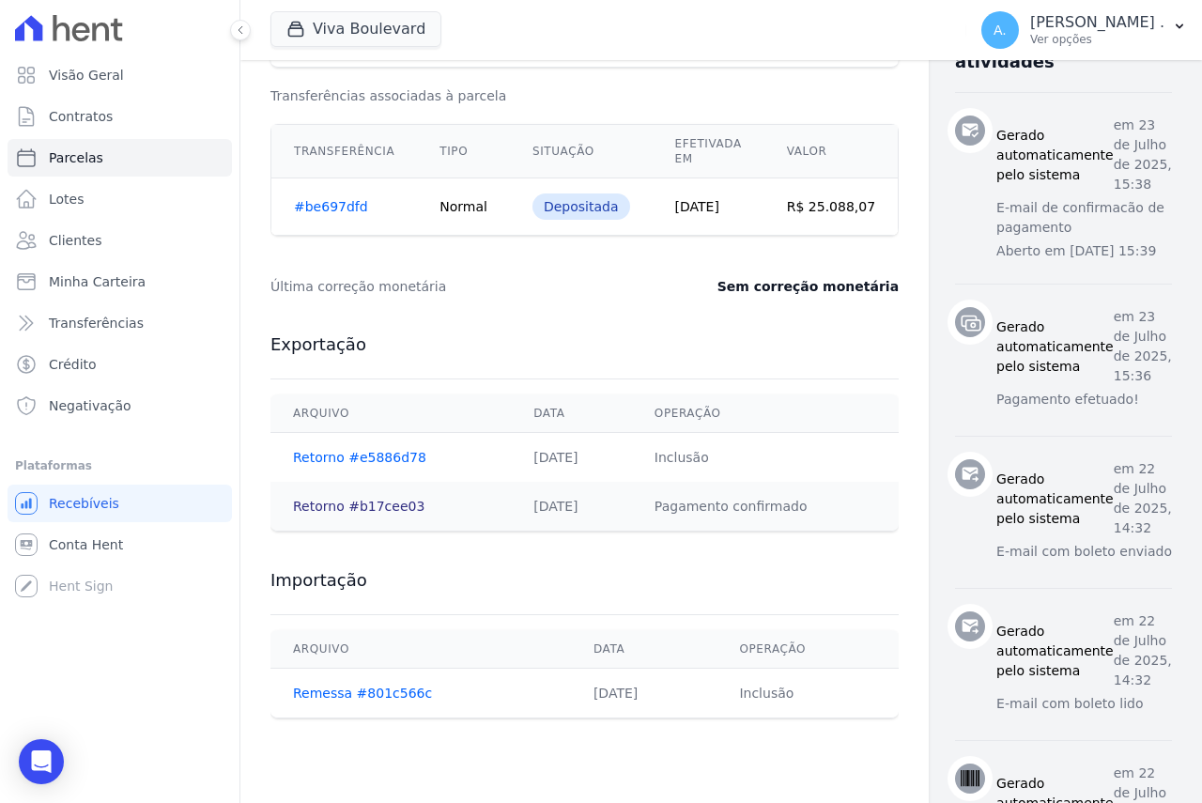
click at [333, 508] on link "Retorno #b17cee03" at bounding box center [358, 505] width 131 height 15
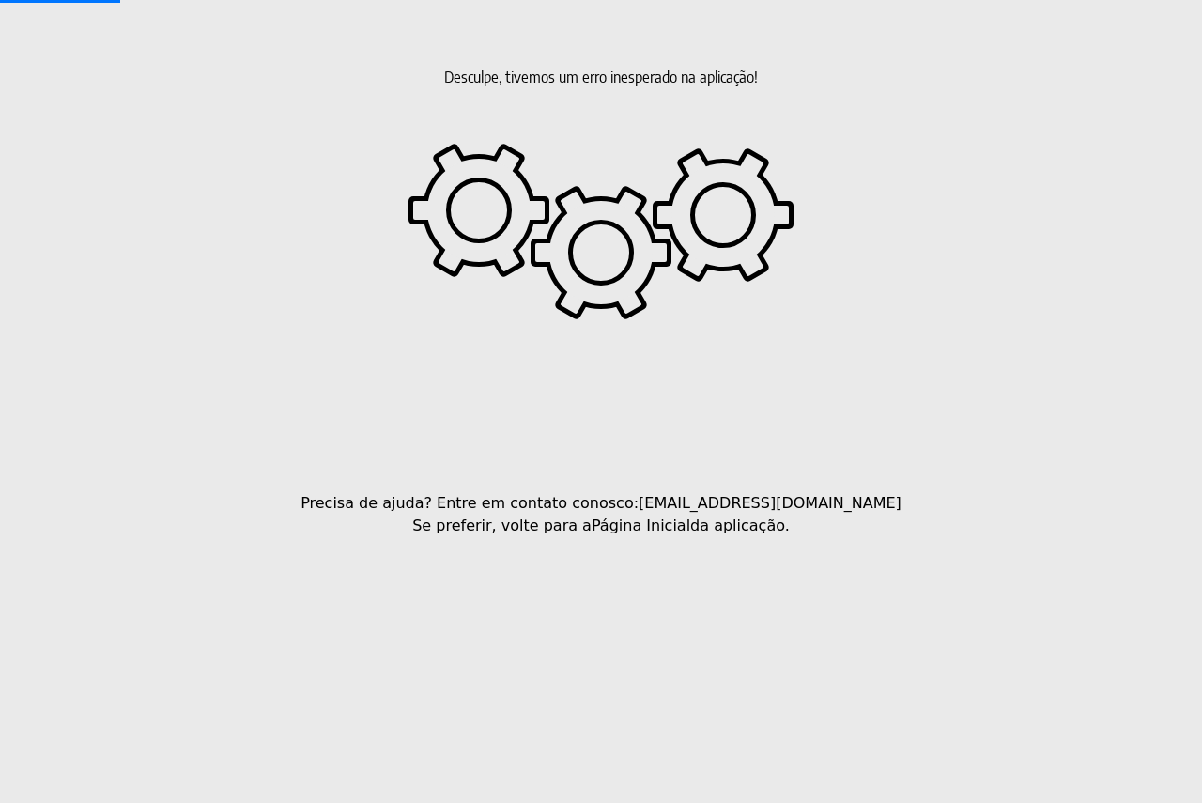
select select
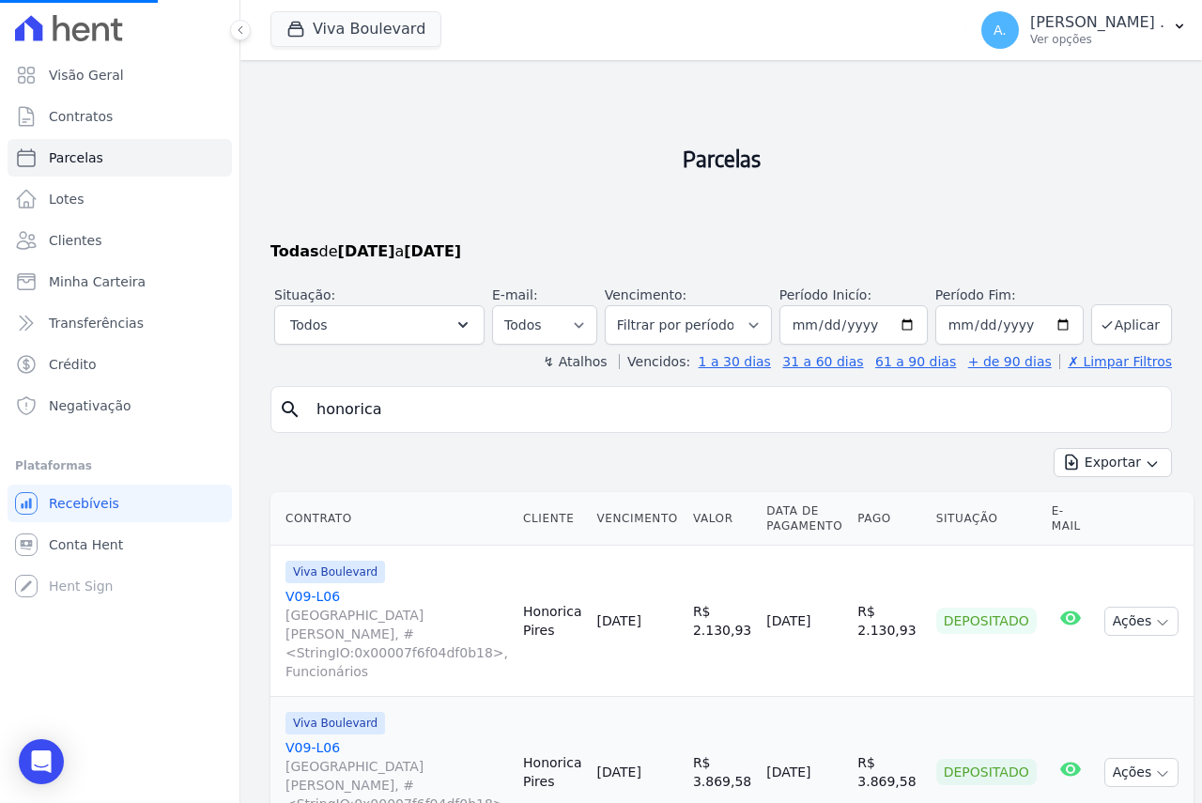
scroll to position [94, 0]
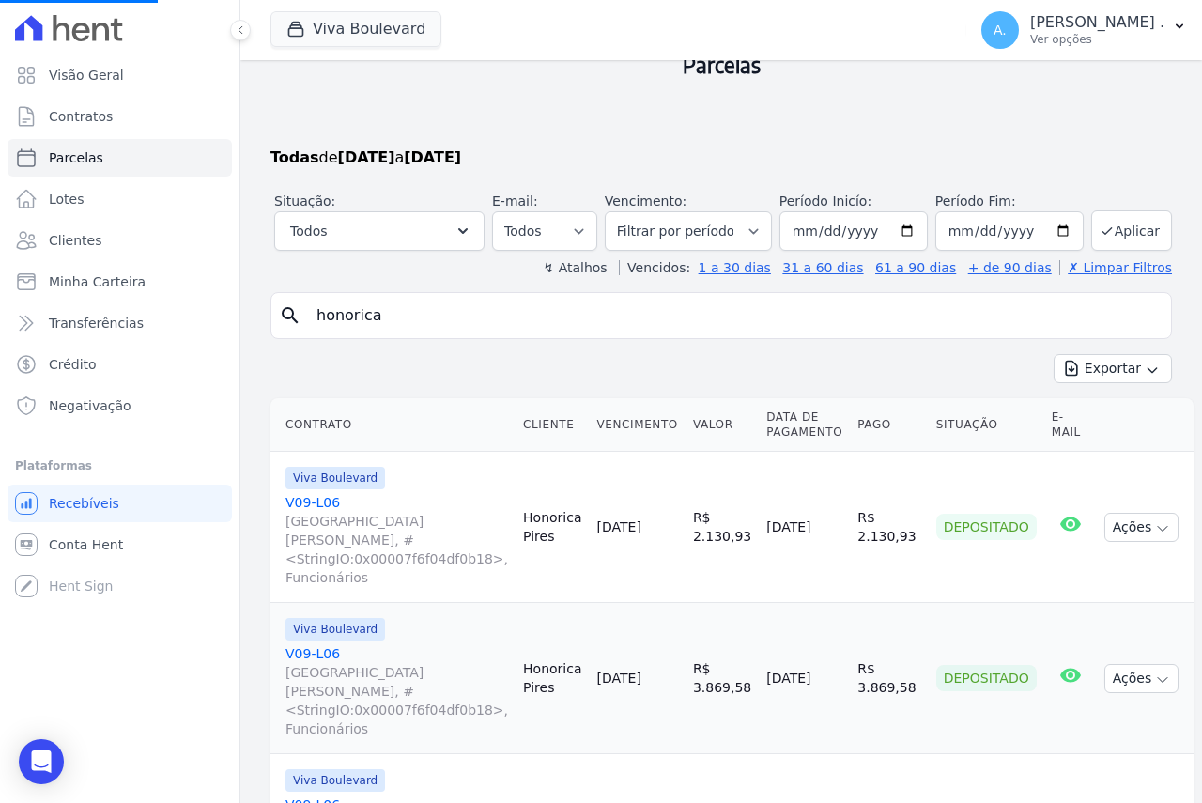
select select
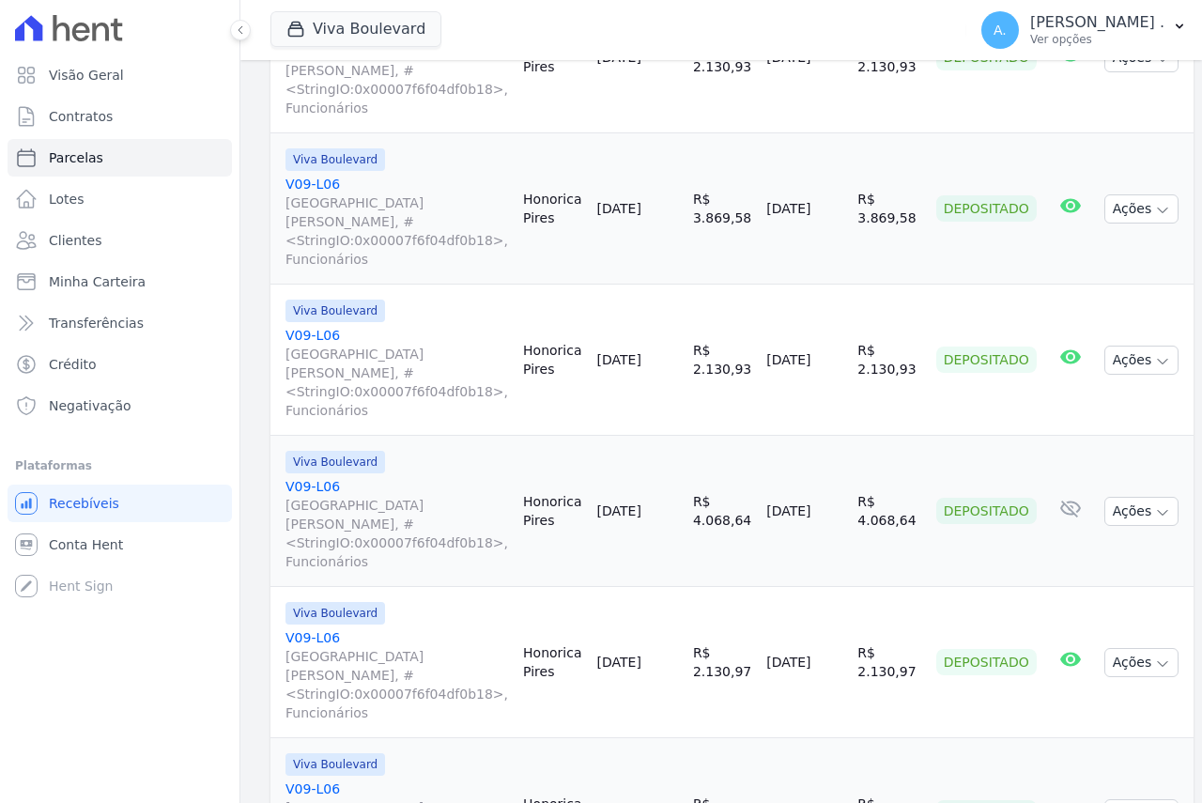
scroll to position [657, 0]
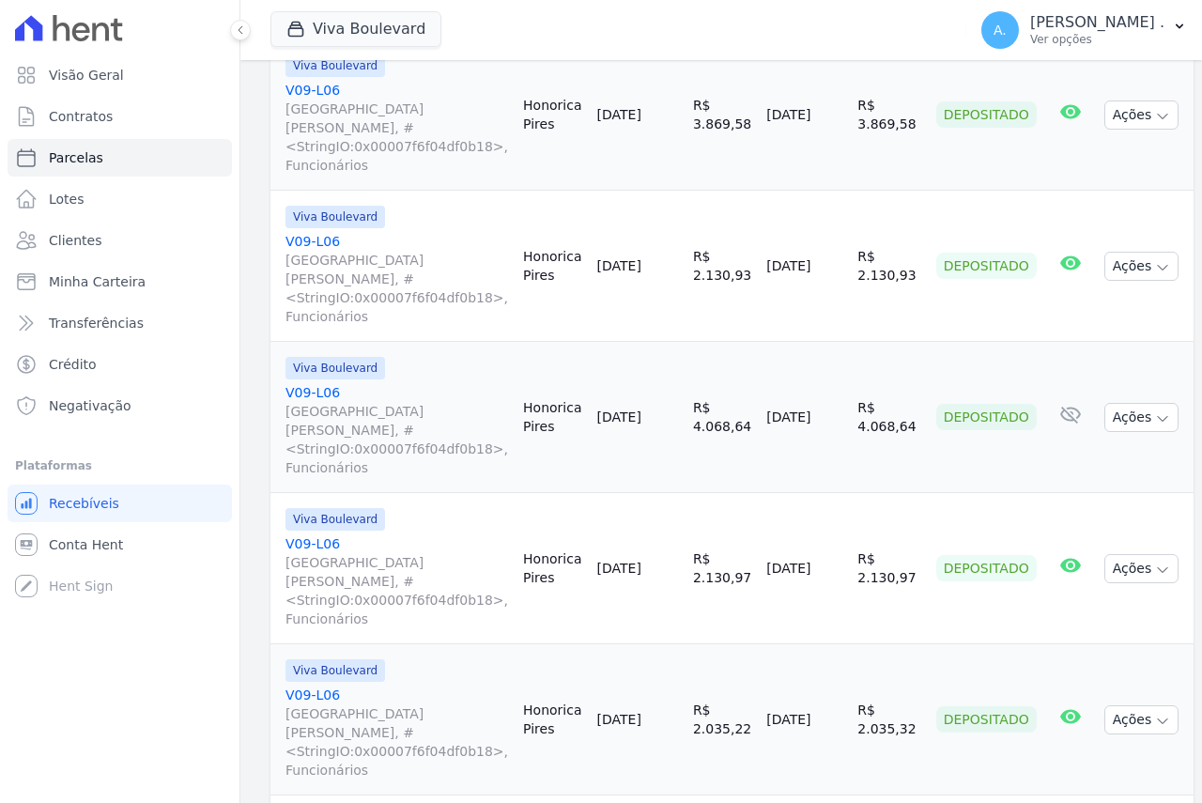
click at [320, 685] on link "V09-L06 [GEOGRAPHIC_DATA][PERSON_NAME], #<StringIO:0x00007f6f04df0b18>, Funcion…" at bounding box center [396, 732] width 222 height 94
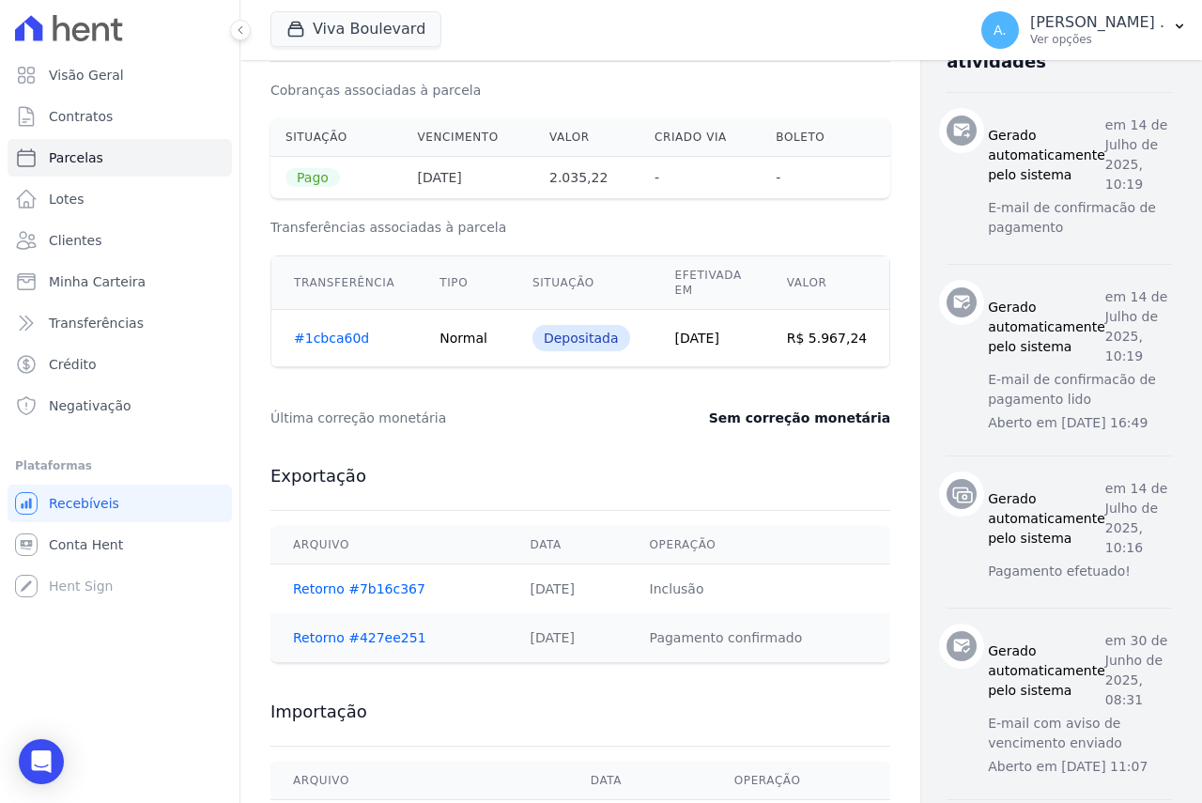
scroll to position [1033, 0]
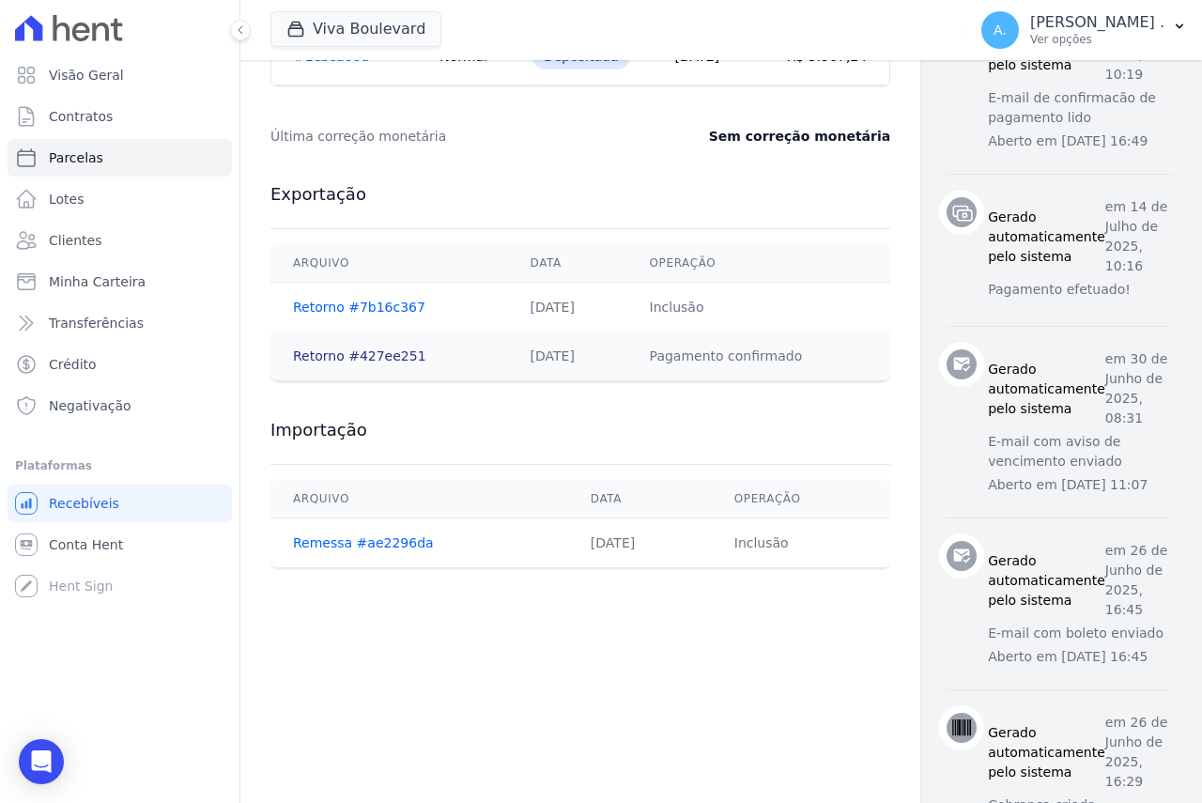
click at [345, 355] on link "Retorno #427ee251" at bounding box center [359, 355] width 133 height 15
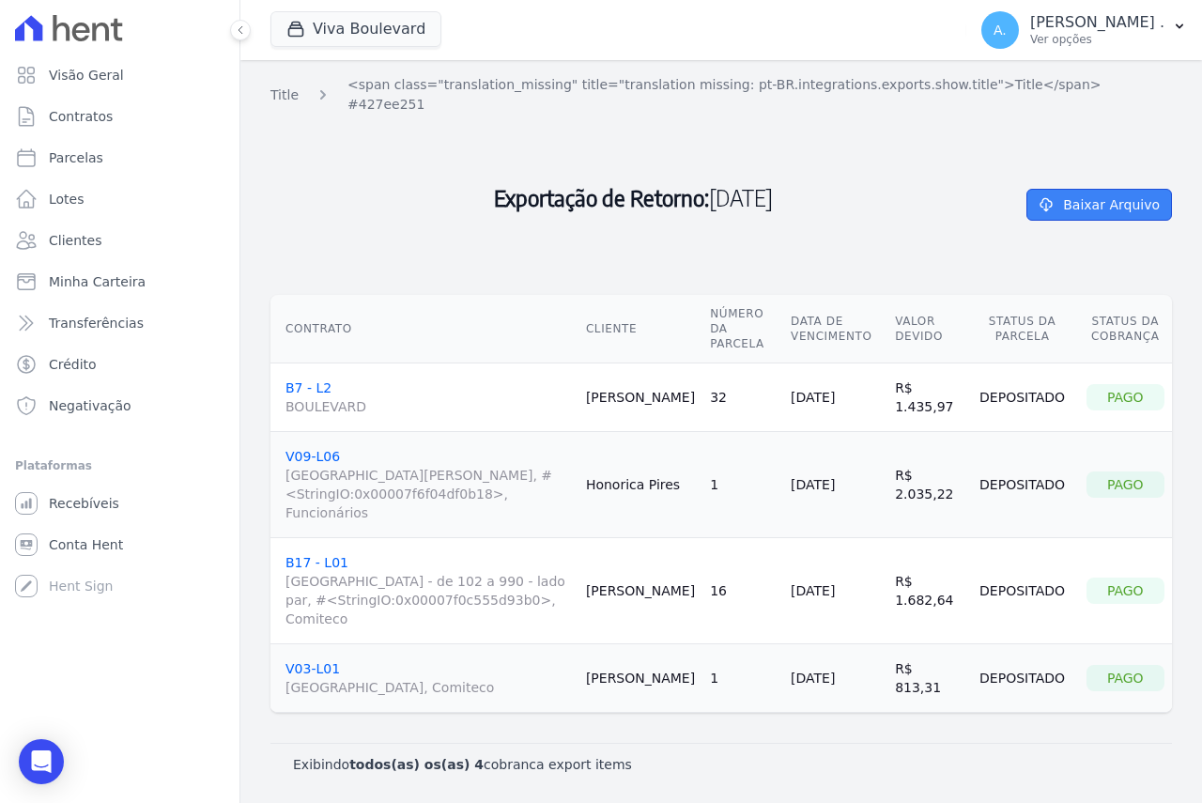
click at [1079, 189] on link "Baixar Arquivo" at bounding box center [1099, 205] width 146 height 32
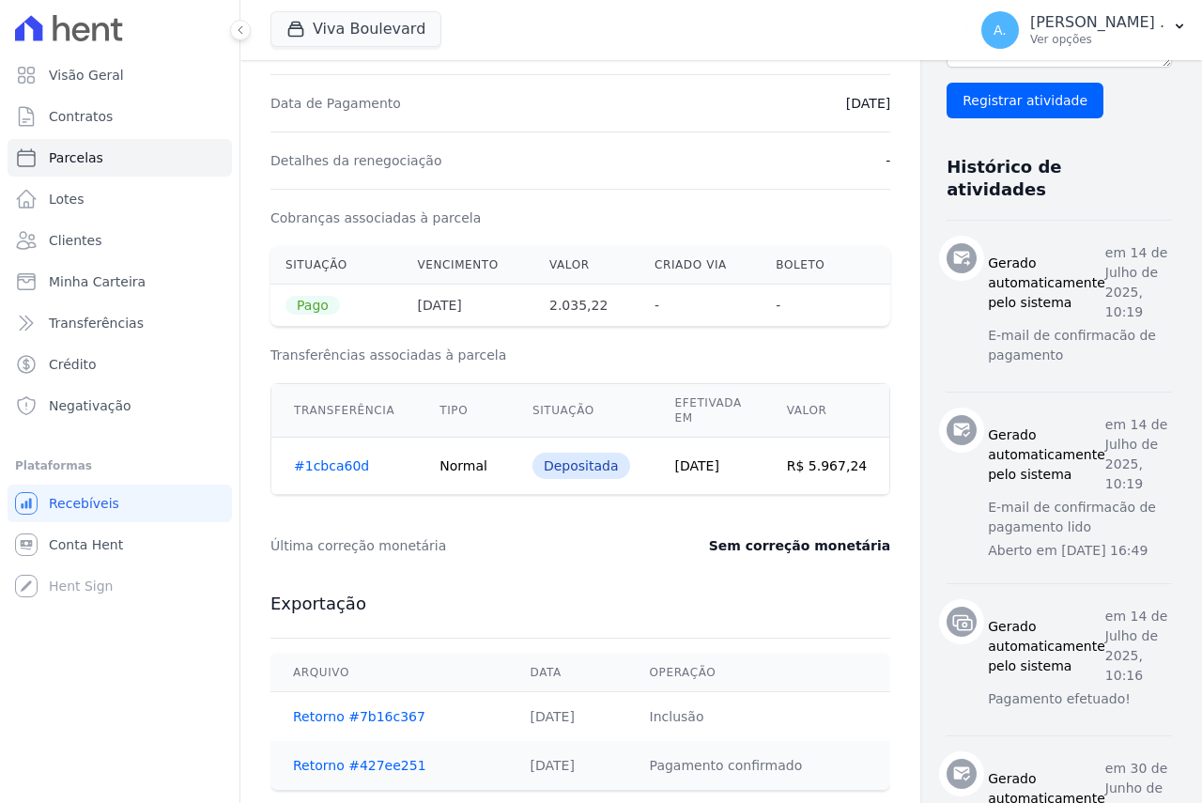
scroll to position [811, 0]
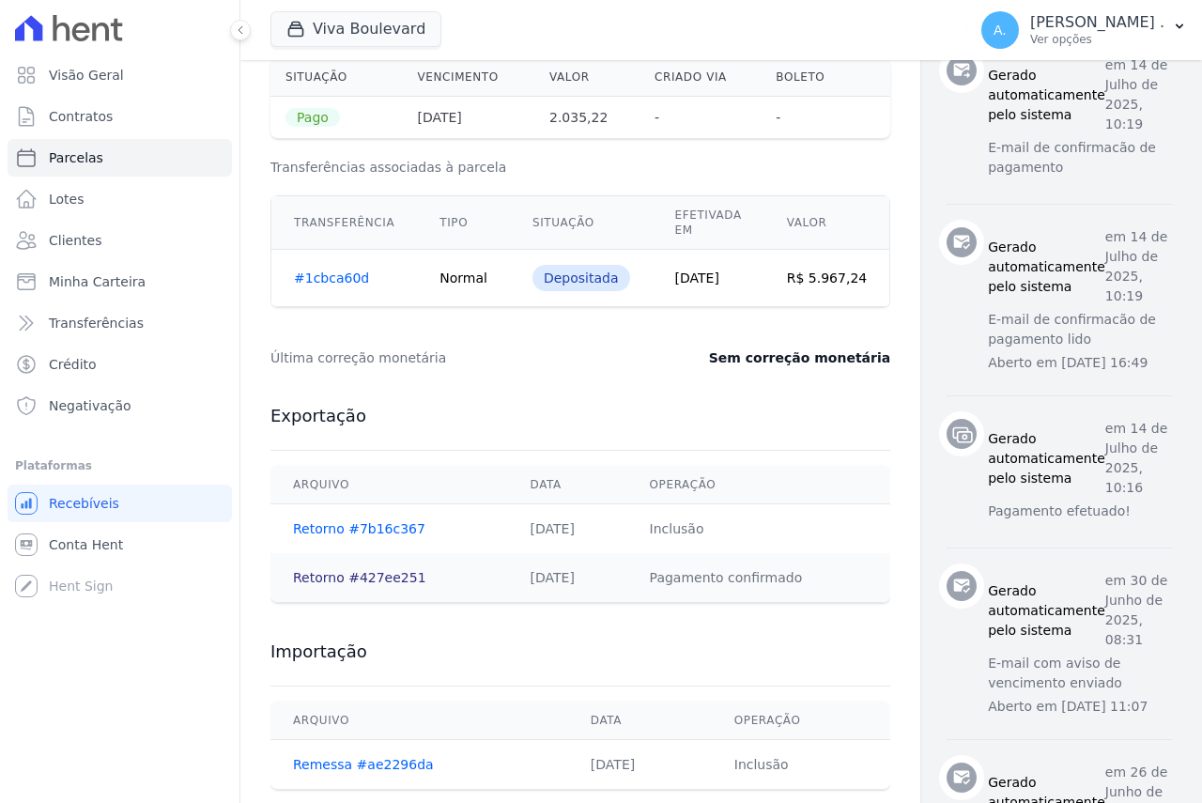
click at [321, 576] on link "Retorno #427ee251" at bounding box center [359, 577] width 133 height 15
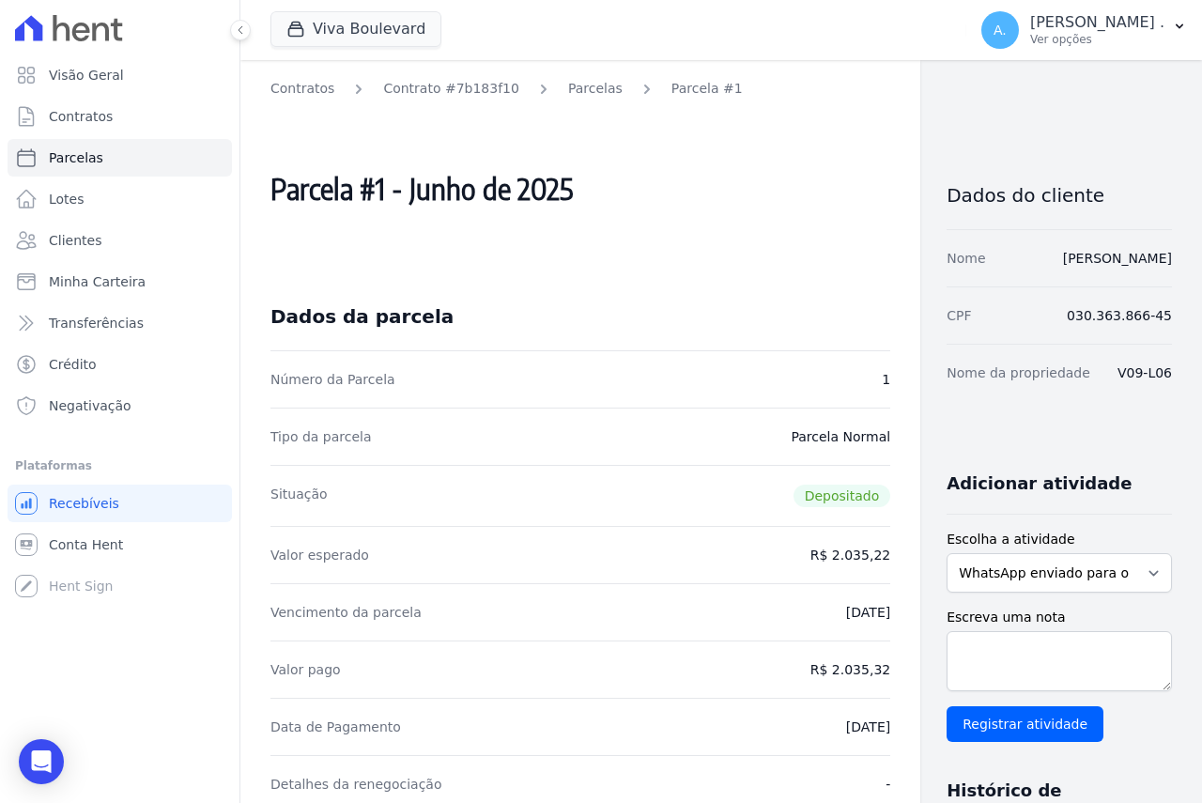
scroll to position [188, 0]
